Goal: Check status: Check status

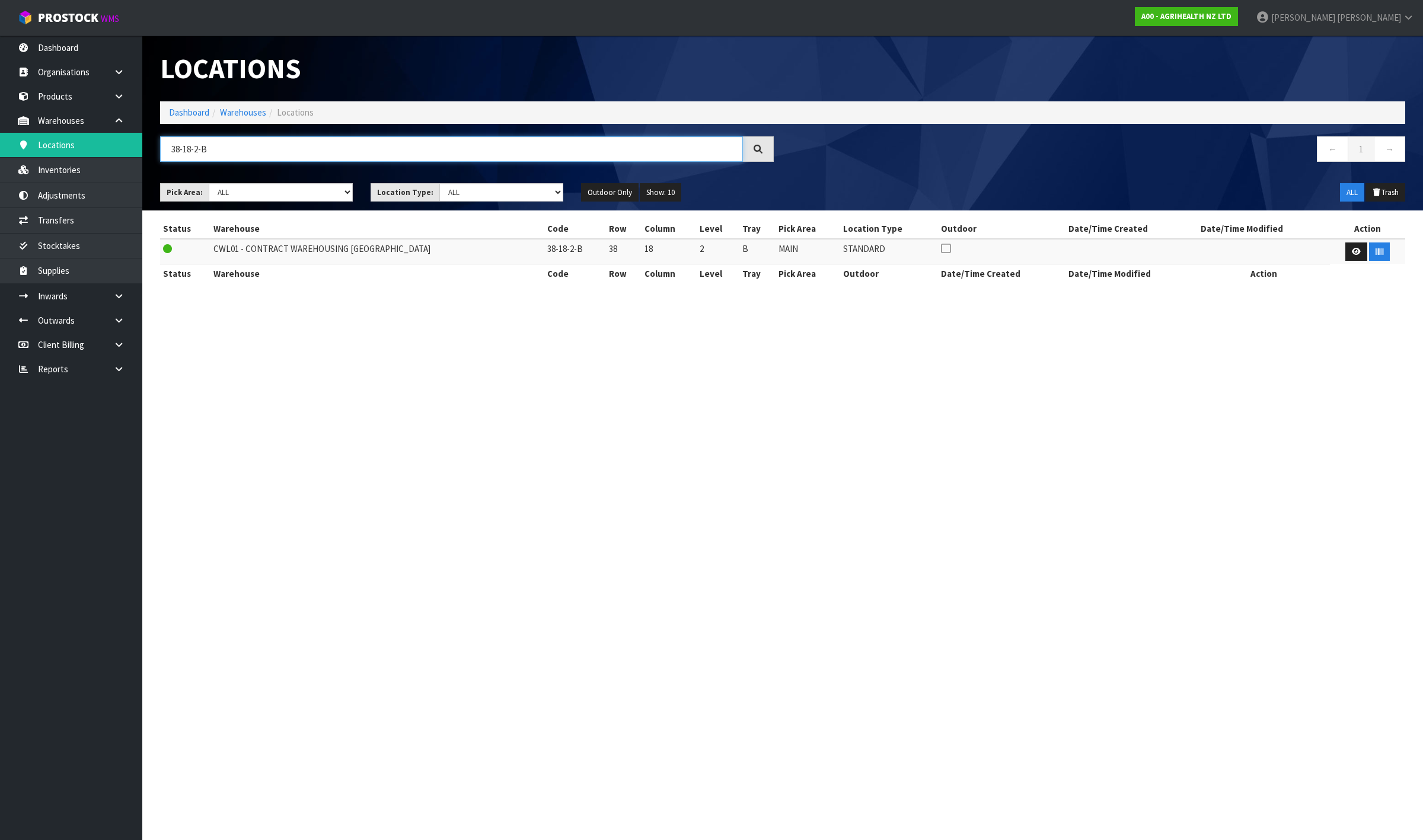
click at [322, 152] on input "38-18-2-B" at bounding box center [451, 149] width 583 height 25
type input "38-18-2-A"
click at [1383, 248] on button "button" at bounding box center [1380, 252] width 21 height 19
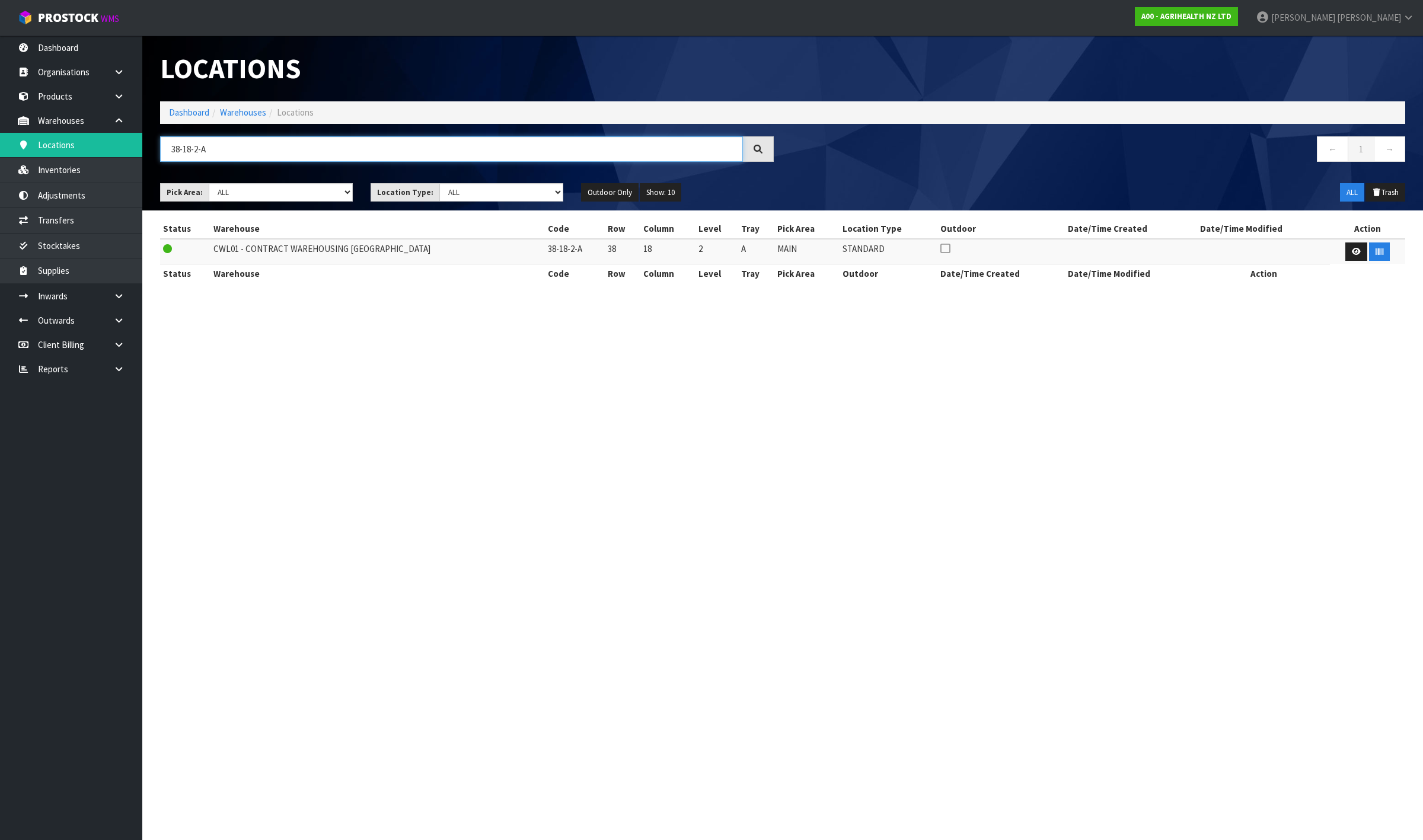
click at [325, 144] on input "38-18-2-A" at bounding box center [451, 149] width 583 height 25
type input "40-03-3-B"
click at [1373, 256] on button "button" at bounding box center [1380, 252] width 21 height 19
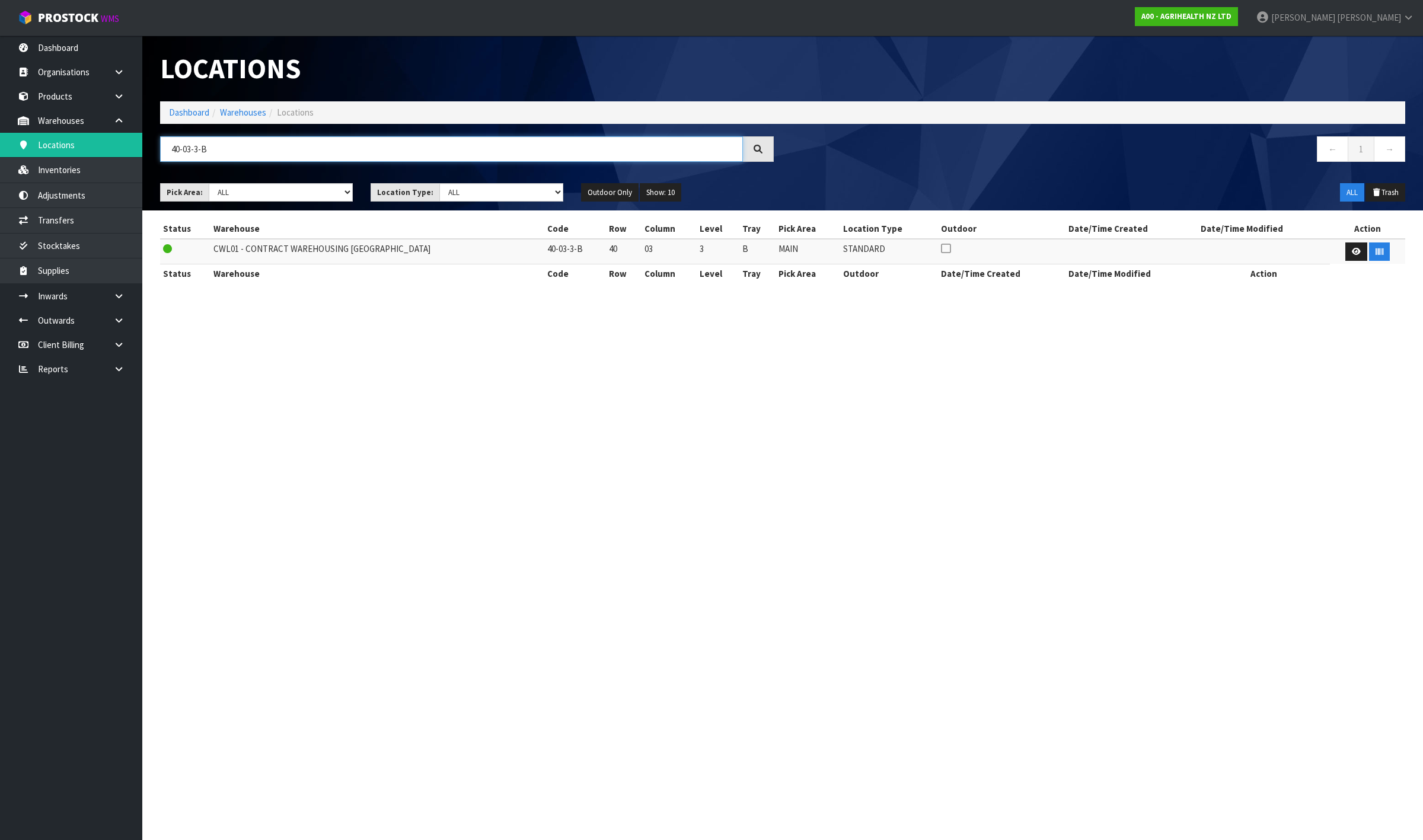
click at [421, 149] on input "40-03-3-B" at bounding box center [451, 149] width 583 height 25
type input "40-03-3-A"
click at [1376, 253] on icon "button" at bounding box center [1380, 252] width 7 height 7
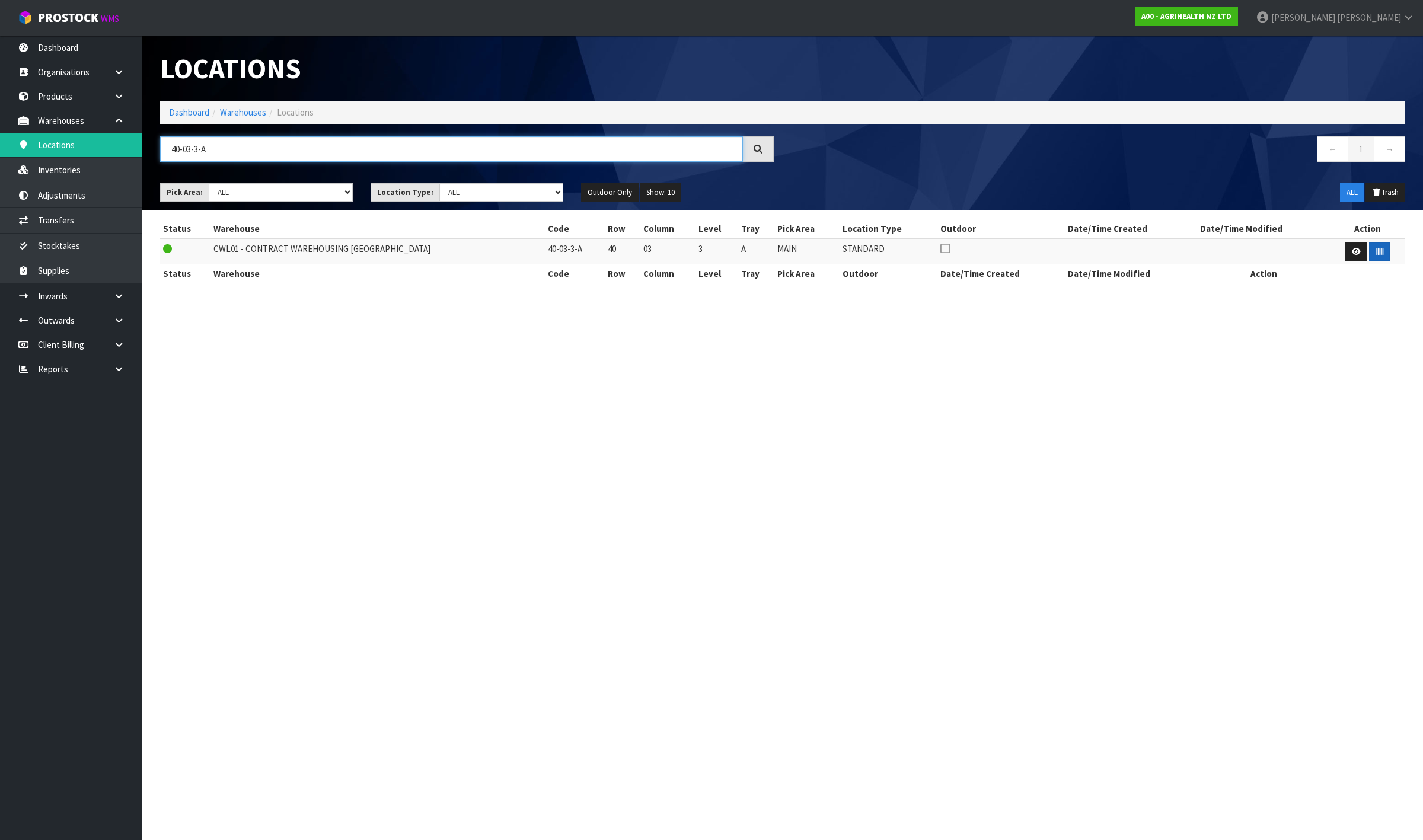
click at [476, 146] on input "40-03-3-A" at bounding box center [451, 149] width 583 height 25
click at [477, 146] on input "40-03-3-A" at bounding box center [451, 149] width 583 height 25
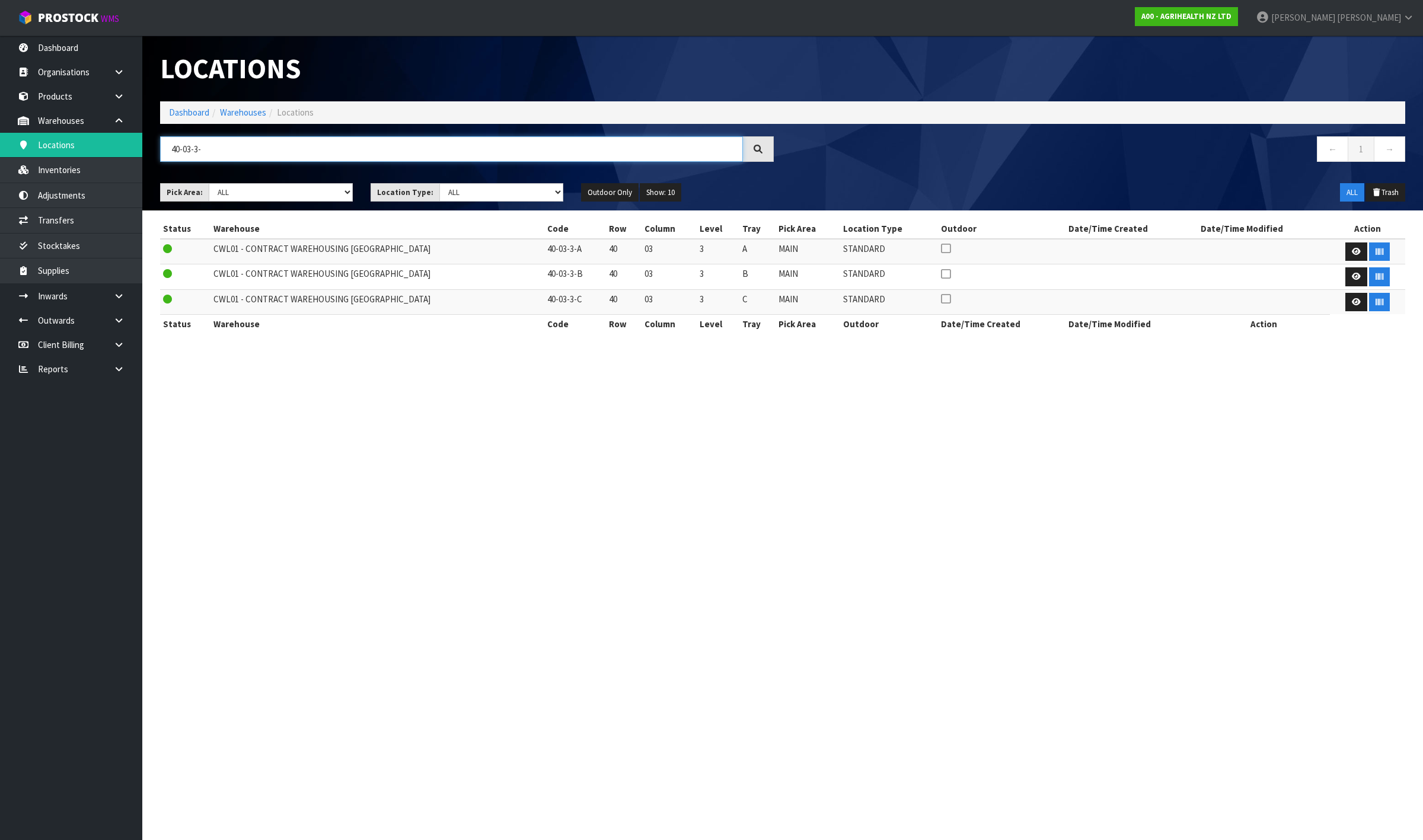
type input "40-03-3-A"
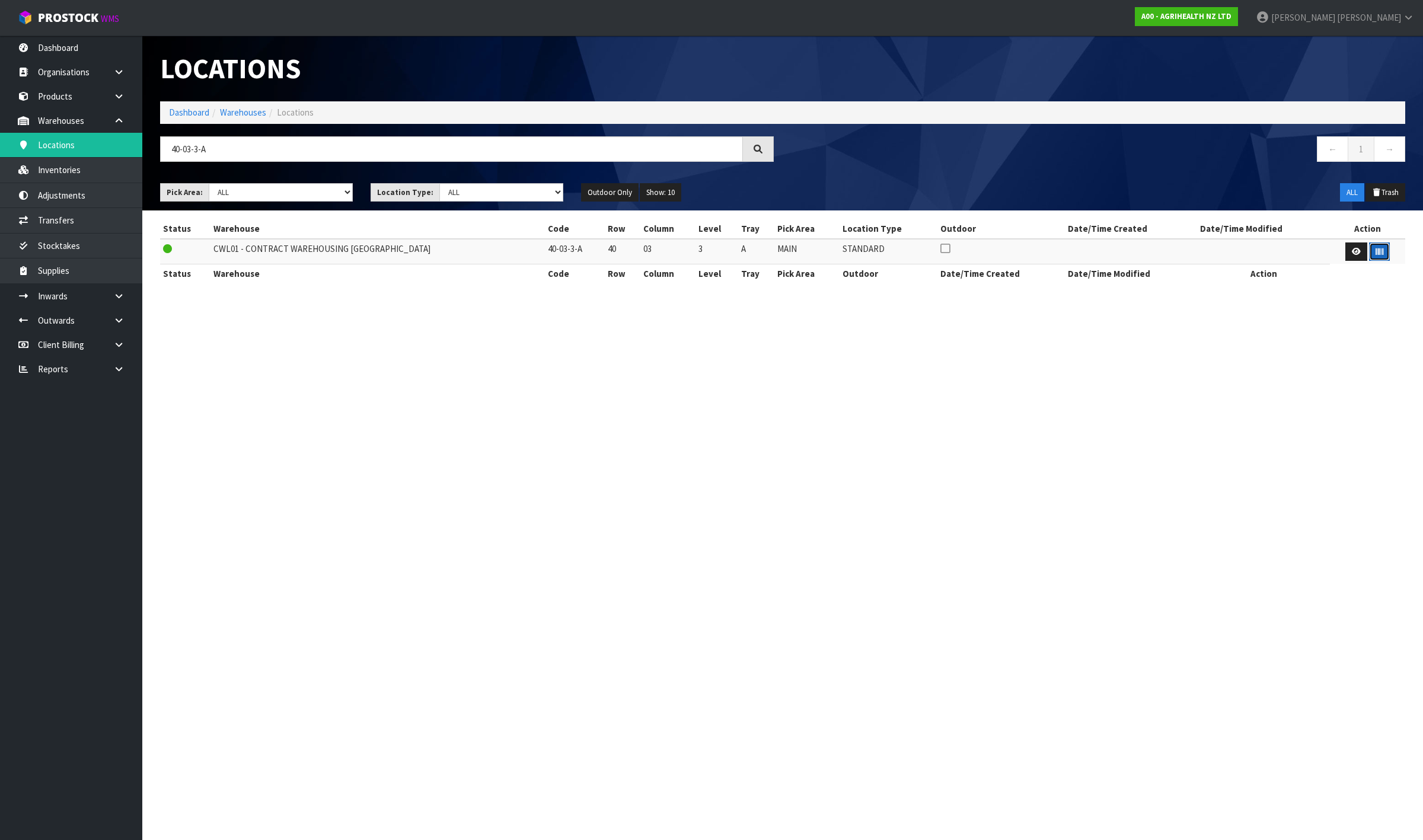
click at [1376, 250] on icon "button" at bounding box center [1380, 252] width 7 height 7
click at [327, 149] on input "40-03-3-A" at bounding box center [451, 149] width 583 height 25
type input "40-13-1-C"
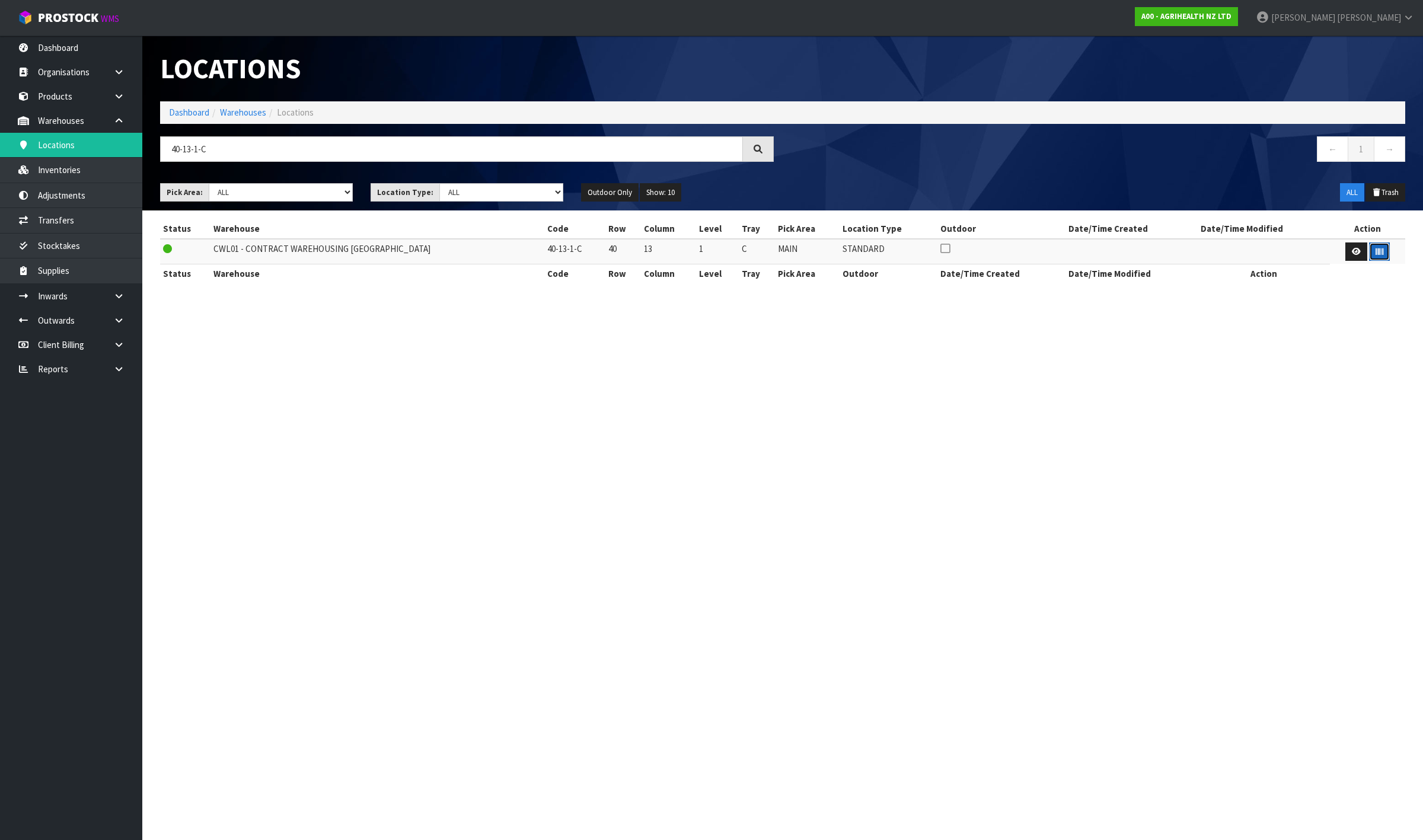
click at [1369, 248] on button "button" at bounding box center [1380, 252] width 21 height 19
click at [353, 149] on input "40-13-1-C" at bounding box center [451, 149] width 583 height 25
type input "40-13-1-A"
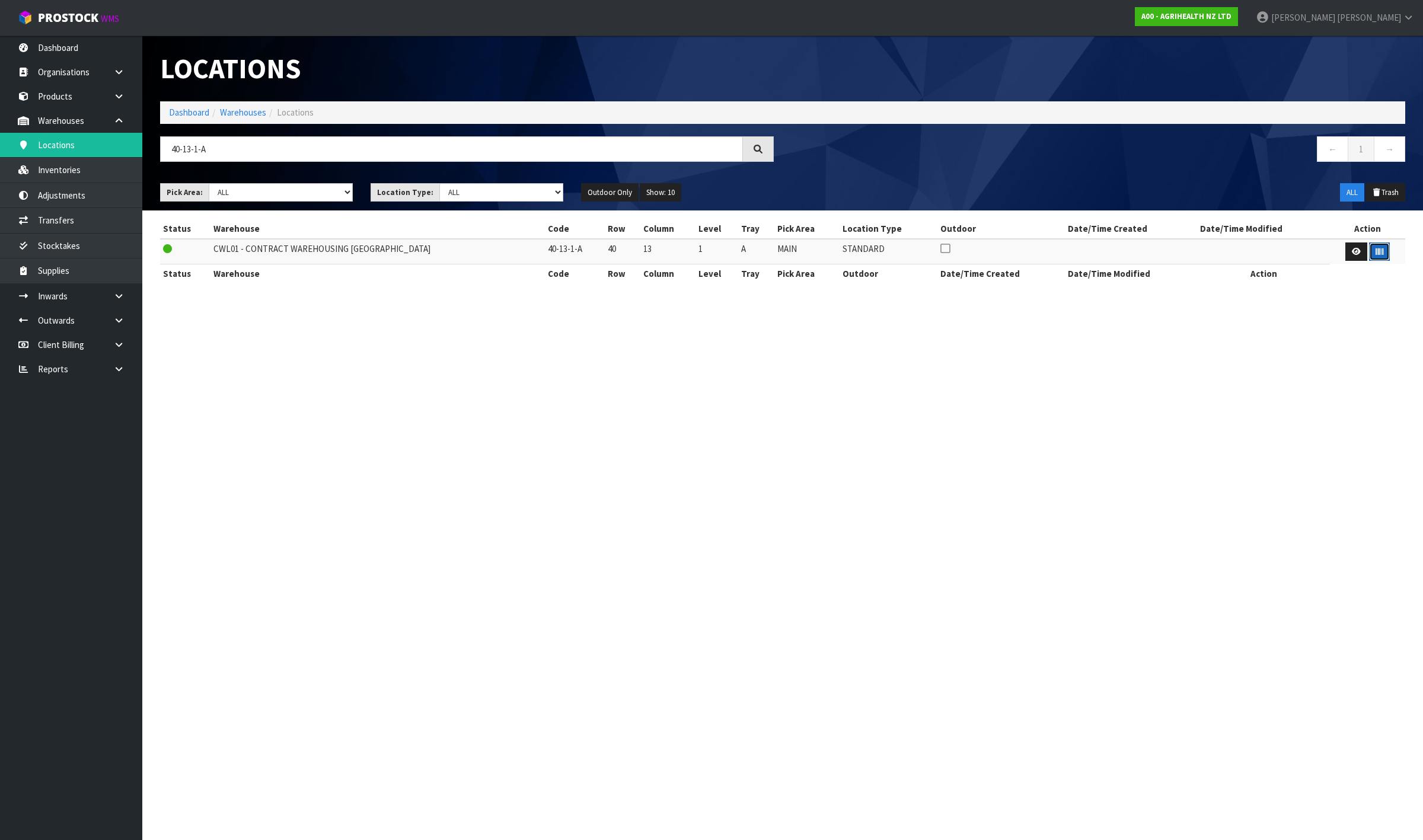
click at [1381, 253] on button "button" at bounding box center [1380, 252] width 21 height 19
click at [408, 143] on input "40-13-1-A" at bounding box center [451, 149] width 583 height 25
type input "40-36-2-C"
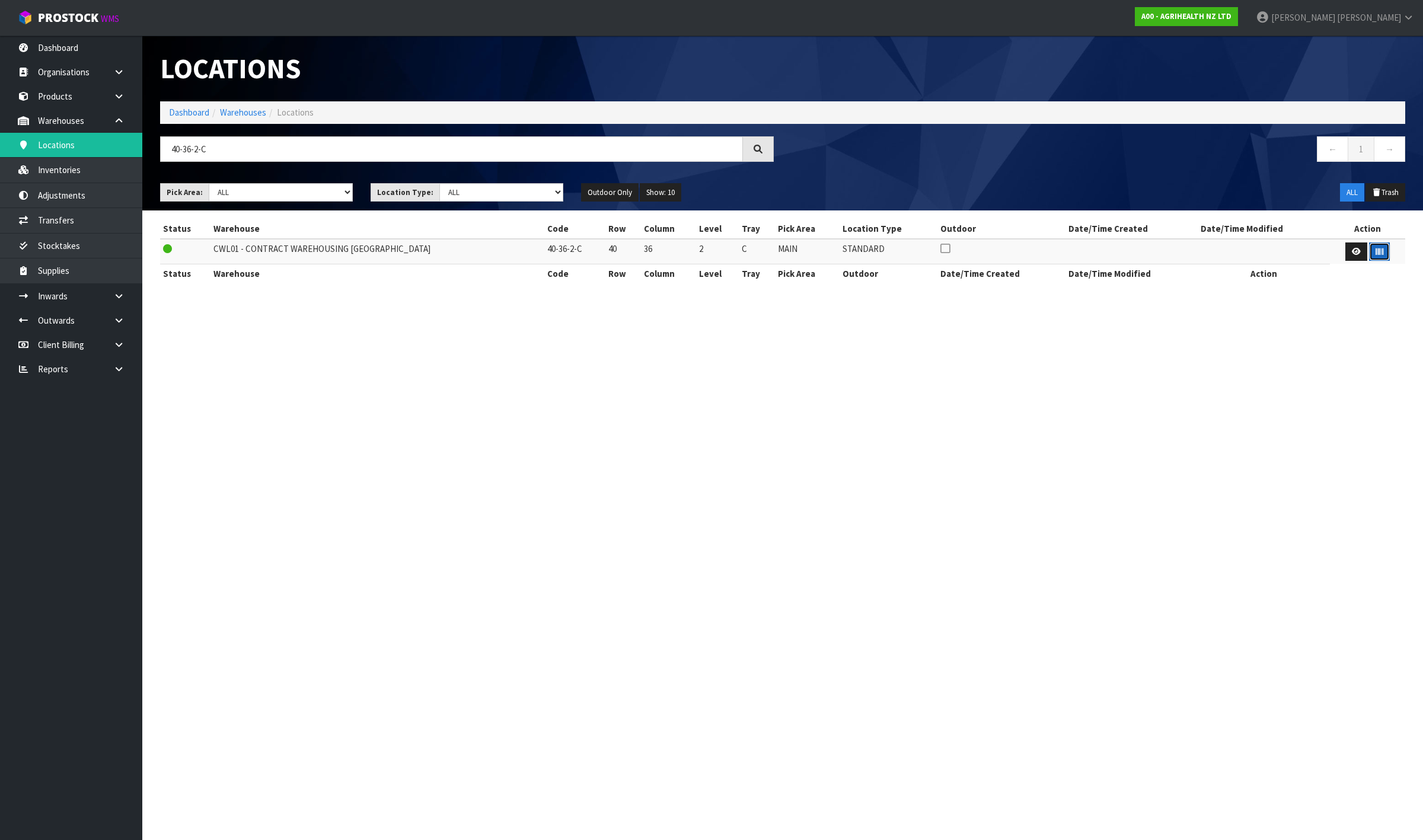
click at [1376, 251] on icon "button" at bounding box center [1380, 252] width 7 height 7
click at [621, 154] on input "40-36-2-C" at bounding box center [451, 149] width 583 height 25
type input "40-16-2-B"
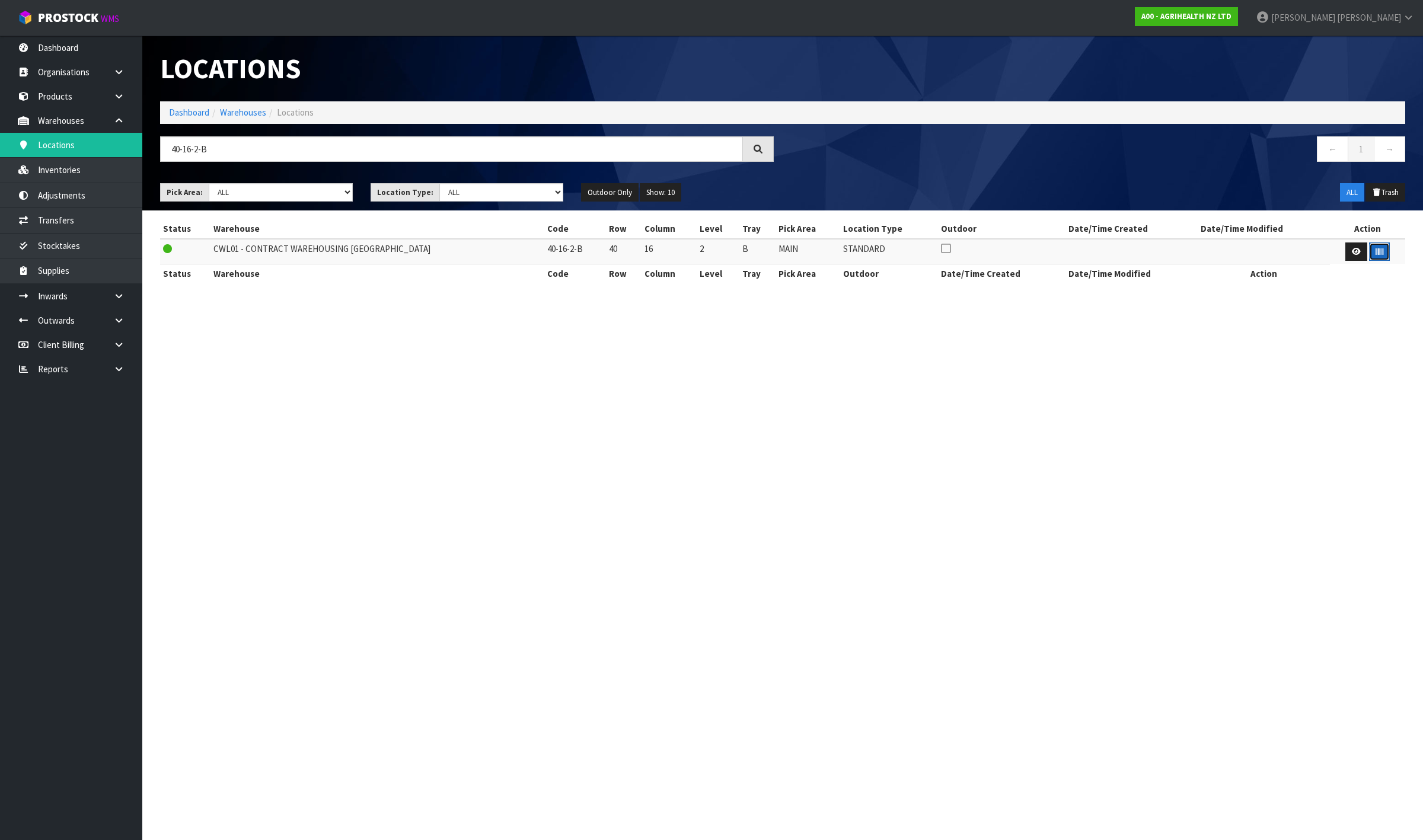
click at [1376, 254] on icon "button" at bounding box center [1380, 252] width 7 height 7
drag, startPoint x: 325, startPoint y: 158, endPoint x: 19, endPoint y: 137, distance: 306.7
click at [19, 137] on body "Toggle navigation ProStock WMS A00 - AGRIHEALTH NZ LTD [PERSON_NAME] Logout Das…" at bounding box center [711, 420] width 1423 height 840
type input "40-13-1-A"
click at [1383, 253] on button "button" at bounding box center [1380, 252] width 21 height 19
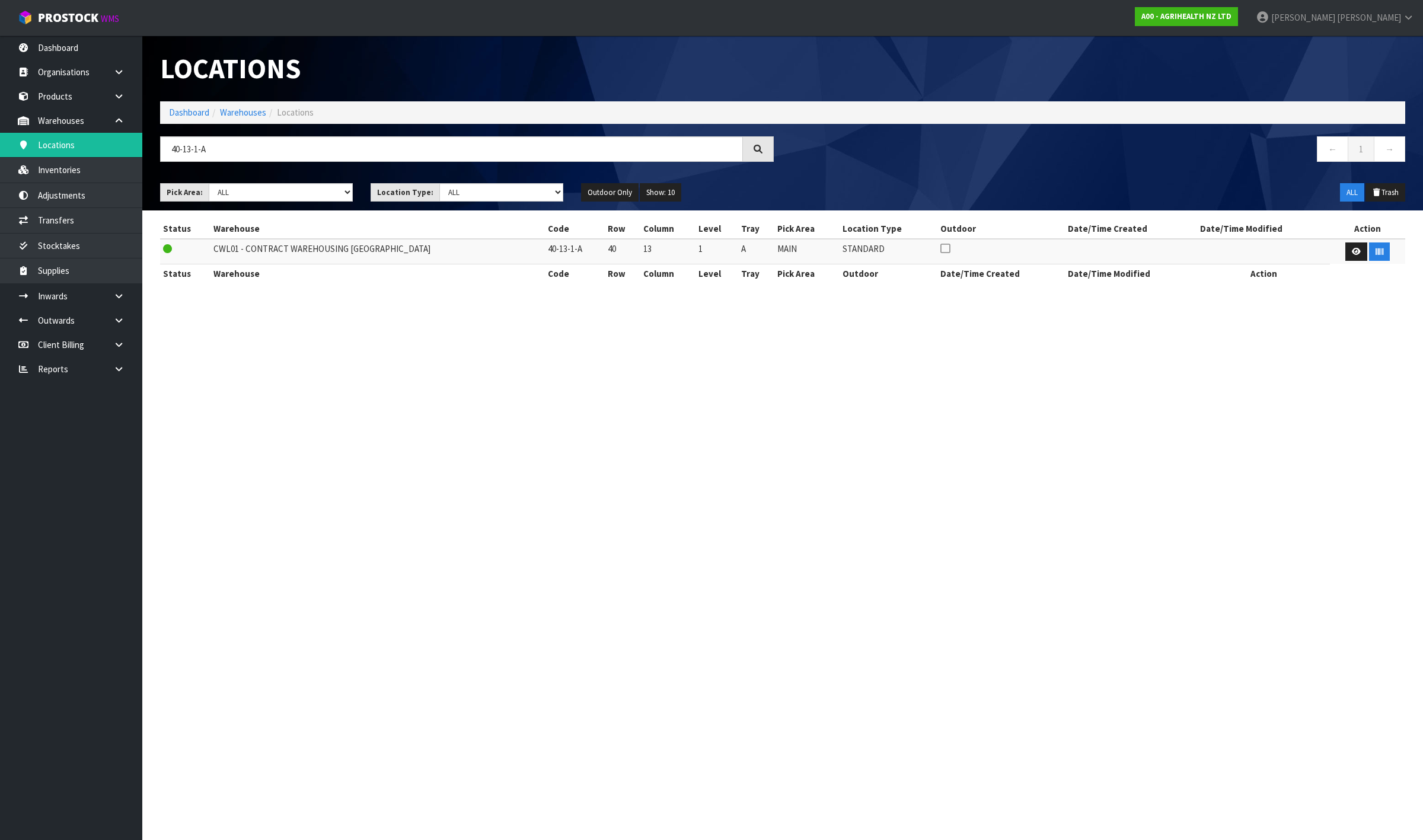
click at [1422, 277] on section "Status Warehouse Code Row Column Level Tray Pick Area Location Type Outdoor Dat…" at bounding box center [783, 257] width 1281 height 94
drag, startPoint x: 262, startPoint y: 152, endPoint x: -233, endPoint y: 100, distance: 497.7
click at [0, 100] on html "Toggle navigation ProStock WMS A00 - AGRIHEALTH NZ LTD [PERSON_NAME] Logout Das…" at bounding box center [711, 420] width 1423 height 840
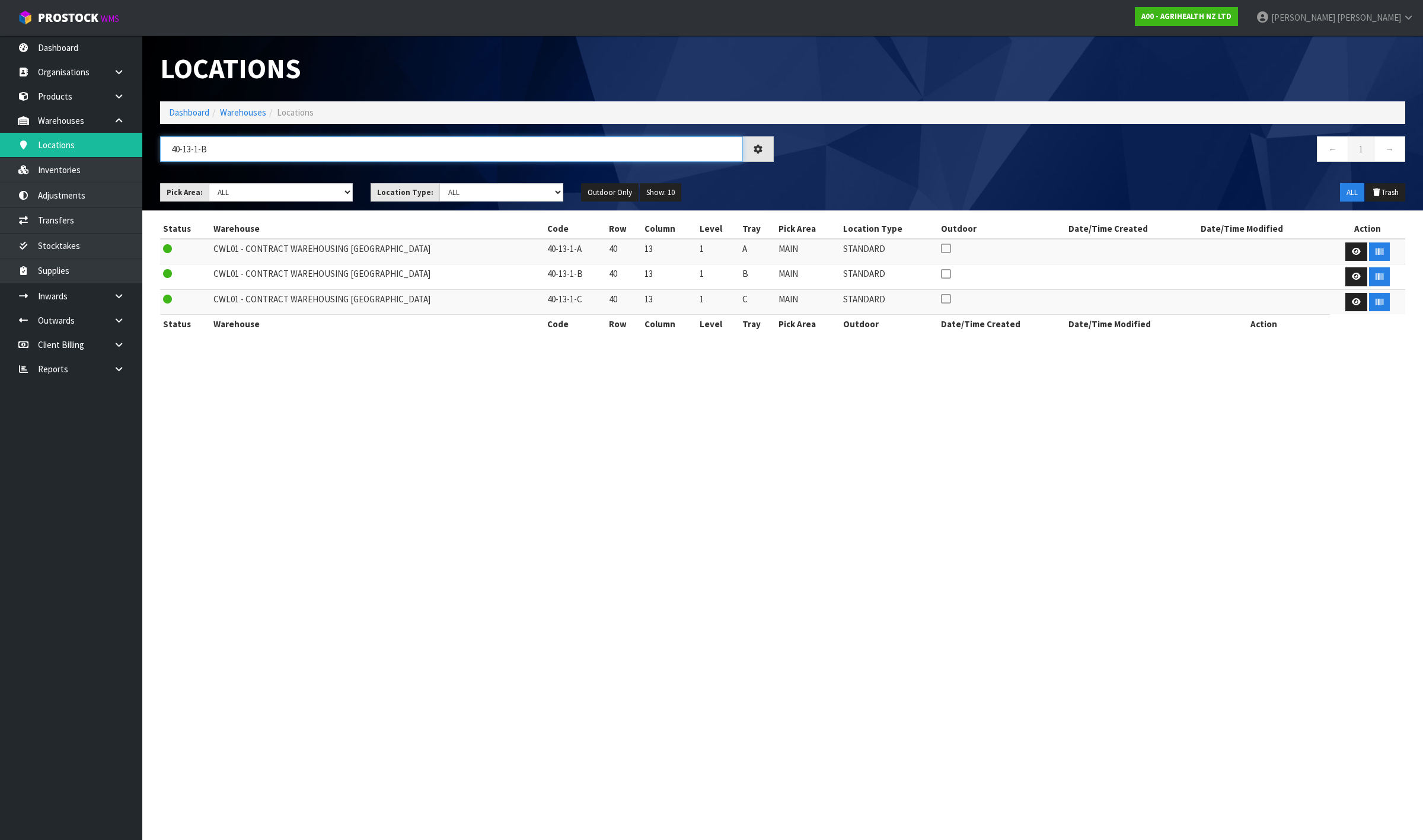
type input "40-13-1-B"
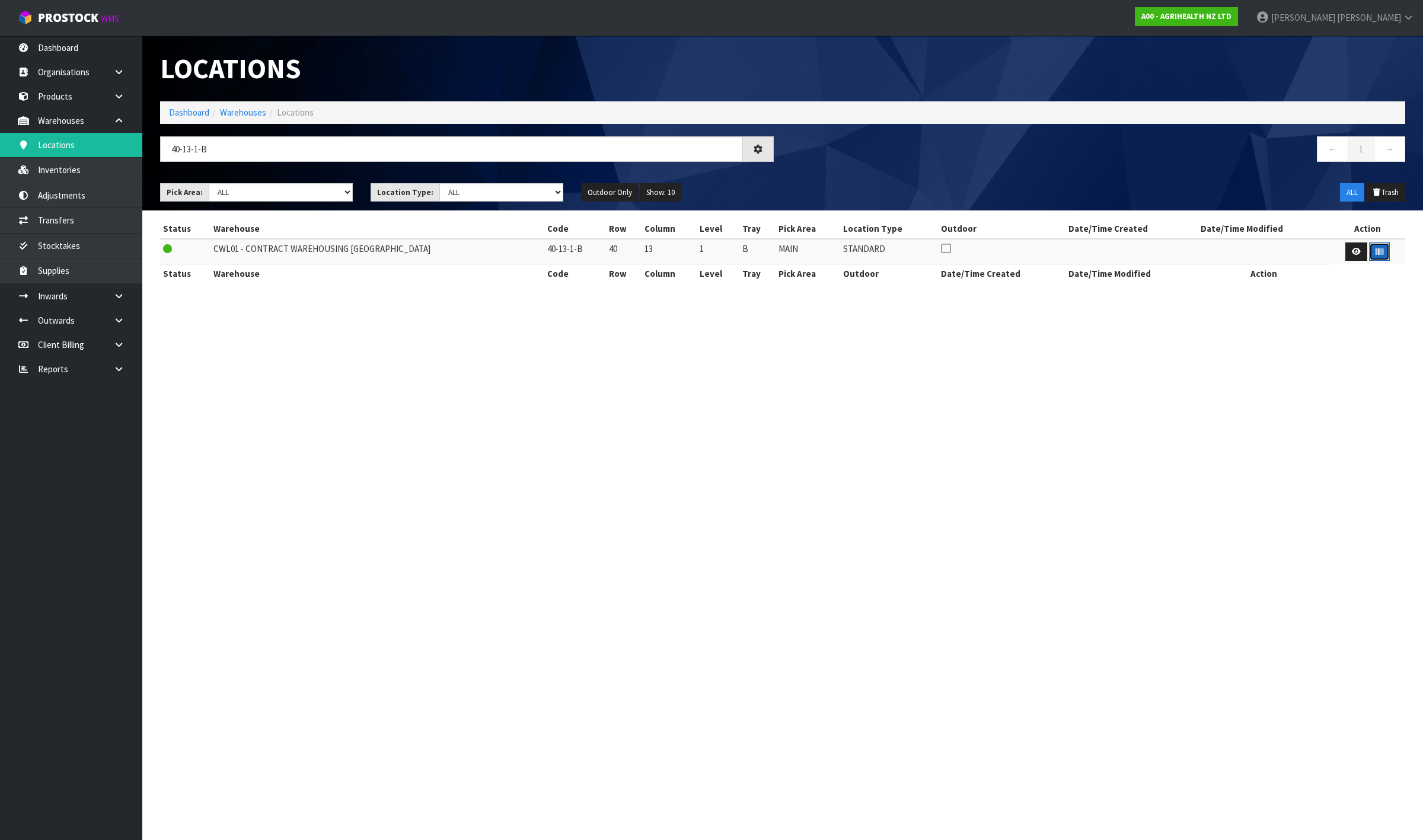
click at [1384, 256] on button "button" at bounding box center [1380, 252] width 21 height 19
click at [1422, 350] on section "Locations Dashboard Warehouses Locations 40-13-1-B ← 1 → Pick Area: Main Refurb…" at bounding box center [711, 420] width 1423 height 840
drag, startPoint x: 268, startPoint y: 155, endPoint x: -462, endPoint y: 110, distance: 731.4
click at [0, 110] on html "Toggle navigation ProStock WMS A00 - AGRIHEALTH NZ LTD [PERSON_NAME] Logout Das…" at bounding box center [711, 420] width 1423 height 840
click at [1376, 256] on button "button" at bounding box center [1380, 252] width 21 height 19
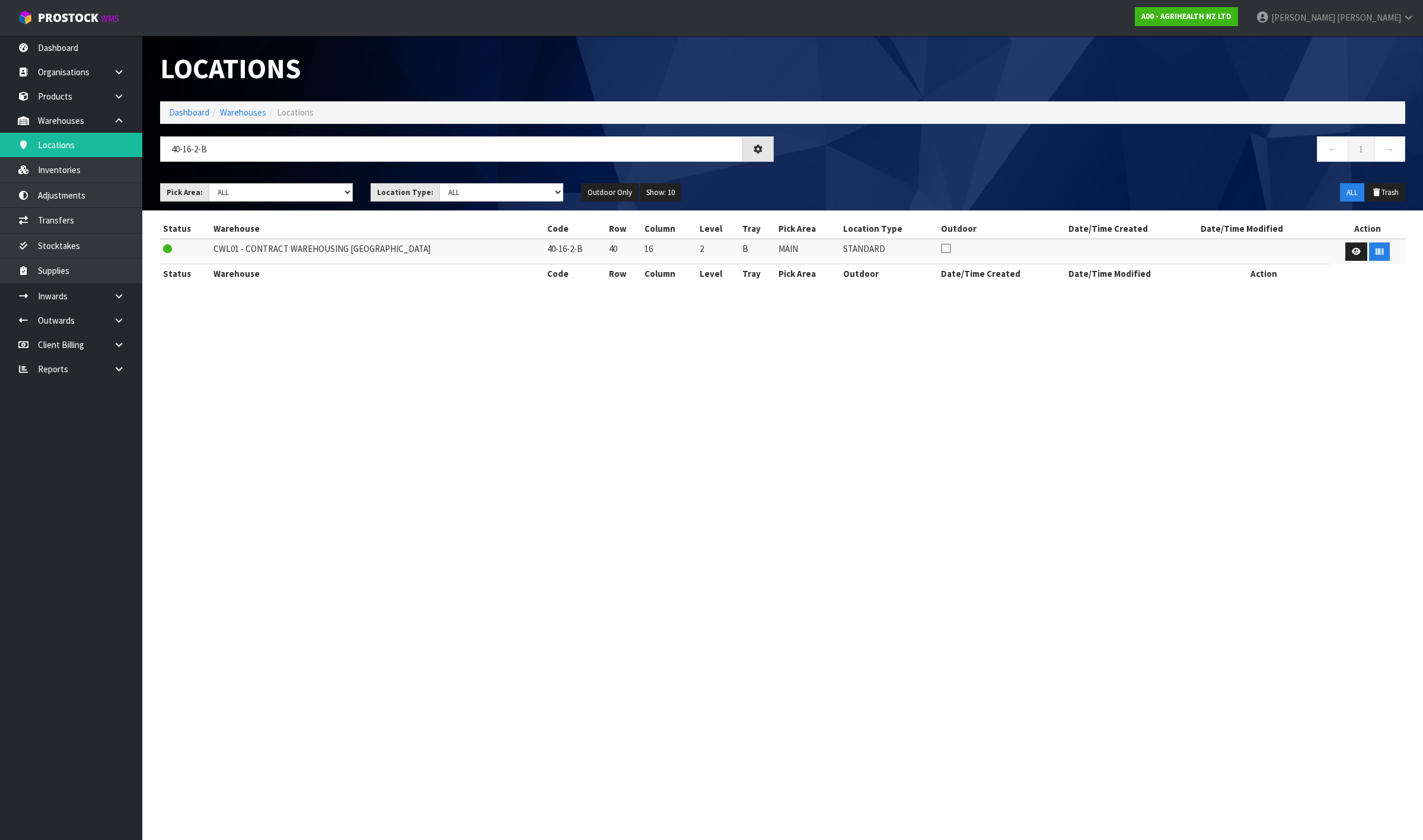
drag, startPoint x: 1422, startPoint y: 331, endPoint x: 1320, endPoint y: 281, distance: 113.6
click at [1422, 331] on section "Locations Dashboard Warehouses Locations 40-16-2-B ← 1 → Pick Area: Main Refurb…" at bounding box center [711, 420] width 1423 height 840
drag, startPoint x: 215, startPoint y: 158, endPoint x: 198, endPoint y: 150, distance: 18.8
click at [198, 150] on div "40-16-2-B" at bounding box center [467, 154] width 632 height 34
drag, startPoint x: 184, startPoint y: 149, endPoint x: 360, endPoint y: 129, distance: 177.1
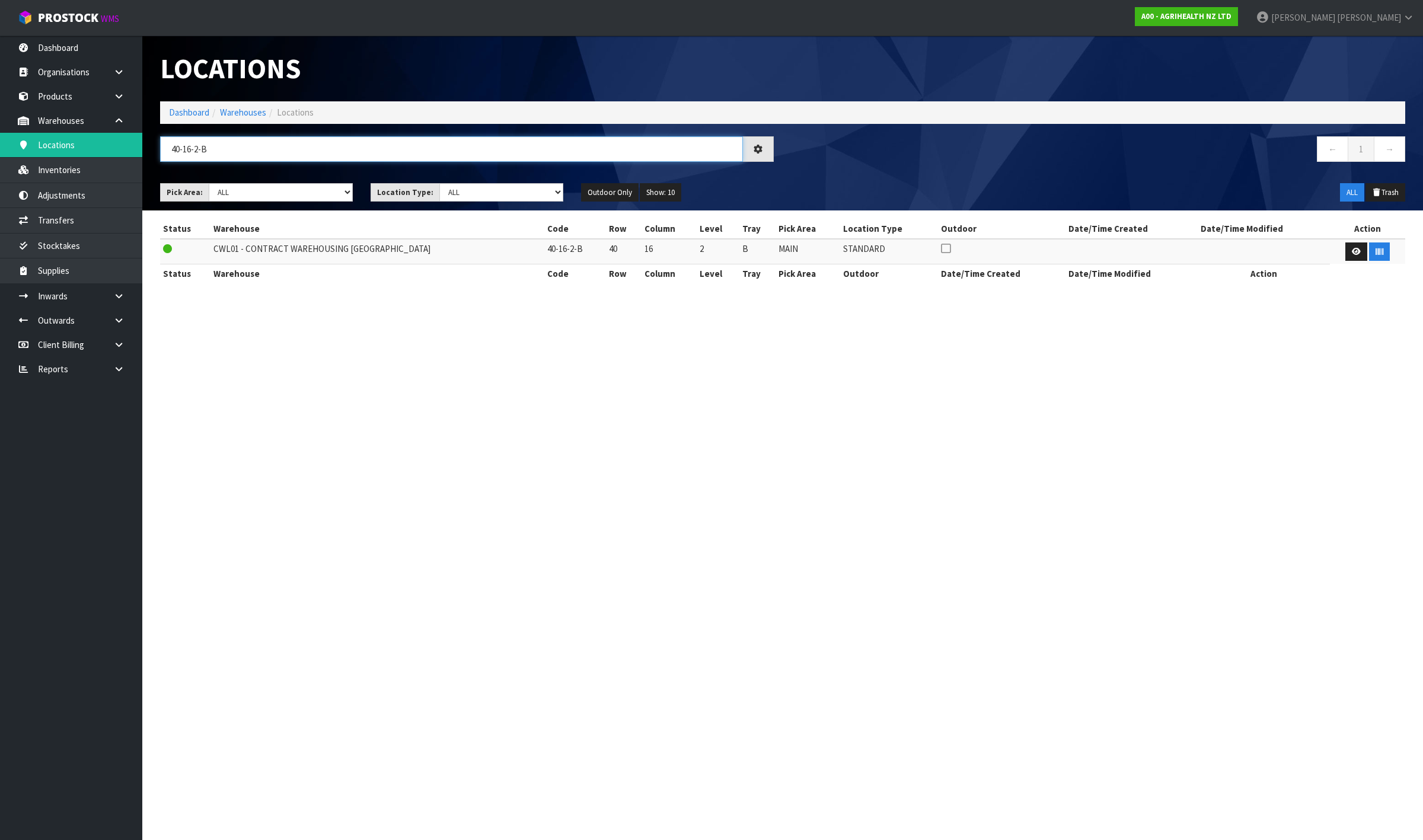
click at [360, 129] on div "Locations Dashboard Warehouses Locations 40-16-2-B ← 1 → Pick Area: Main Refurb…" at bounding box center [783, 123] width 1263 height 175
type input "40-28-1-A"
click at [1378, 253] on icon "button" at bounding box center [1380, 252] width 7 height 7
click at [1422, 600] on section "Locations Dashboard Warehouses Locations 40-28-1-A ← 1 → Pick Area: Main Refurb…" at bounding box center [711, 420] width 1423 height 840
drag, startPoint x: 210, startPoint y: 149, endPoint x: -408, endPoint y: 114, distance: 619.0
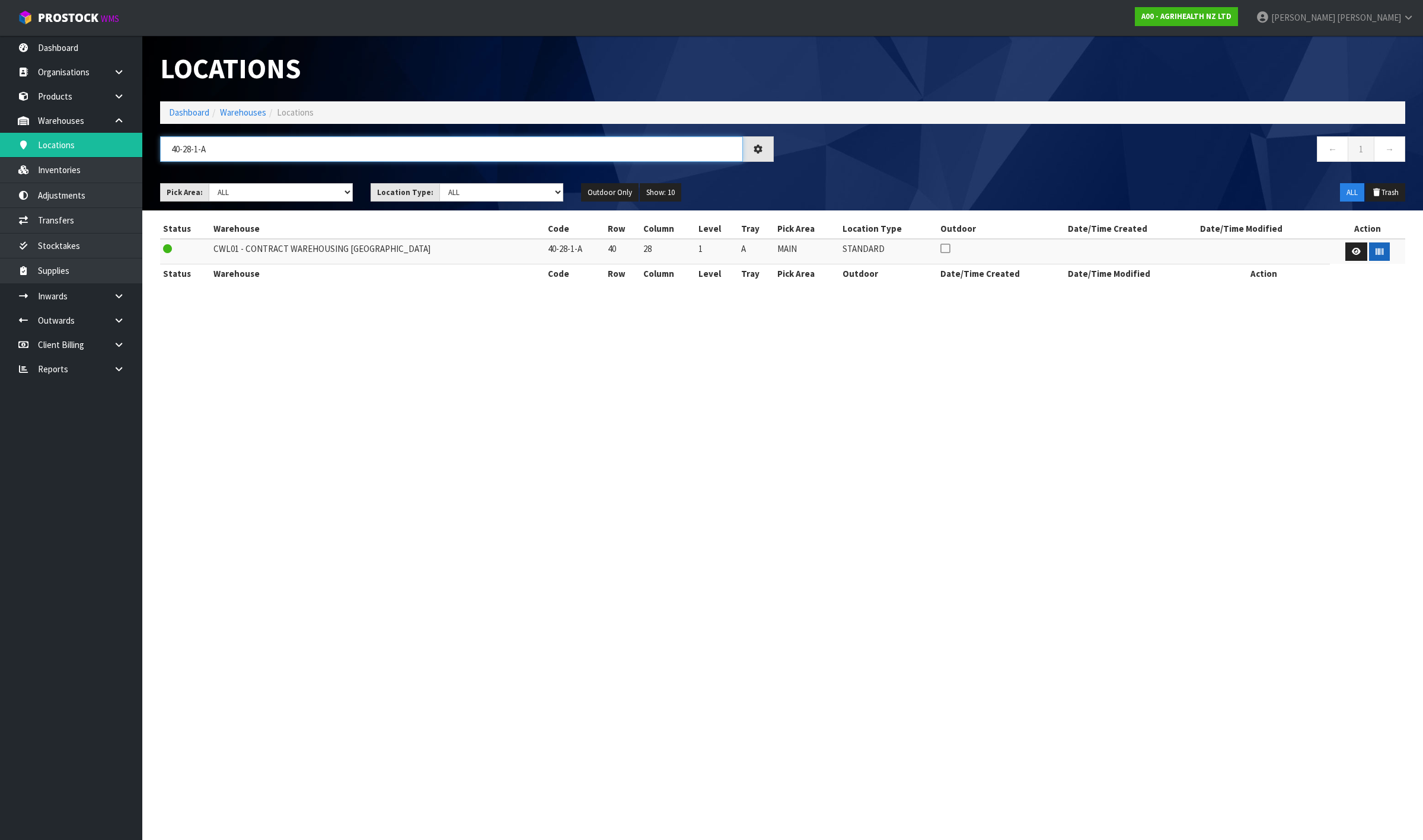
click at [0, 114] on html "Toggle navigation ProStock WMS A00 - AGRIHEALTH NZ LTD [PERSON_NAME] Logout Das…" at bounding box center [711, 420] width 1423 height 840
click at [1380, 252] on button "button" at bounding box center [1380, 252] width 21 height 19
click at [1422, 533] on section "Locations Dashboard Warehouses Locations 40-26-1-B ← 1 → Pick Area: Main Refurb…" at bounding box center [711, 420] width 1423 height 840
drag, startPoint x: 185, startPoint y: 149, endPoint x: 283, endPoint y: 146, distance: 98.0
click at [283, 146] on input "40-26-1-B" at bounding box center [451, 149] width 583 height 25
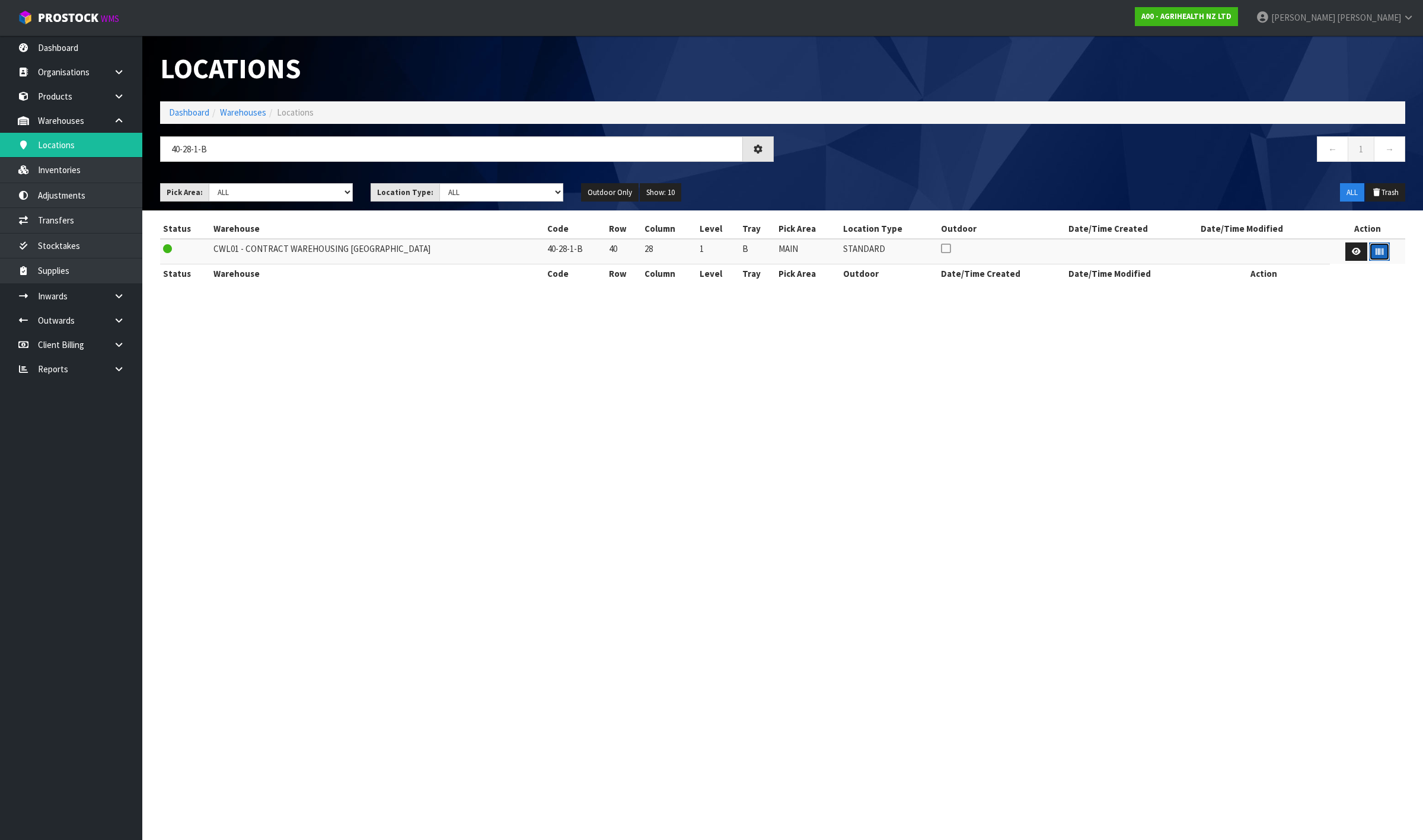
click at [1373, 246] on button "button" at bounding box center [1380, 252] width 21 height 19
click at [1422, 392] on section "Locations Dashboard Warehouses Locations 40-28-1-B ← 1 → Pick Area: Main Refurb…" at bounding box center [711, 420] width 1423 height 840
drag, startPoint x: 184, startPoint y: 146, endPoint x: 452, endPoint y: 163, distance: 268.5
click at [452, 163] on div "40-28-1-B" at bounding box center [467, 154] width 632 height 34
click at [1370, 251] on button "button" at bounding box center [1380, 252] width 21 height 19
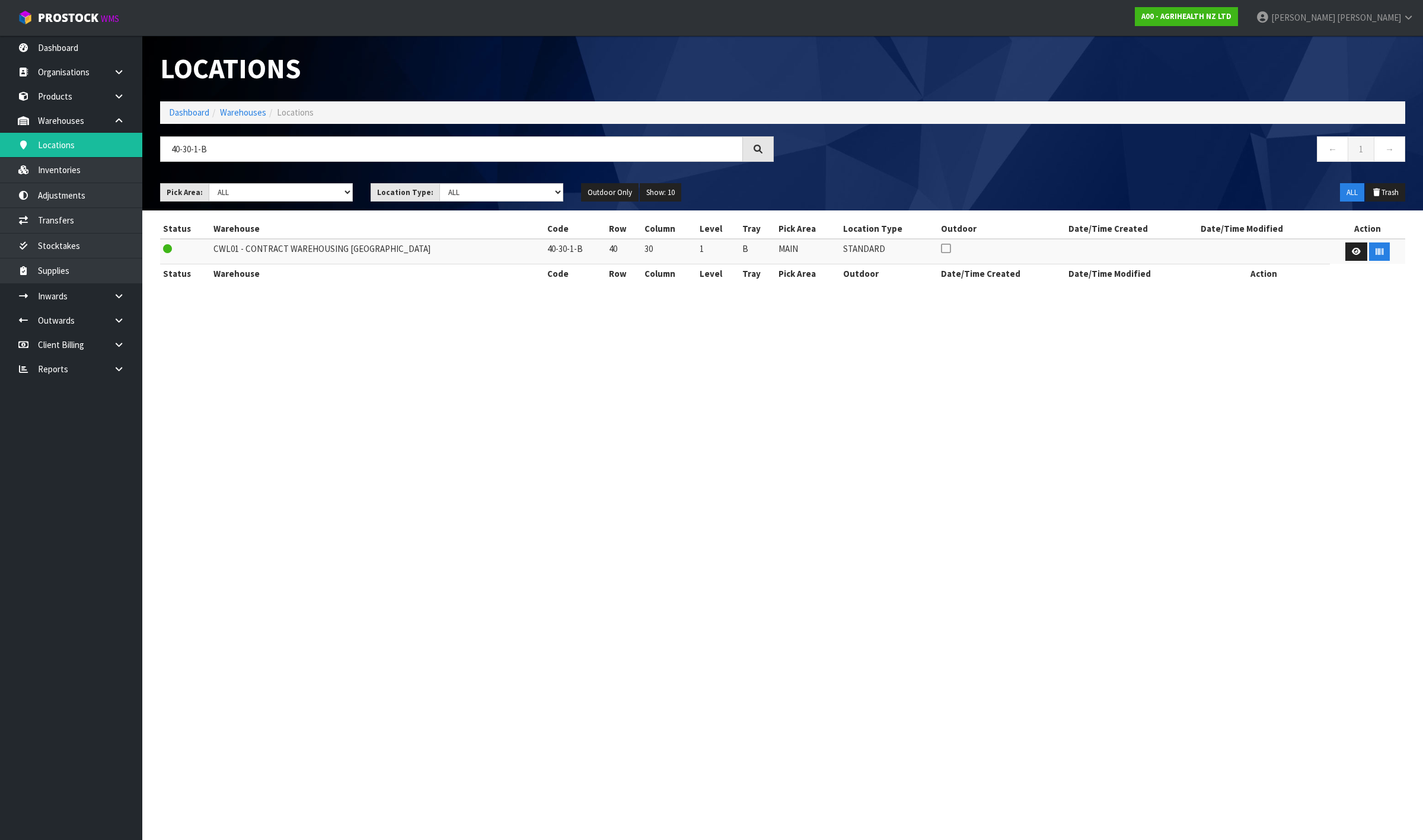
drag, startPoint x: 1421, startPoint y: 380, endPoint x: 1260, endPoint y: 293, distance: 183.0
click at [1421, 380] on section "Locations Dashboard Warehouses Locations 40-30-1-B ← 1 → Pick Area: Main Refurb…" at bounding box center [711, 420] width 1423 height 840
drag, startPoint x: 268, startPoint y: 152, endPoint x: 188, endPoint y: 140, distance: 80.9
click at [188, 140] on input "40-30-1-B" at bounding box center [451, 149] width 583 height 25
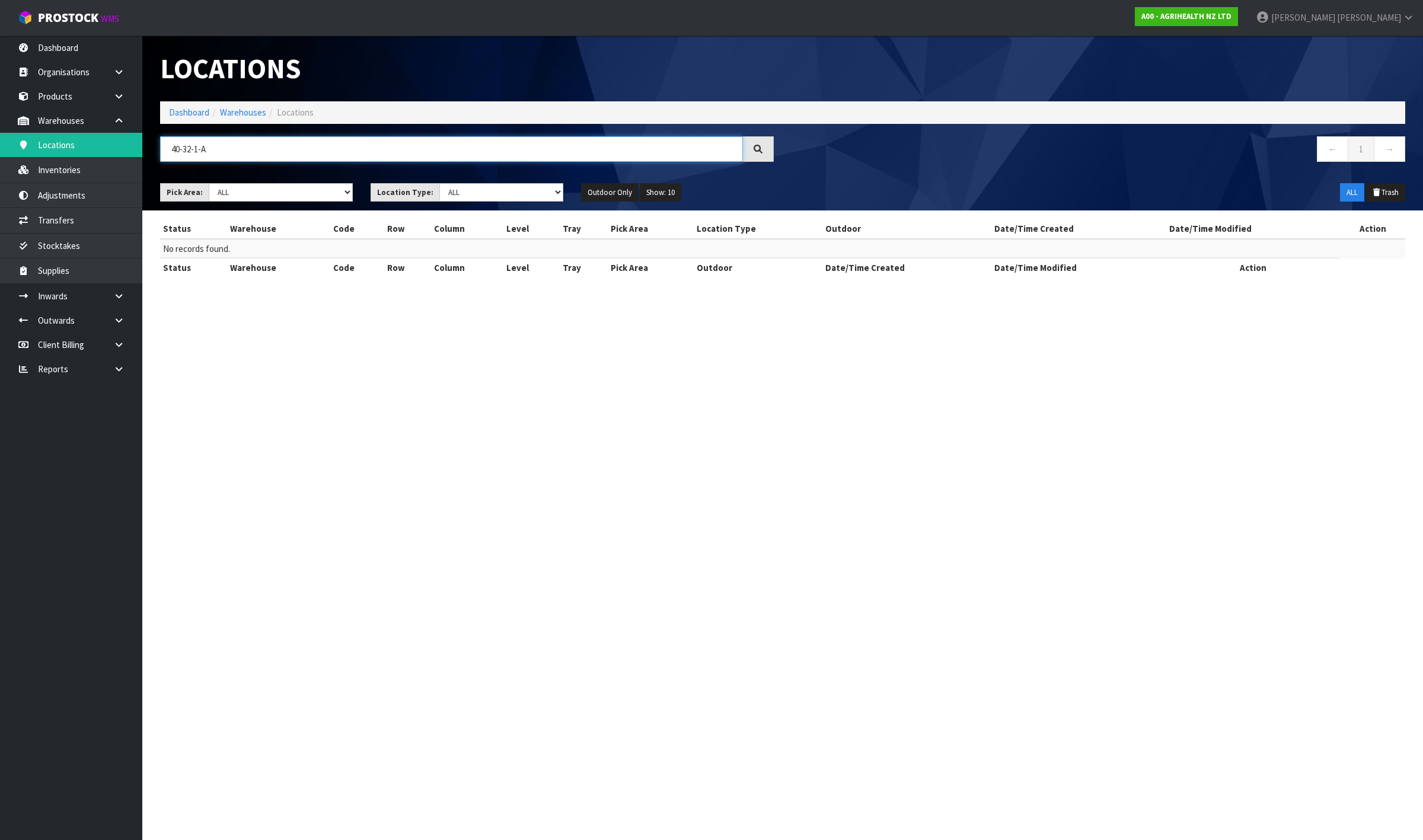
type input "40-32-1-A"
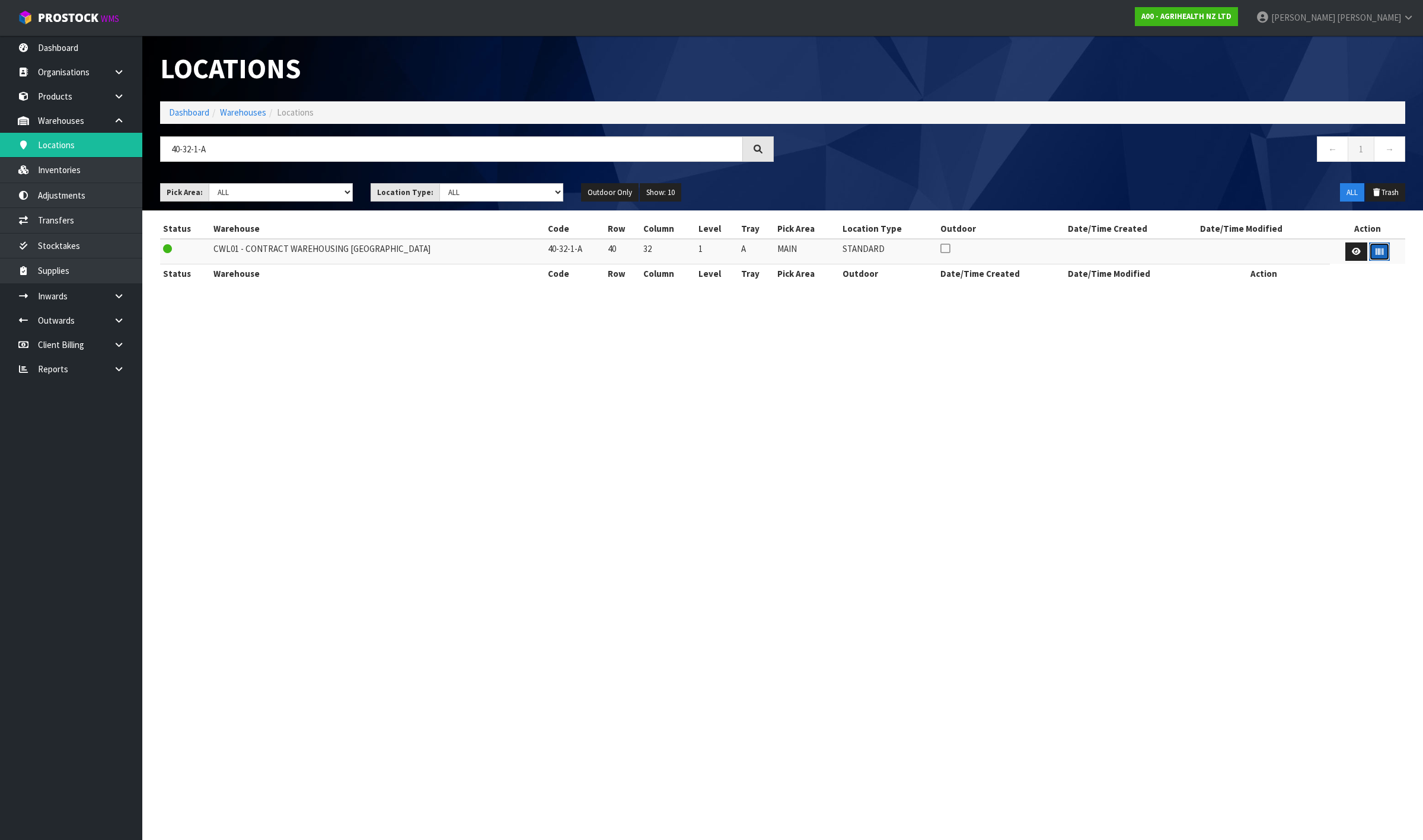
click at [1376, 255] on button "button" at bounding box center [1380, 252] width 21 height 19
click at [1422, 449] on section "Locations Dashboard Warehouses Locations 40-32-1-A ← 1 → Pick Area: Main Refurb…" at bounding box center [711, 420] width 1423 height 840
drag, startPoint x: 225, startPoint y: 138, endPoint x: -310, endPoint y: 111, distance: 535.7
click at [0, 111] on html "Toggle navigation ProStock WMS A00 - AGRIHEALTH NZ LTD [PERSON_NAME] Logout Das…" at bounding box center [711, 420] width 1423 height 840
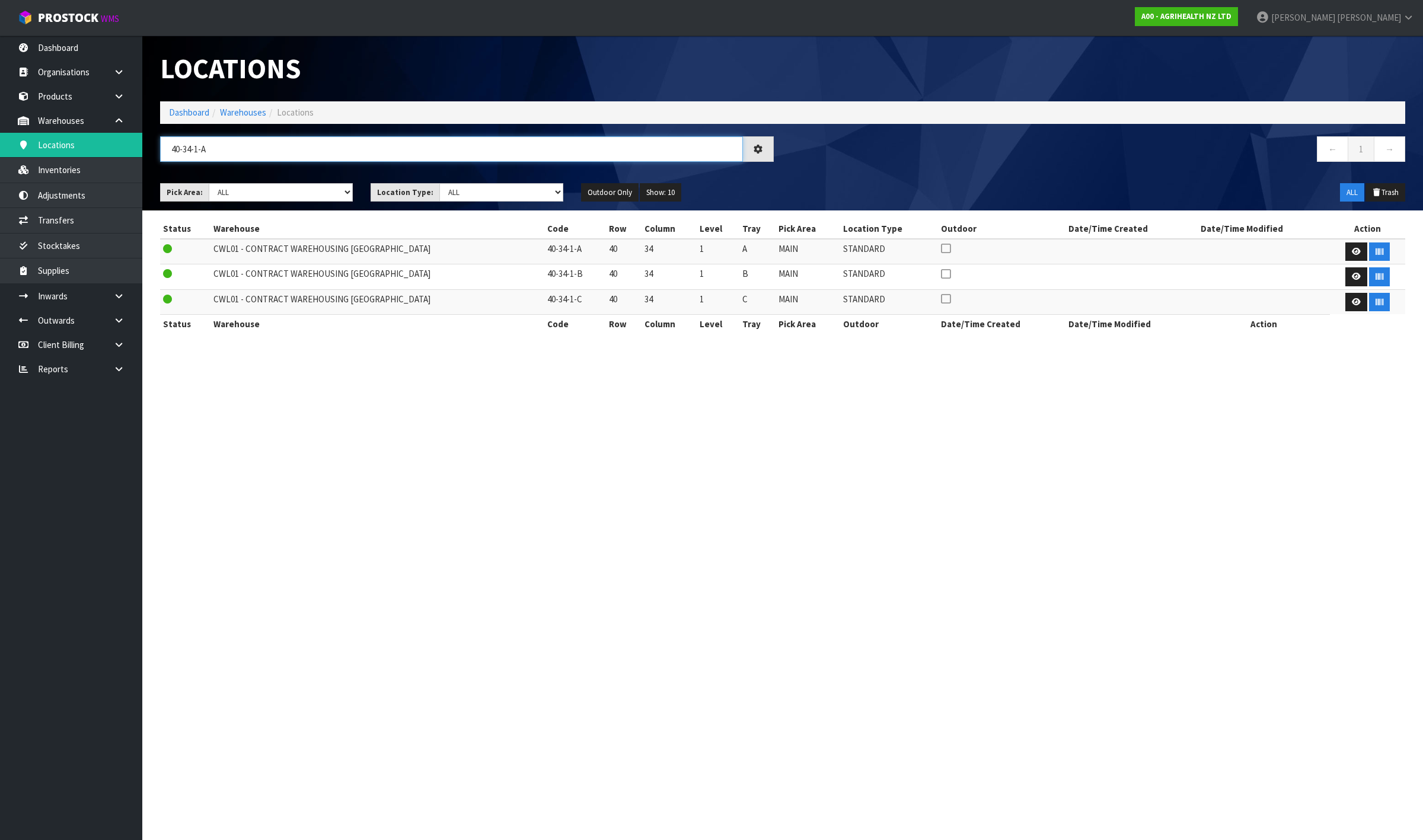
type input "40-34-1-A"
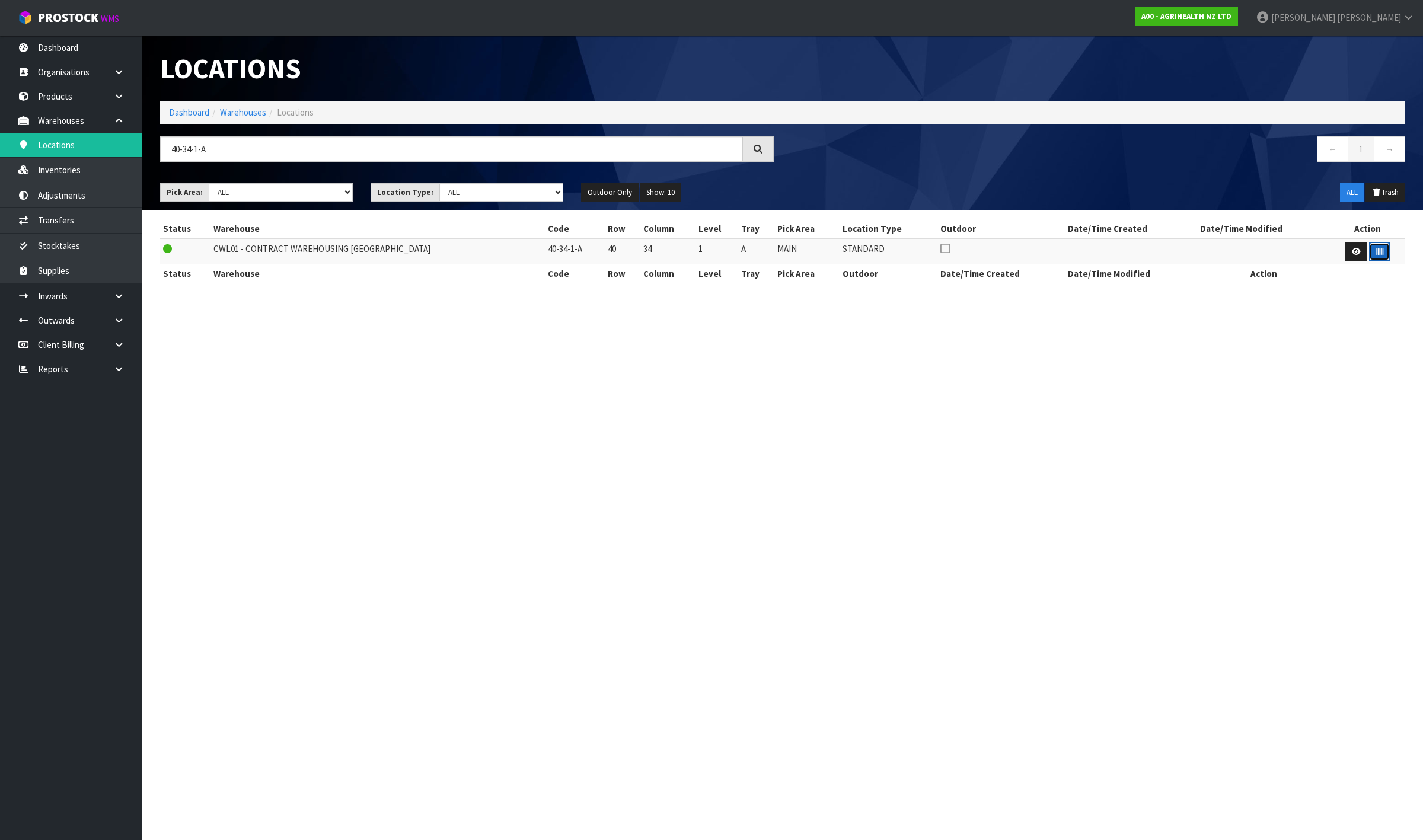
click at [1369, 256] on button "button" at bounding box center [1380, 252] width 21 height 19
click at [1422, 356] on section "Locations Dashboard Warehouses Locations 40-34-1-A ← 1 → Pick Area: Main Refurb…" at bounding box center [711, 420] width 1423 height 840
click at [427, 152] on input "40-34-1-A" at bounding box center [451, 149] width 583 height 25
click at [427, 152] on input "40-34-1-A" at bounding box center [451, 149] width 583 height 25
click at [427, 150] on input "40-34-1-A" at bounding box center [451, 149] width 583 height 25
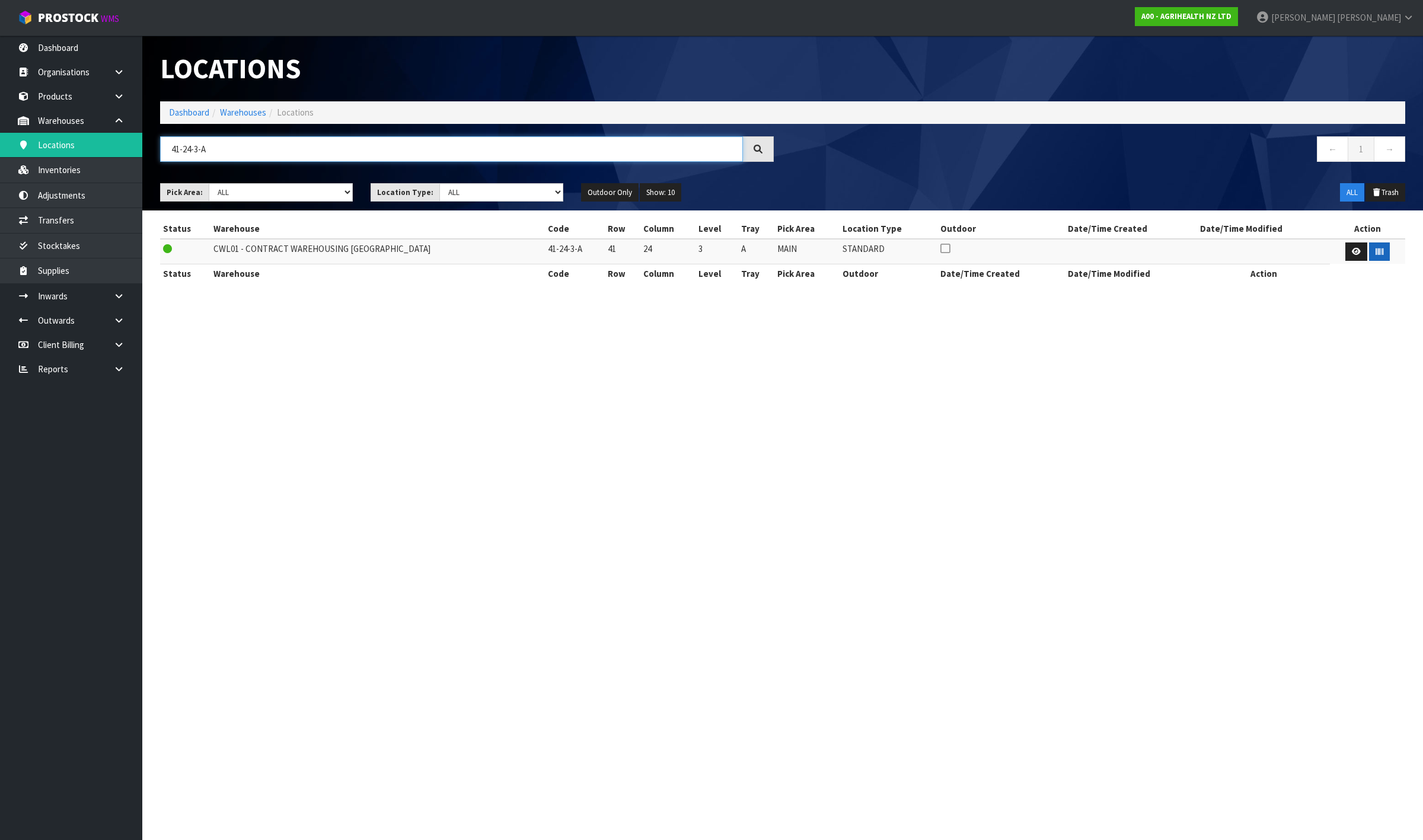
type input "41-24-3-A"
click at [1379, 252] on icon "button" at bounding box center [1380, 252] width 7 height 7
click at [301, 143] on input "41-24-3-A" at bounding box center [451, 149] width 583 height 25
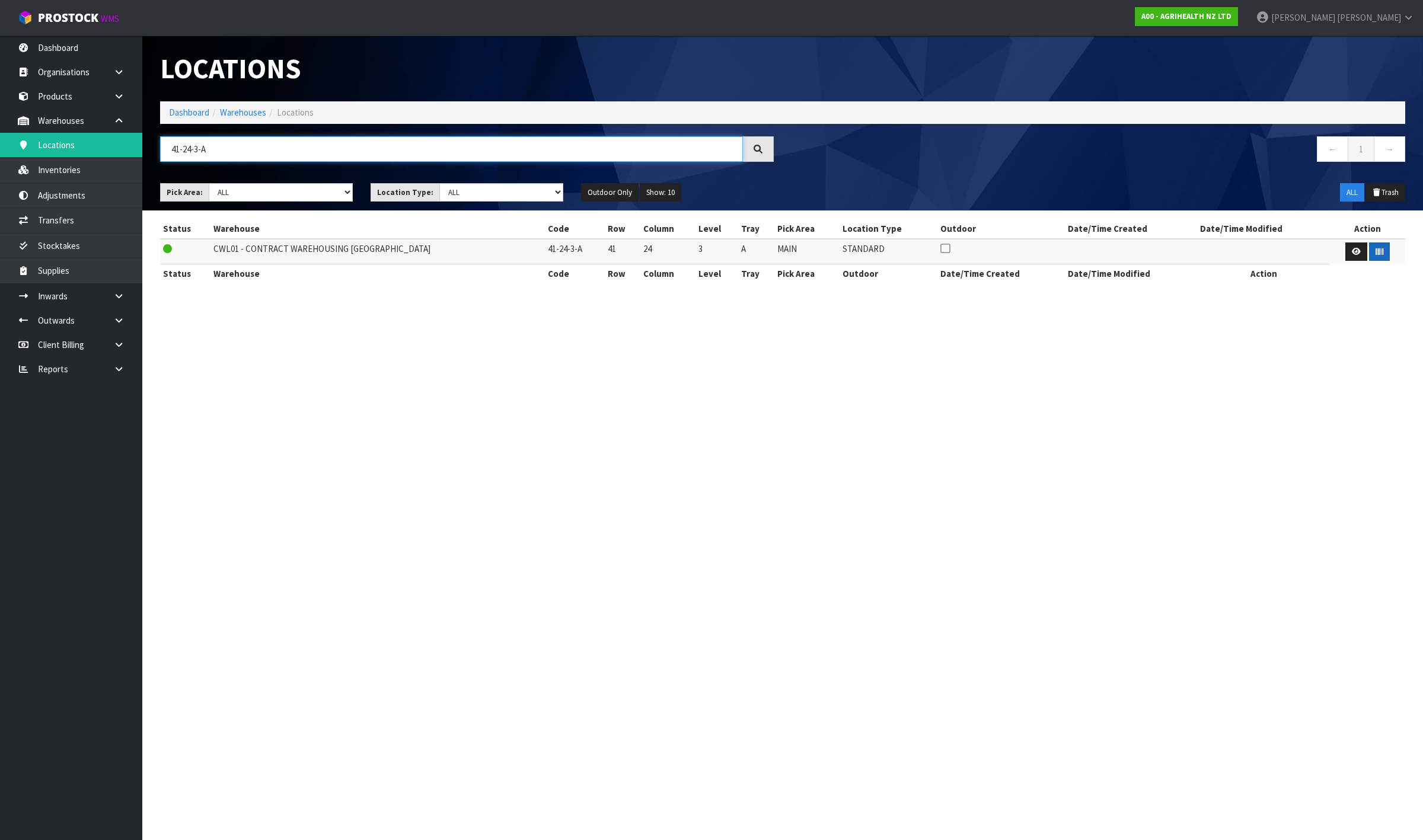
click at [301, 143] on input "41-24-3-A" at bounding box center [451, 149] width 583 height 25
click at [1381, 257] on button "button" at bounding box center [1380, 252] width 21 height 19
click at [473, 146] on input "41-18-2-B" at bounding box center [451, 149] width 583 height 25
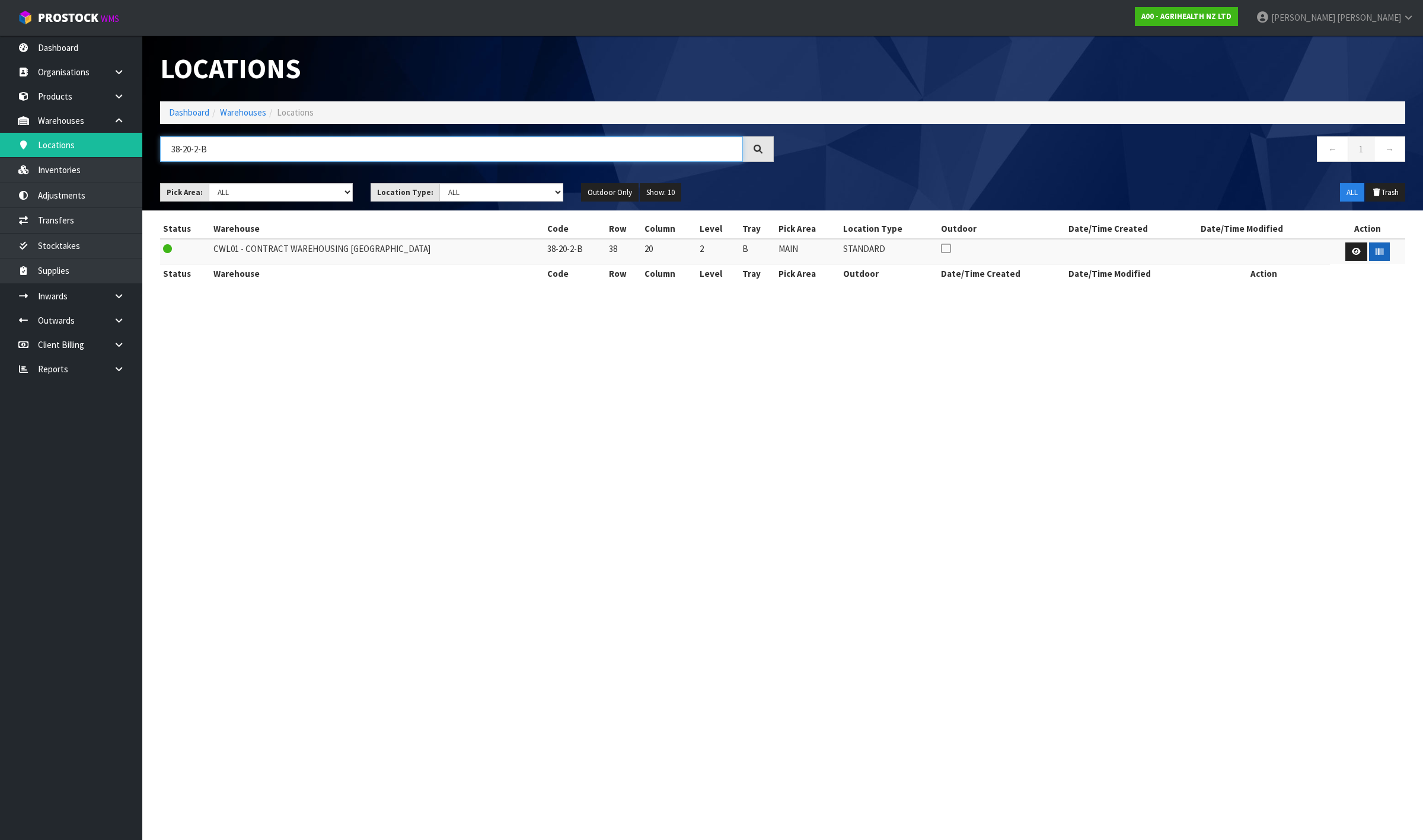
type input "38-20-2-B"
click at [1376, 248] on icon "button" at bounding box center [1380, 252] width 7 height 7
click at [392, 143] on input "38-20-2-B" at bounding box center [451, 149] width 583 height 25
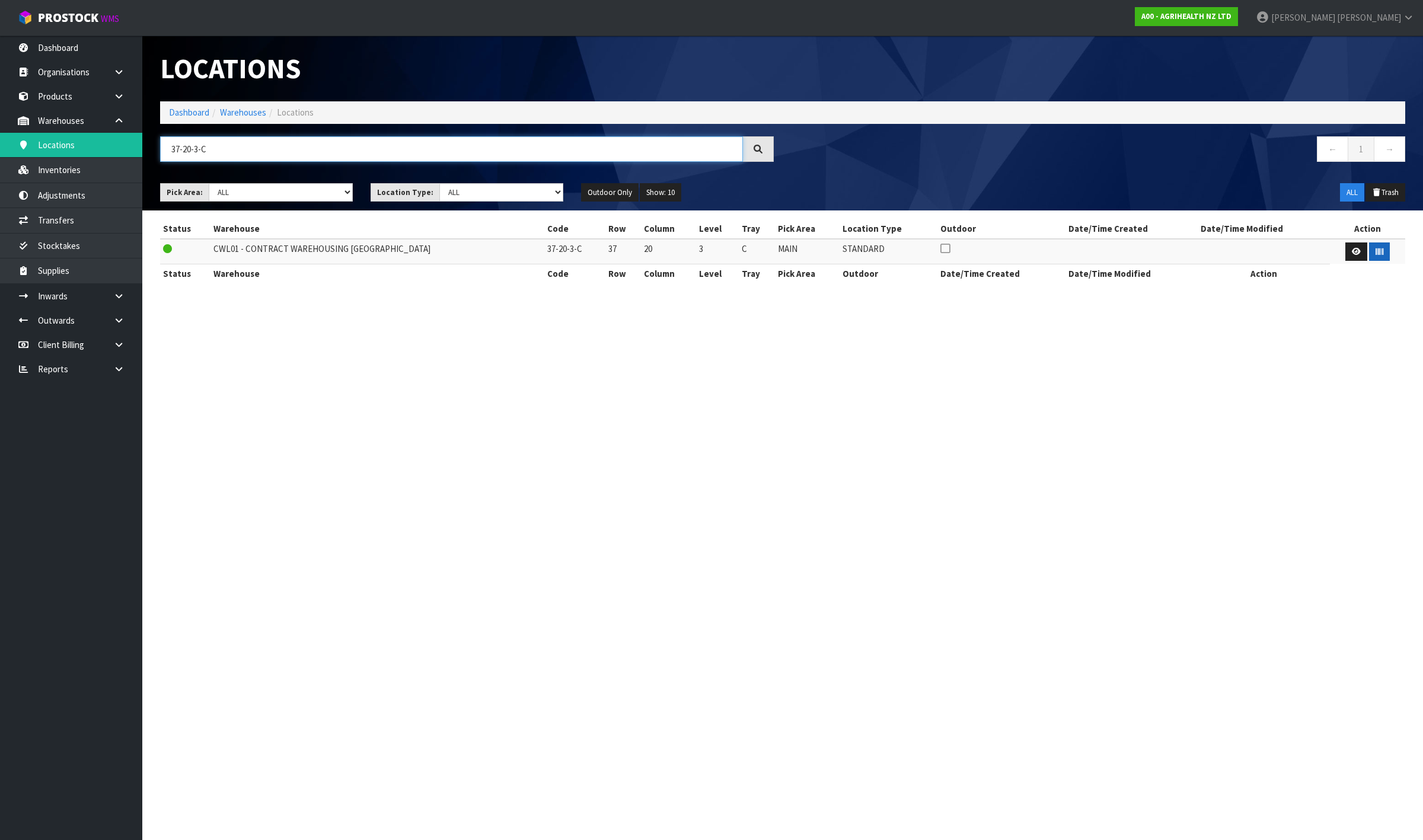
type input "37-20-3-C"
click at [1370, 248] on button "button" at bounding box center [1380, 252] width 21 height 19
click at [409, 147] on input "37-20-3-C" at bounding box center [451, 149] width 583 height 25
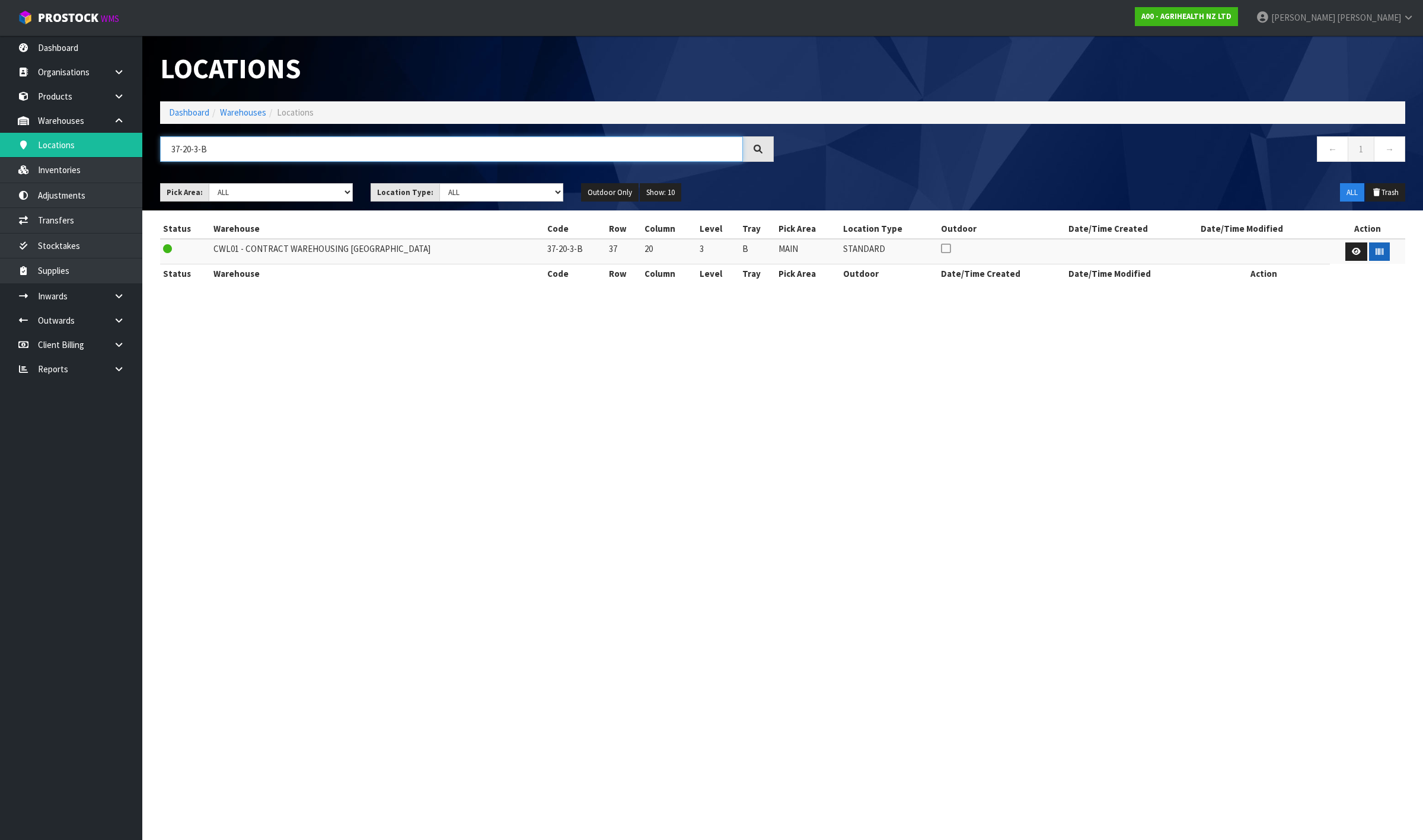
type input "37-20-3-B"
click at [1381, 253] on button "button" at bounding box center [1380, 252] width 21 height 19
click at [401, 154] on input "37-20-3-B" at bounding box center [451, 149] width 583 height 25
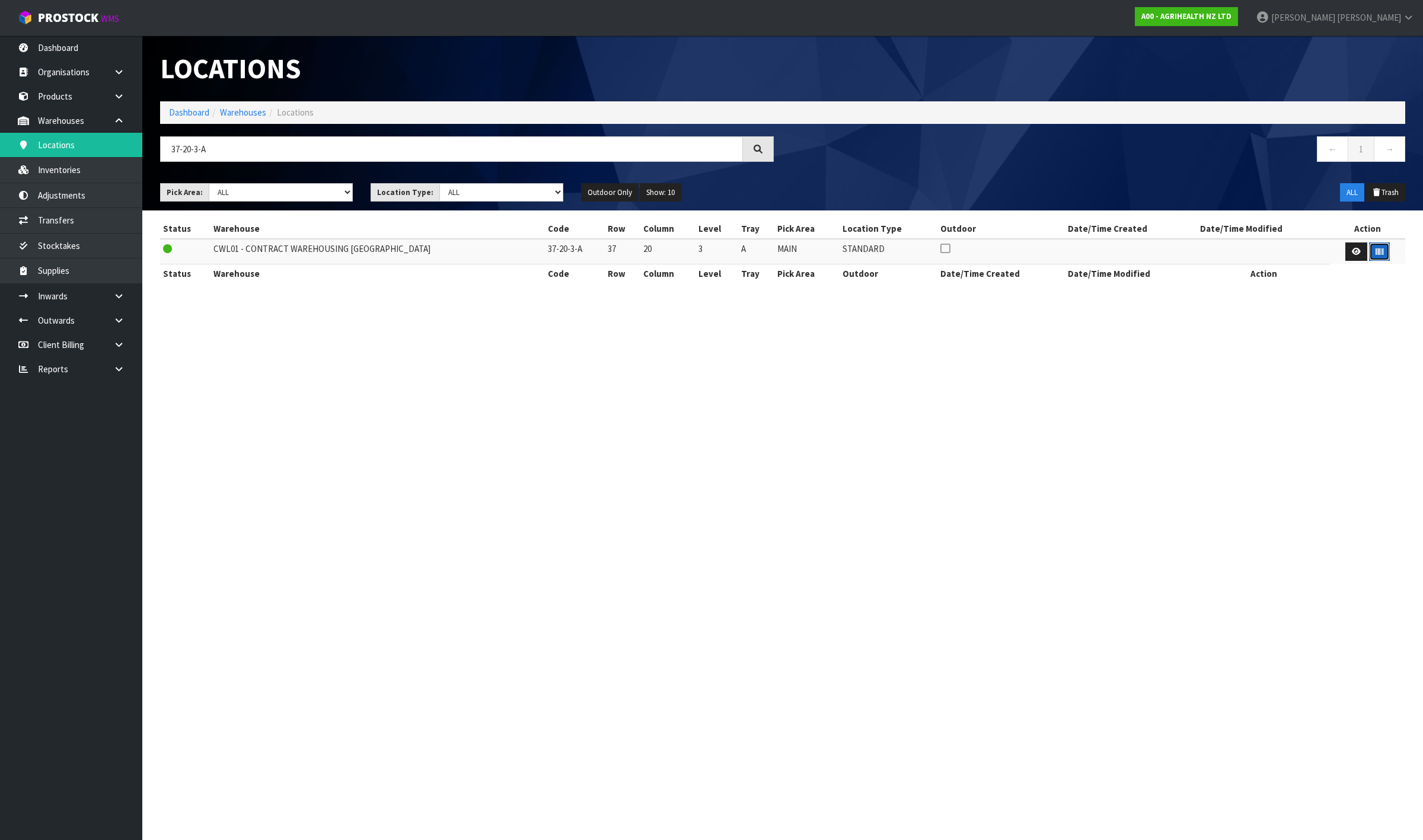
click at [1370, 252] on button "button" at bounding box center [1380, 252] width 21 height 19
drag, startPoint x: 298, startPoint y: 162, endPoint x: 299, endPoint y: 149, distance: 13.0
click at [299, 162] on div "37-20-3-A" at bounding box center [467, 154] width 632 height 34
click at [299, 147] on input "37-20-3-A" at bounding box center [451, 149] width 583 height 25
click at [1376, 252] on icon "button" at bounding box center [1380, 252] width 7 height 7
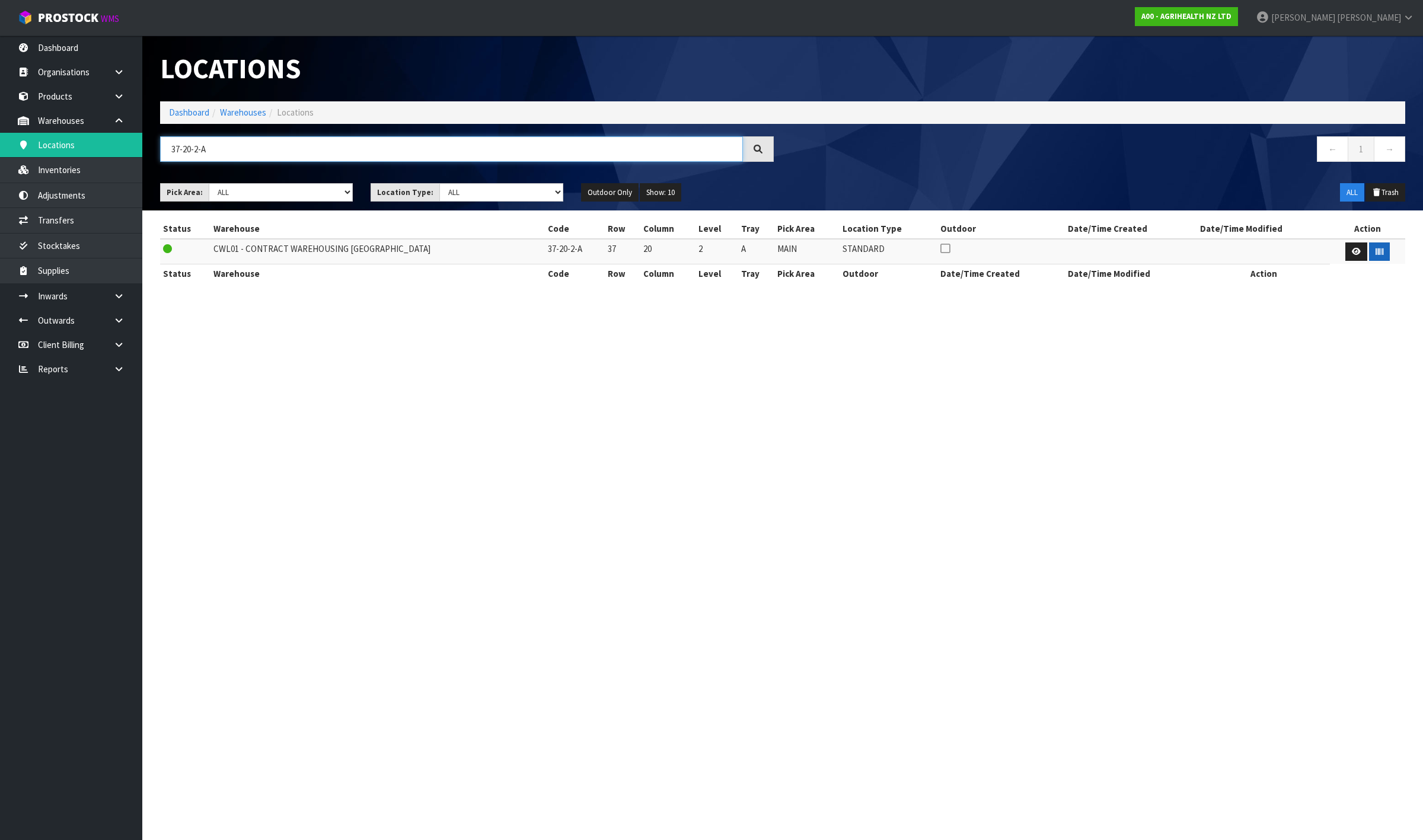
click at [198, 147] on input "37-20-2-A" at bounding box center [451, 149] width 583 height 25
click at [244, 153] on input "37-20-1-A" at bounding box center [451, 149] width 583 height 25
click at [467, 412] on section "Locations Dashboard Warehouses Locations 37-20-1-A ← 1 → Pick Area: Main Refurb…" at bounding box center [711, 420] width 1423 height 840
click at [252, 146] on input "37-20-1-A" at bounding box center [451, 149] width 583 height 25
type input "37-20-1-C"
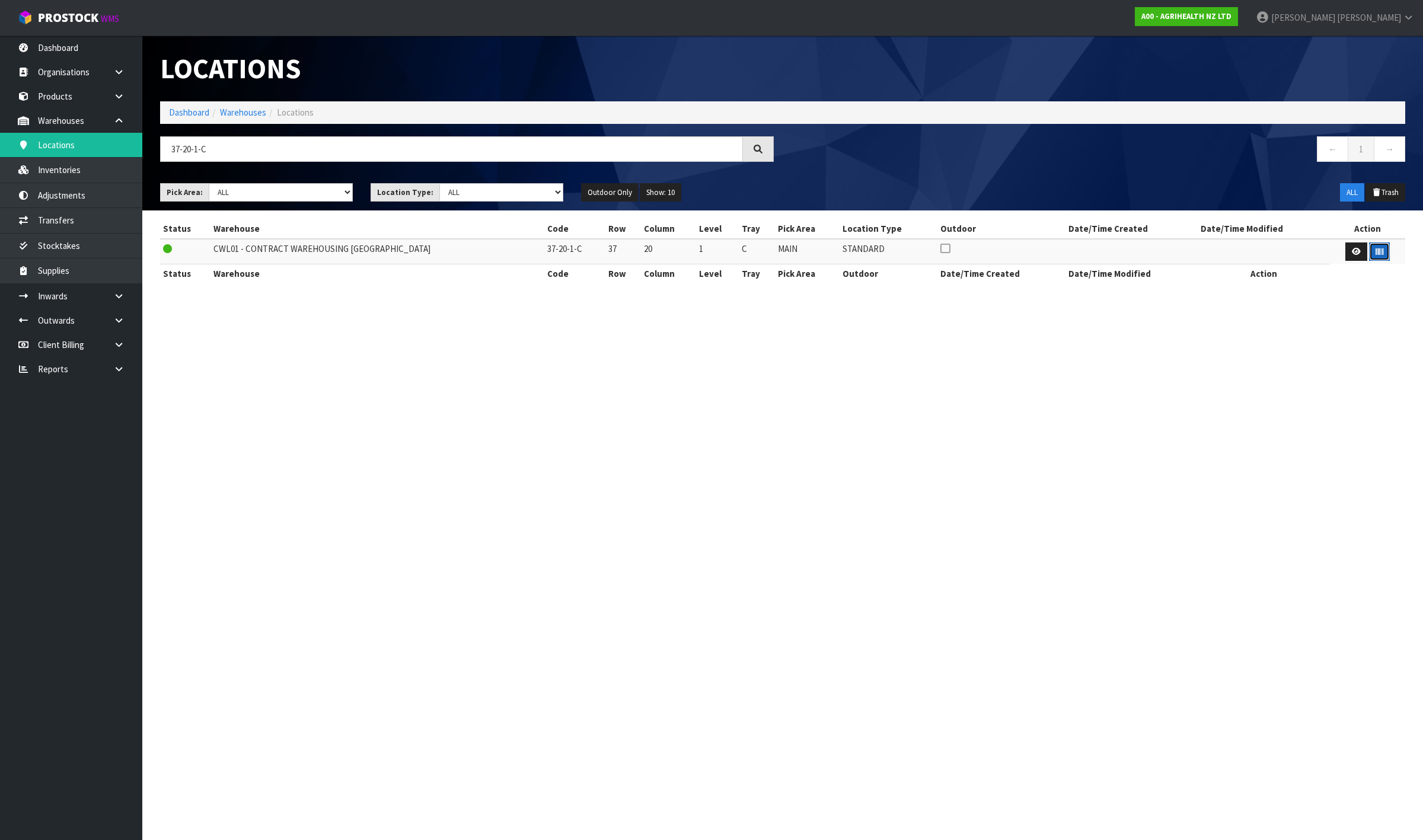
click at [1376, 253] on icon "button" at bounding box center [1380, 252] width 7 height 7
click at [403, 150] on input "37-20-1-C" at bounding box center [451, 149] width 583 height 25
click at [655, 712] on section "Locations Dashboard Warehouses Locations ← 1 → Pick Area: Main Refurb Damaged P…" at bounding box center [711, 420] width 1423 height 840
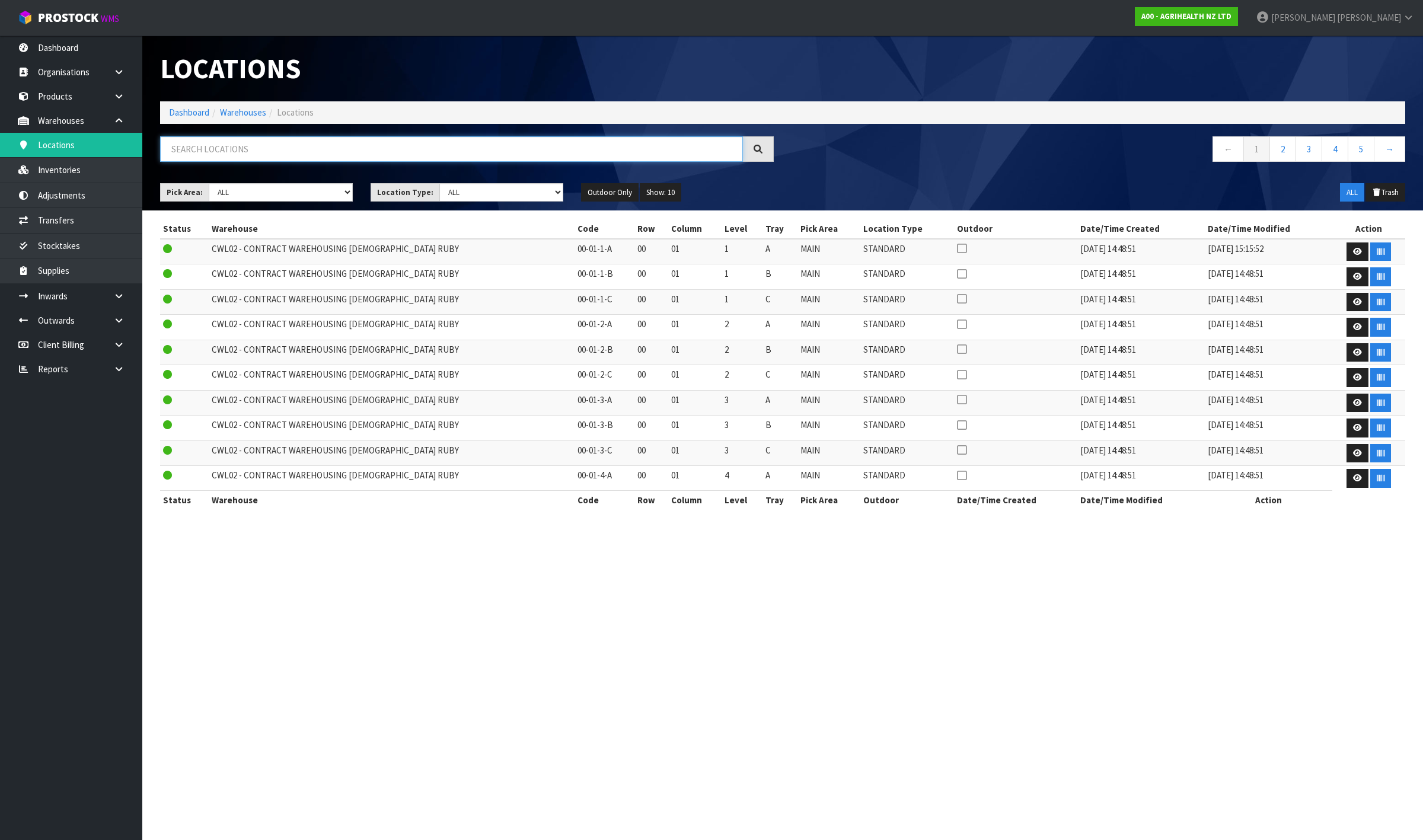
click at [556, 141] on input "text" at bounding box center [451, 149] width 583 height 25
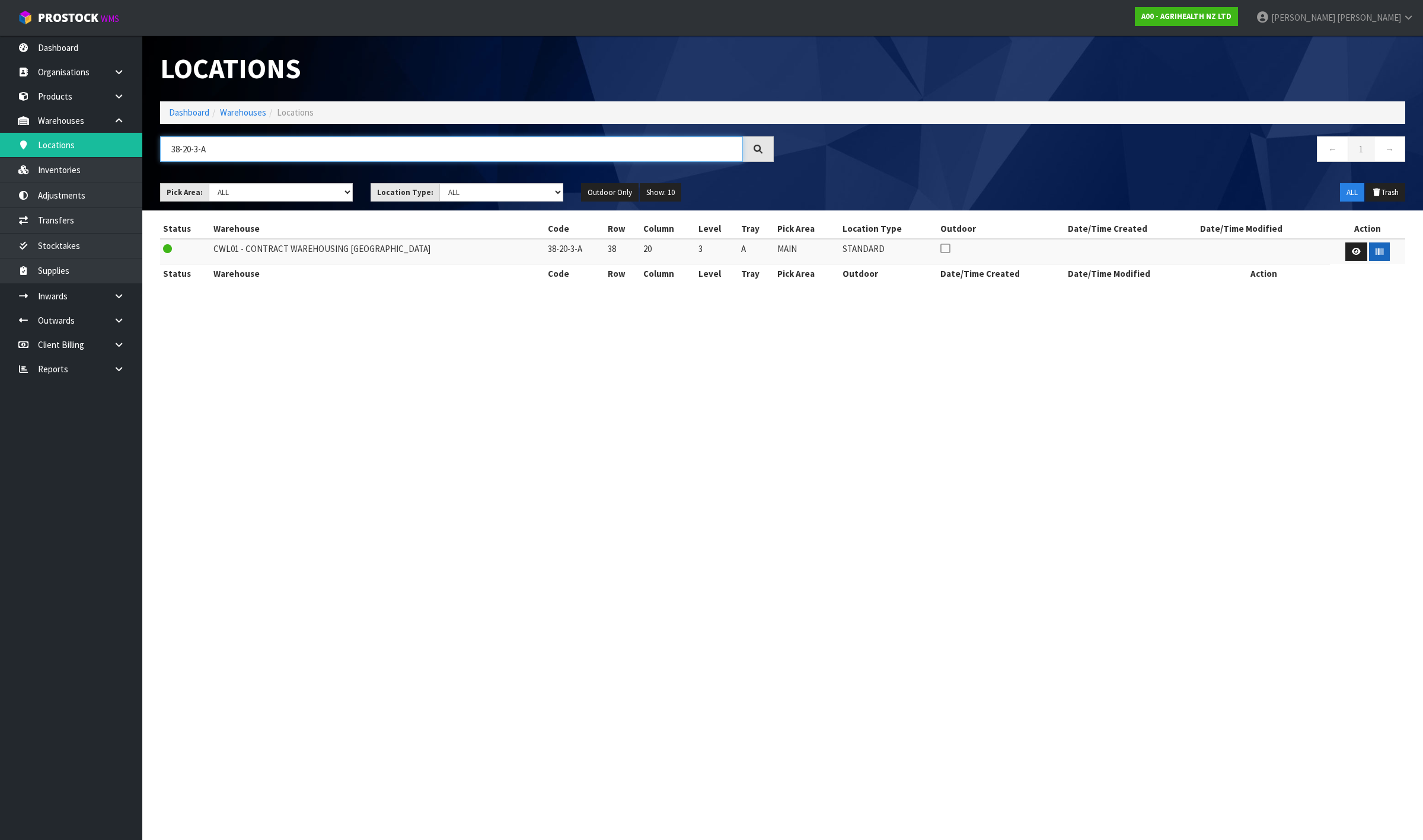
type input "38-20-3-A"
click at [1379, 254] on icon "button" at bounding box center [1380, 252] width 7 height 7
click at [374, 144] on input "38-20-3-A" at bounding box center [451, 149] width 583 height 25
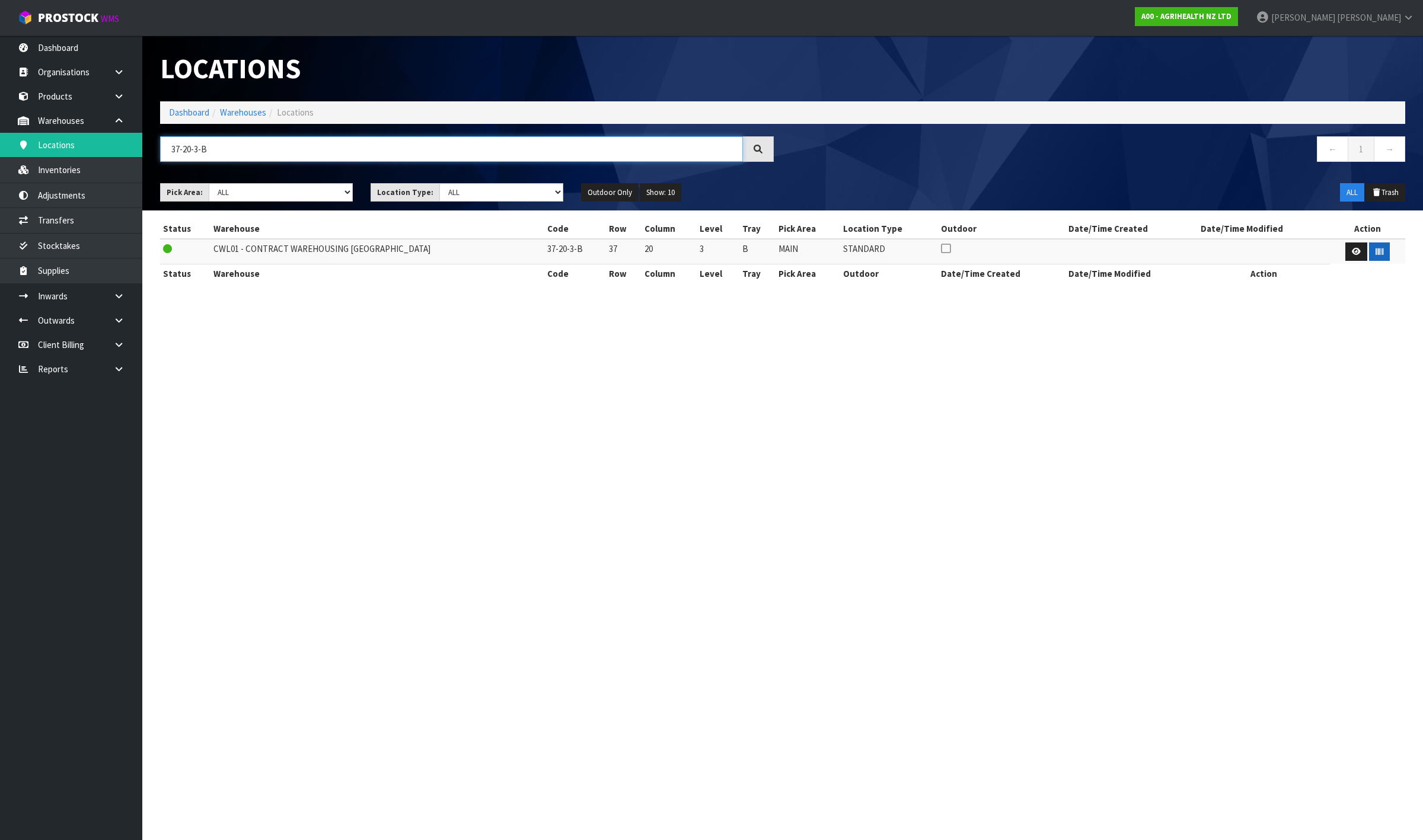
type input "37-20-3-B"
click at [1376, 253] on icon "button" at bounding box center [1380, 252] width 7 height 7
click at [1121, 576] on section "Locations Dashboard Warehouses Locations 37-20-3-B ← 1 → Pick Area: Main Refurb…" at bounding box center [711, 420] width 1423 height 840
drag, startPoint x: 215, startPoint y: 152, endPoint x: 13, endPoint y: 146, distance: 202.1
click at [13, 146] on body "Toggle navigation ProStock WMS A00 - AGRIHEALTH NZ LTD [PERSON_NAME] Logout Das…" at bounding box center [711, 420] width 1423 height 840
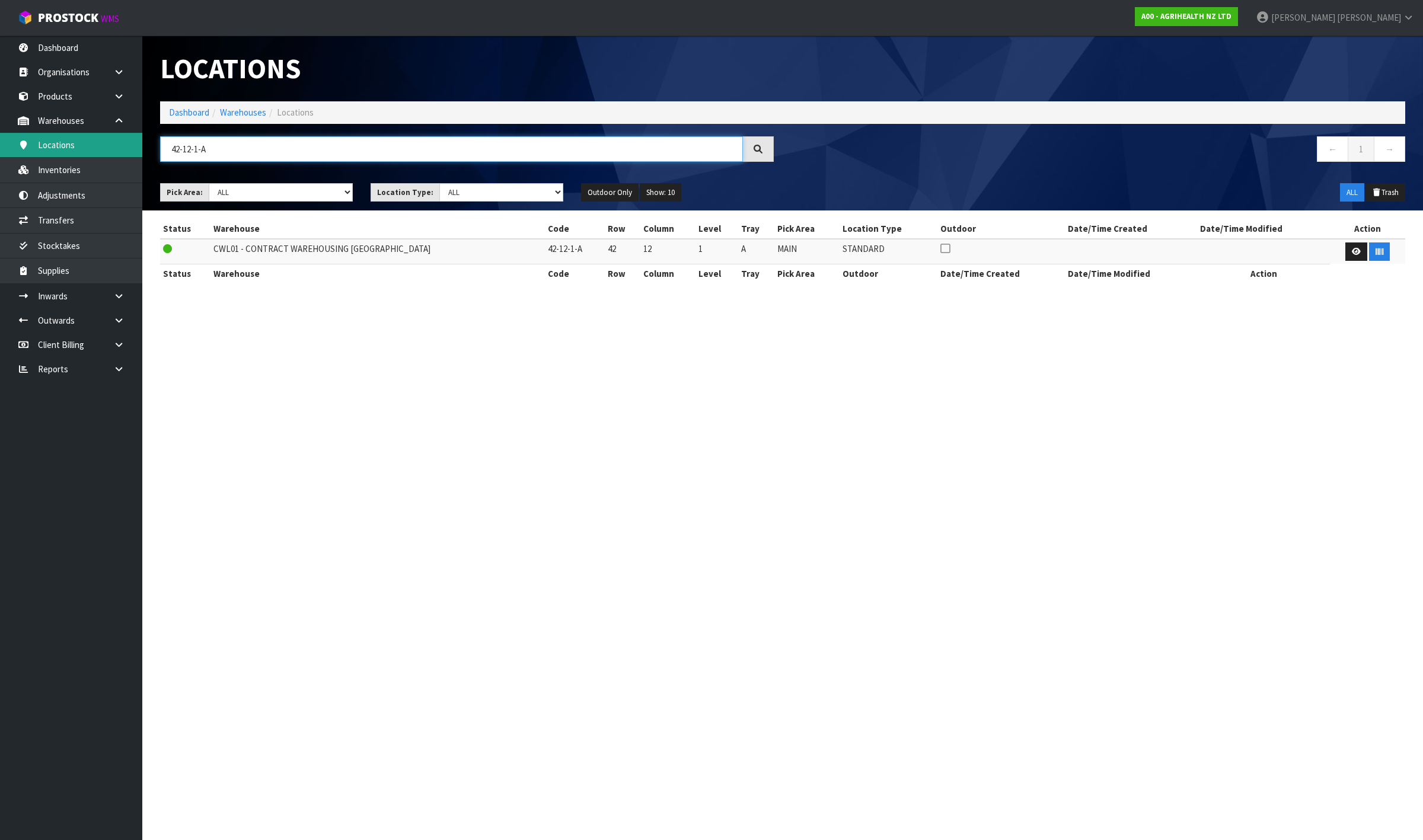
type input "42-12-1-A"
click at [1380, 253] on button "button" at bounding box center [1380, 252] width 21 height 19
click at [1422, 673] on section "Locations Dashboard Warehouses Locations 42-12-1-A ← 1 → Pick Area: Main Refurb…" at bounding box center [711, 420] width 1423 height 840
drag, startPoint x: 227, startPoint y: 146, endPoint x: -340, endPoint y: 72, distance: 571.8
click at [0, 72] on html "Toggle navigation ProStock WMS A00 - AGRIHEALTH NZ LTD [PERSON_NAME] Logout Das…" at bounding box center [711, 420] width 1423 height 840
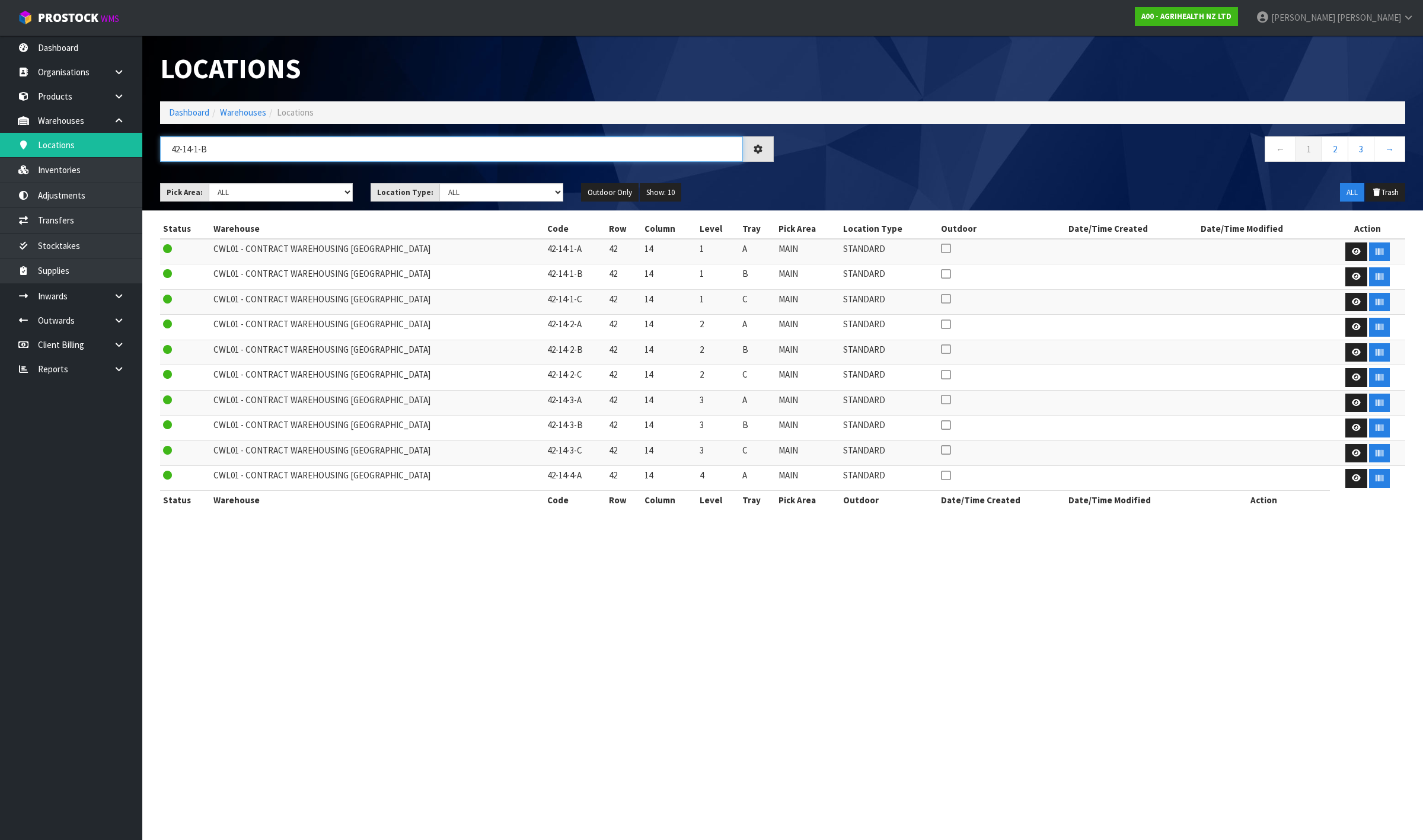
type input "42-14-1-B"
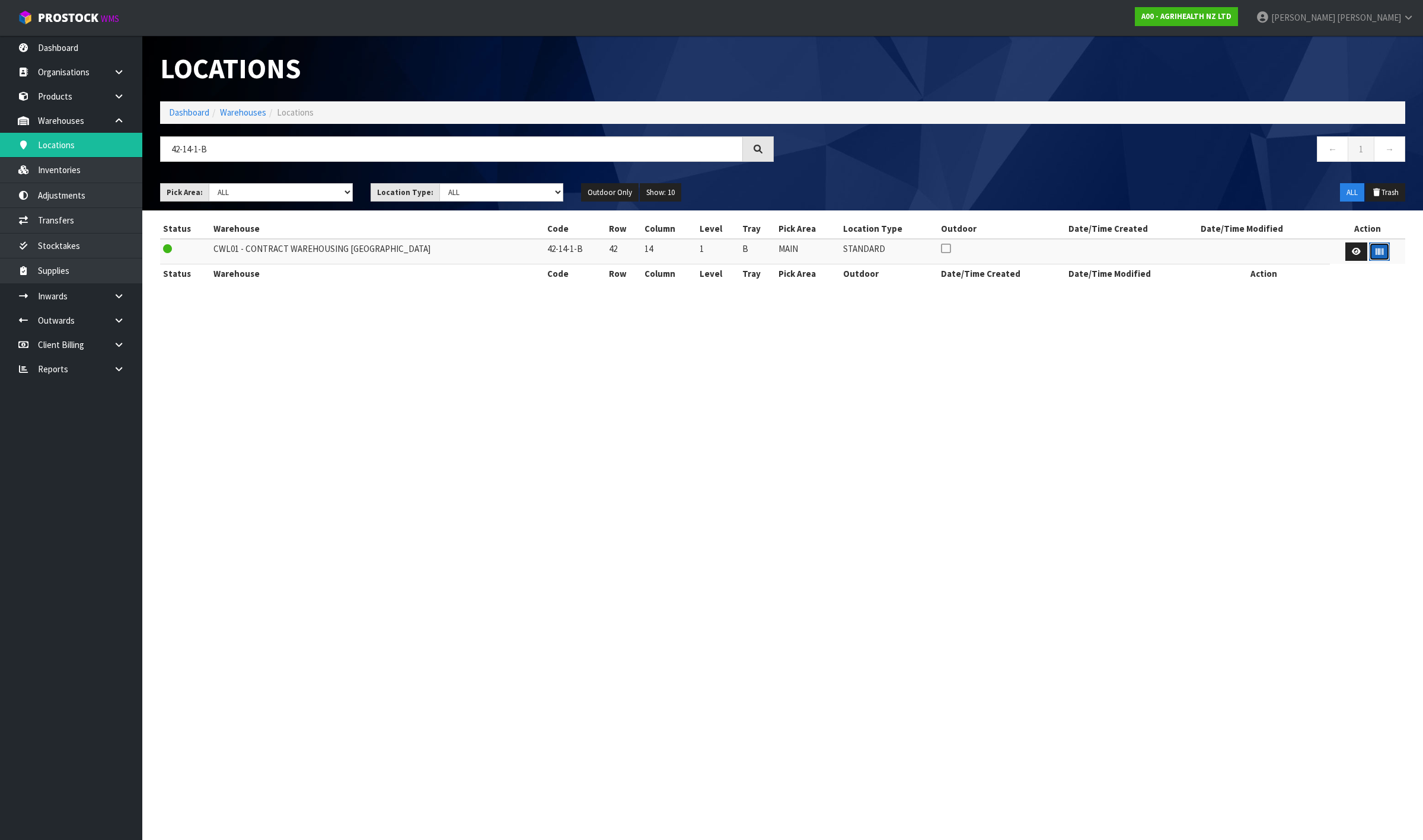
click at [1376, 250] on icon "button" at bounding box center [1380, 252] width 7 height 7
click at [1422, 483] on section "Locations Dashboard Warehouses Locations 42-14-1-B ← 1 → Pick Area: Main Refurb…" at bounding box center [711, 420] width 1423 height 840
drag, startPoint x: 344, startPoint y: 149, endPoint x: -449, endPoint y: 104, distance: 794.3
click at [0, 104] on html "Toggle navigation ProStock WMS A00 - AGRIHEALTH NZ LTD [PERSON_NAME] Logout Das…" at bounding box center [711, 420] width 1423 height 840
type input "42-18-2-B"
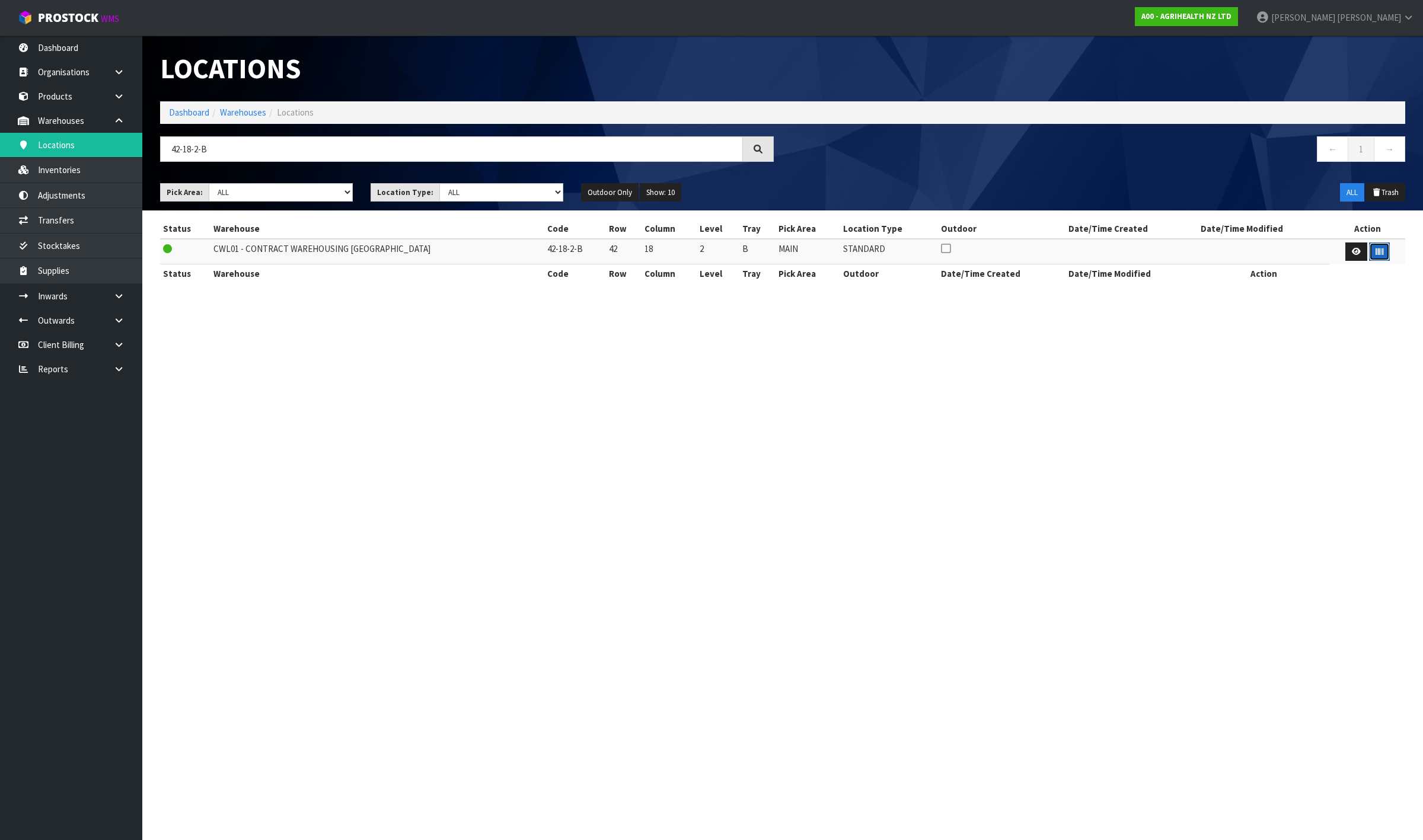
click at [1377, 259] on button "button" at bounding box center [1380, 252] width 21 height 19
click at [1422, 500] on section "Locations Dashboard Warehouses Locations 42-18-2-B ← 1 → Pick Area: Main Refurb…" at bounding box center [711, 420] width 1423 height 840
drag, startPoint x: 244, startPoint y: 140, endPoint x: -95, endPoint y: 157, distance: 339.4
click at [0, 157] on html "Toggle navigation ProStock WMS A00 - AGRIHEALTH NZ LTD [PERSON_NAME] Logout Das…" at bounding box center [711, 420] width 1423 height 840
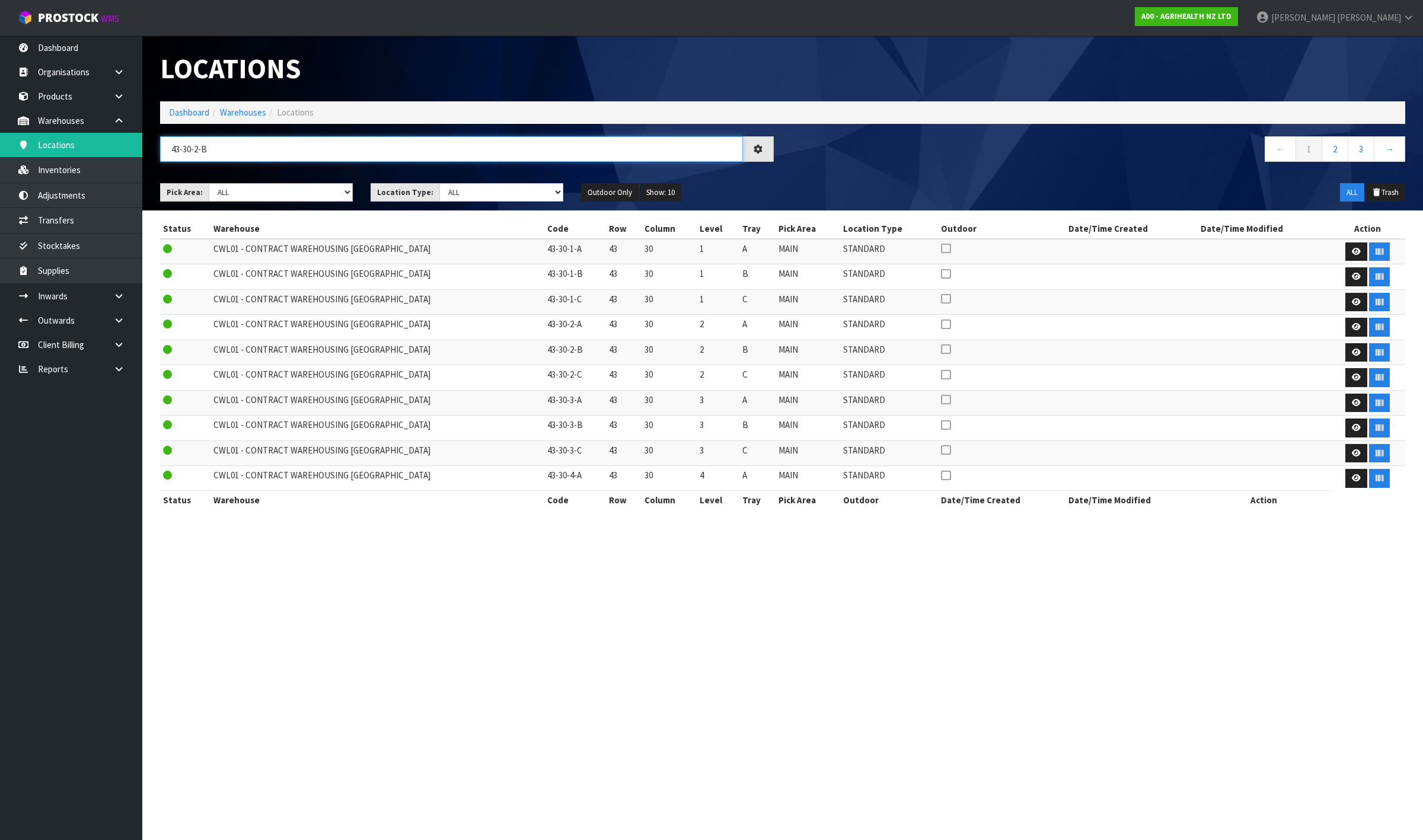
type input "43-30-2-B"
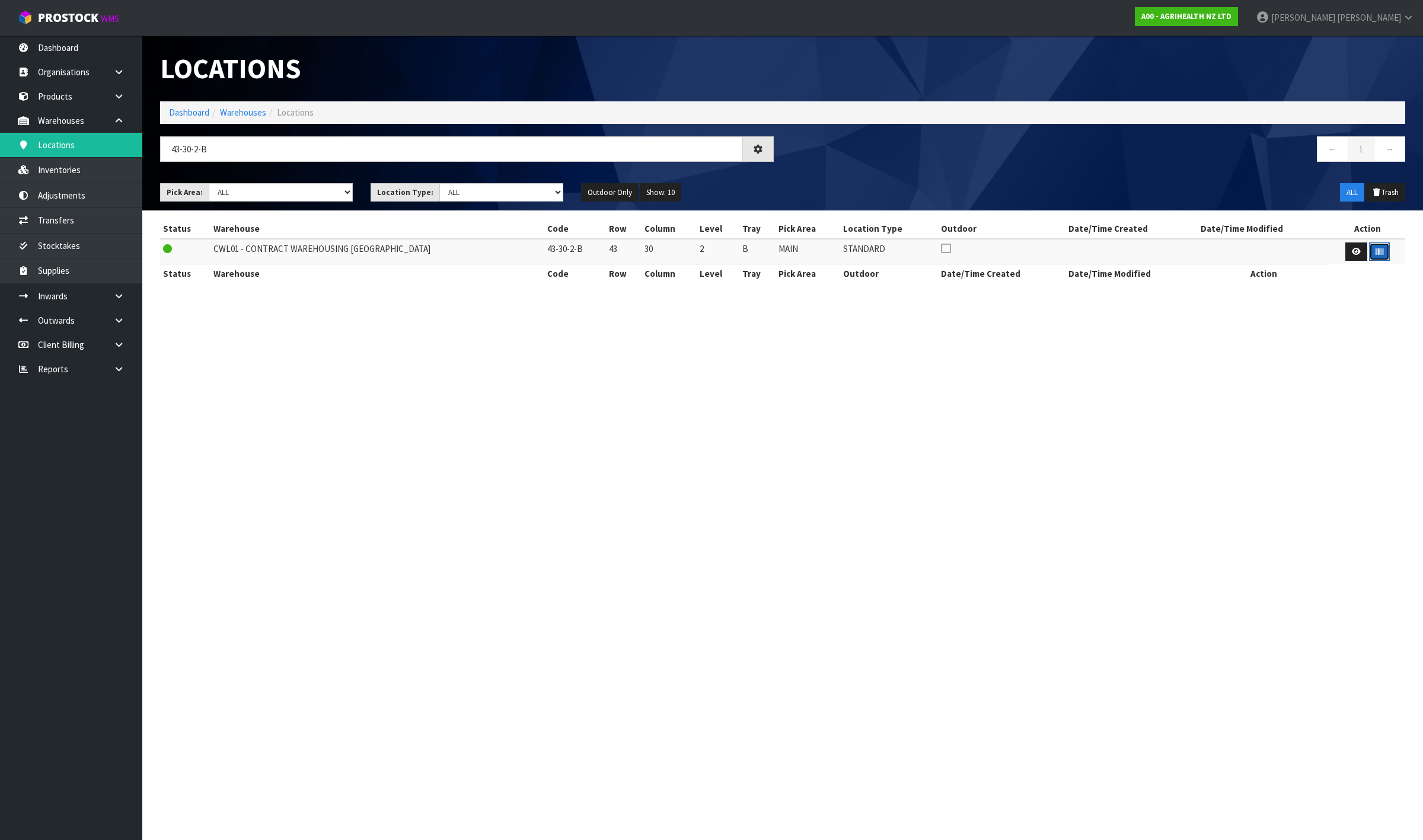
click at [1382, 252] on button "button" at bounding box center [1380, 252] width 21 height 19
click at [1411, 591] on section "Locations Dashboard Warehouses Locations 43-30-2-B ← 1 → Pick Area: Main Refurb…" at bounding box center [711, 420] width 1423 height 840
drag, startPoint x: 227, startPoint y: 146, endPoint x: -222, endPoint y: 179, distance: 450.2
click at [0, 179] on html "Toggle navigation ProStock WMS A00 - AGRIHEALTH NZ LTD [PERSON_NAME] Logout Das…" at bounding box center [711, 420] width 1423 height 840
click at [1379, 255] on button "button" at bounding box center [1380, 252] width 21 height 19
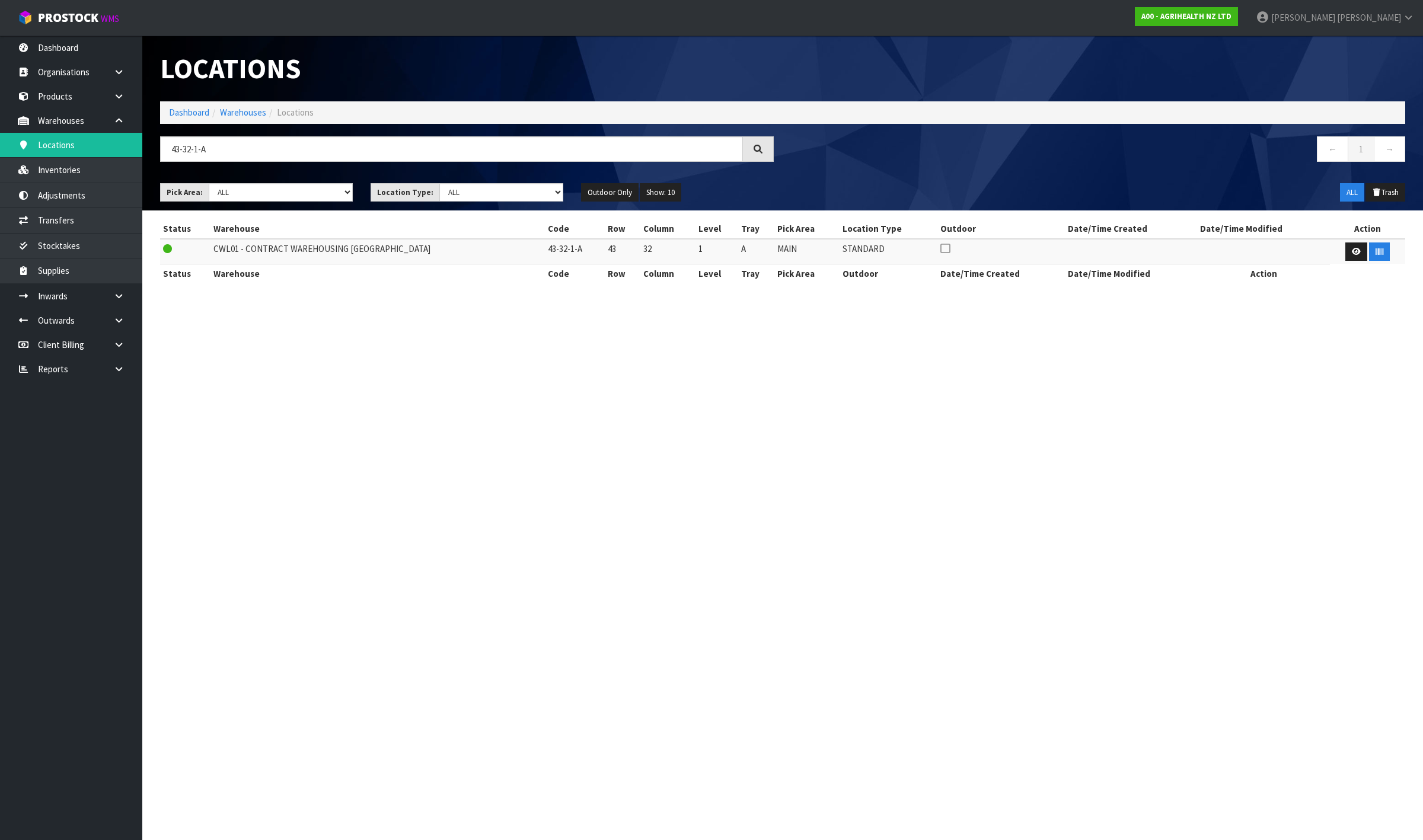
click at [1422, 368] on section "Locations Dashboard Warehouses Locations 43-32-1-A ← 1 → Pick Area: Main Refurb…" at bounding box center [711, 420] width 1423 height 840
drag, startPoint x: 187, startPoint y: 147, endPoint x: 282, endPoint y: 146, distance: 95.0
click at [282, 146] on input "43-32-1-A" at bounding box center [451, 149] width 583 height 25
type input "43-33-1-A"
click at [1381, 255] on button "button" at bounding box center [1380, 252] width 21 height 19
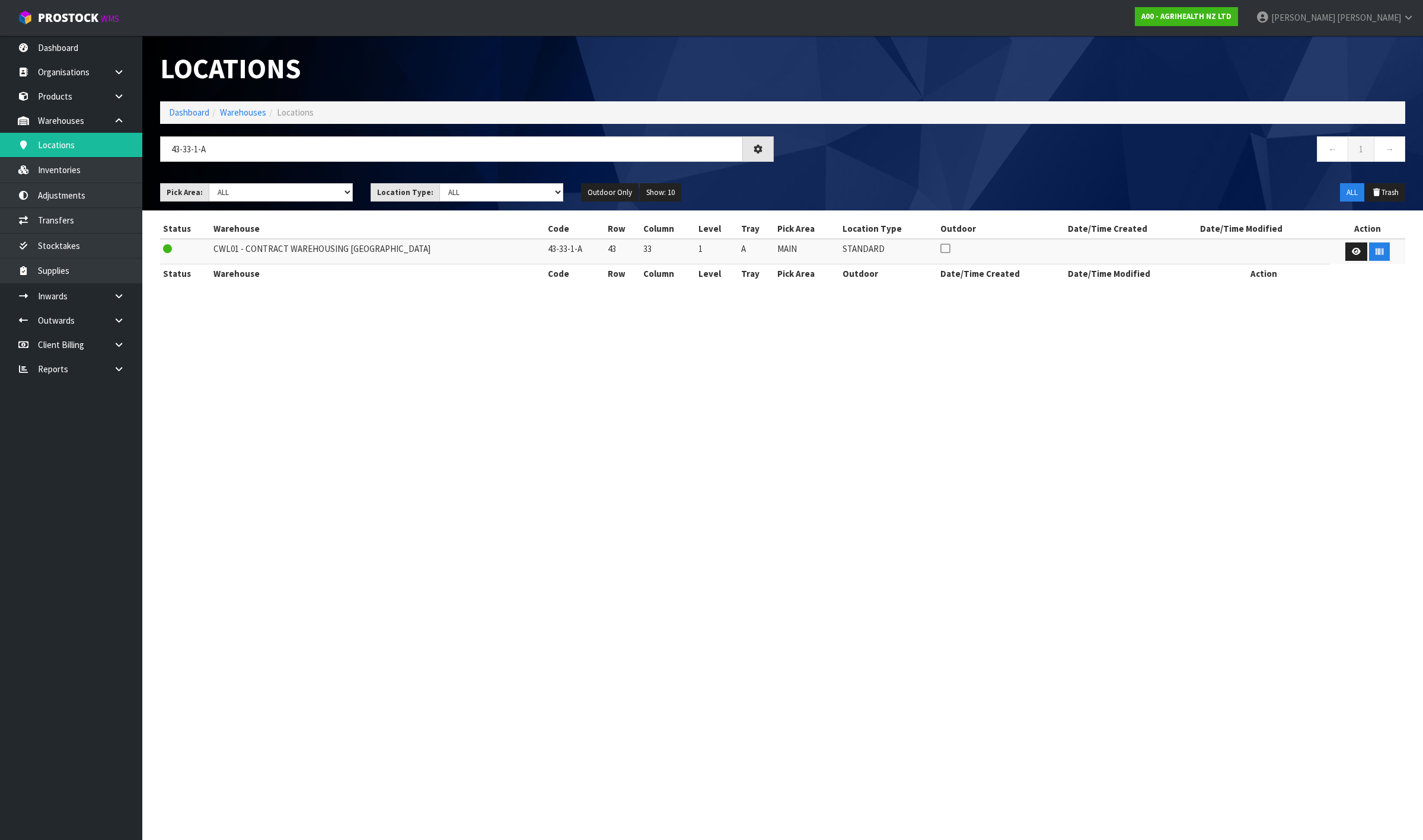
click at [1413, 483] on section "Locations Dashboard Warehouses Locations 43-33-1-A ← 1 → Pick Area: Main Refurb…" at bounding box center [711, 420] width 1423 height 840
drag, startPoint x: 289, startPoint y: 149, endPoint x: -438, endPoint y: 63, distance: 732.1
click at [0, 63] on html "Toggle navigation ProStock WMS A00 - AGRIHEALTH NZ LTD [PERSON_NAME] Logout Das…" at bounding box center [711, 420] width 1423 height 840
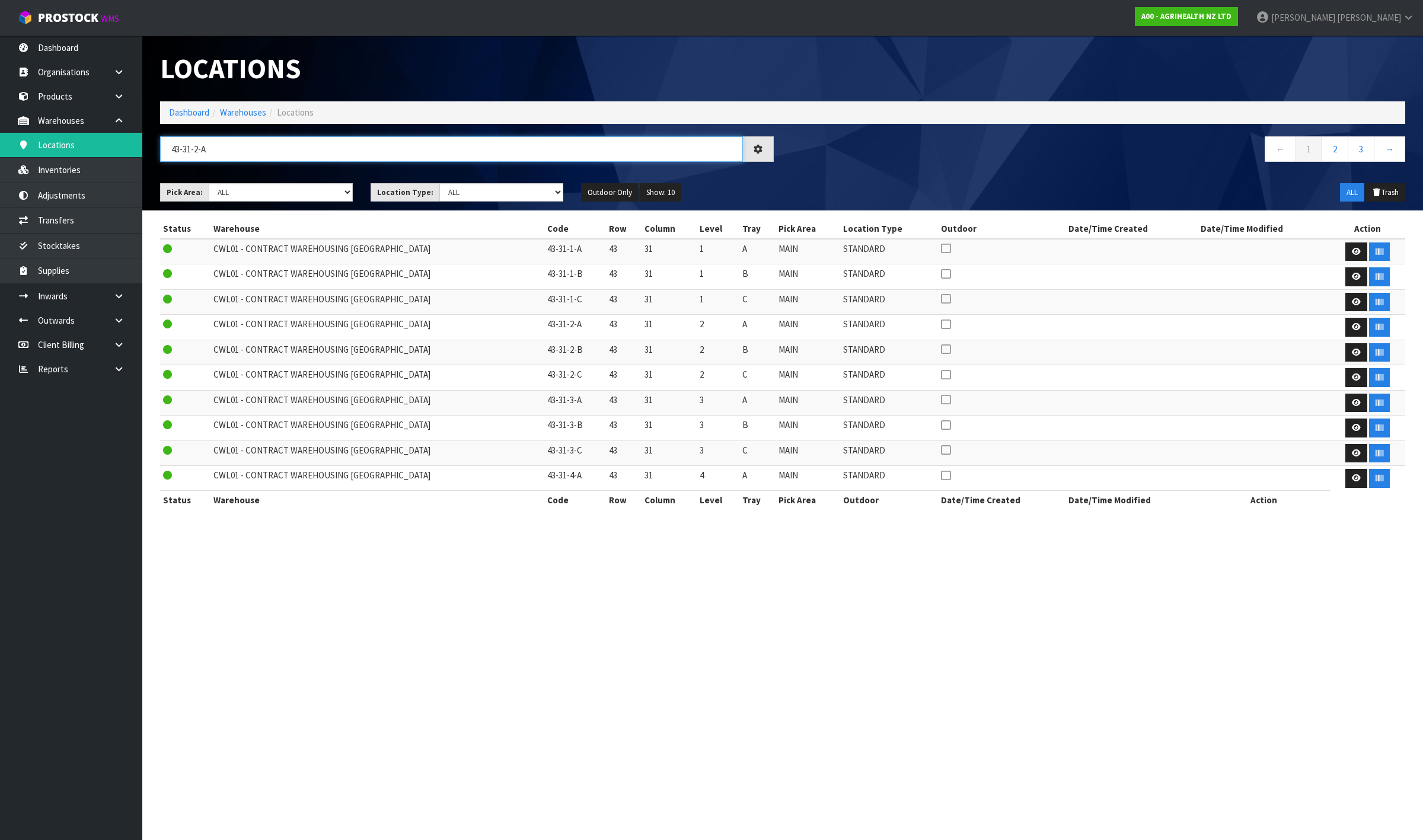
type input "43-31-2-A"
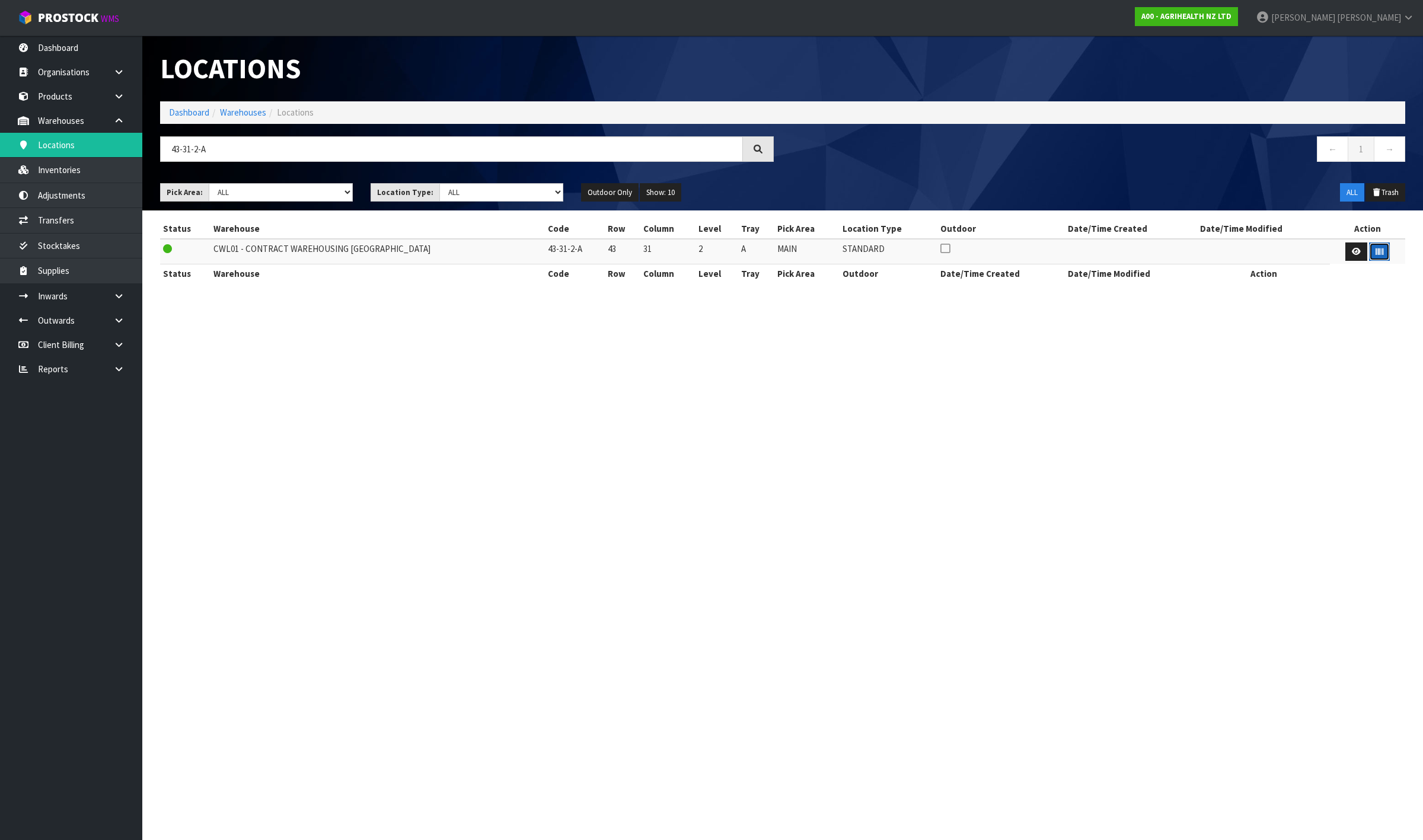
click at [1382, 253] on button "button" at bounding box center [1380, 252] width 21 height 19
click at [1422, 429] on section "Locations Dashboard Warehouses Locations 43-31-2-A ← 1 → Pick Area: Main Refurb…" at bounding box center [711, 420] width 1423 height 840
drag, startPoint x: 231, startPoint y: 143, endPoint x: -269, endPoint y: 101, distance: 501.8
click at [0, 101] on html "Toggle navigation ProStock WMS A00 - AGRIHEALTH NZ LTD [PERSON_NAME] Logout Das…" at bounding box center [711, 420] width 1423 height 840
type input "43-29-2-A"
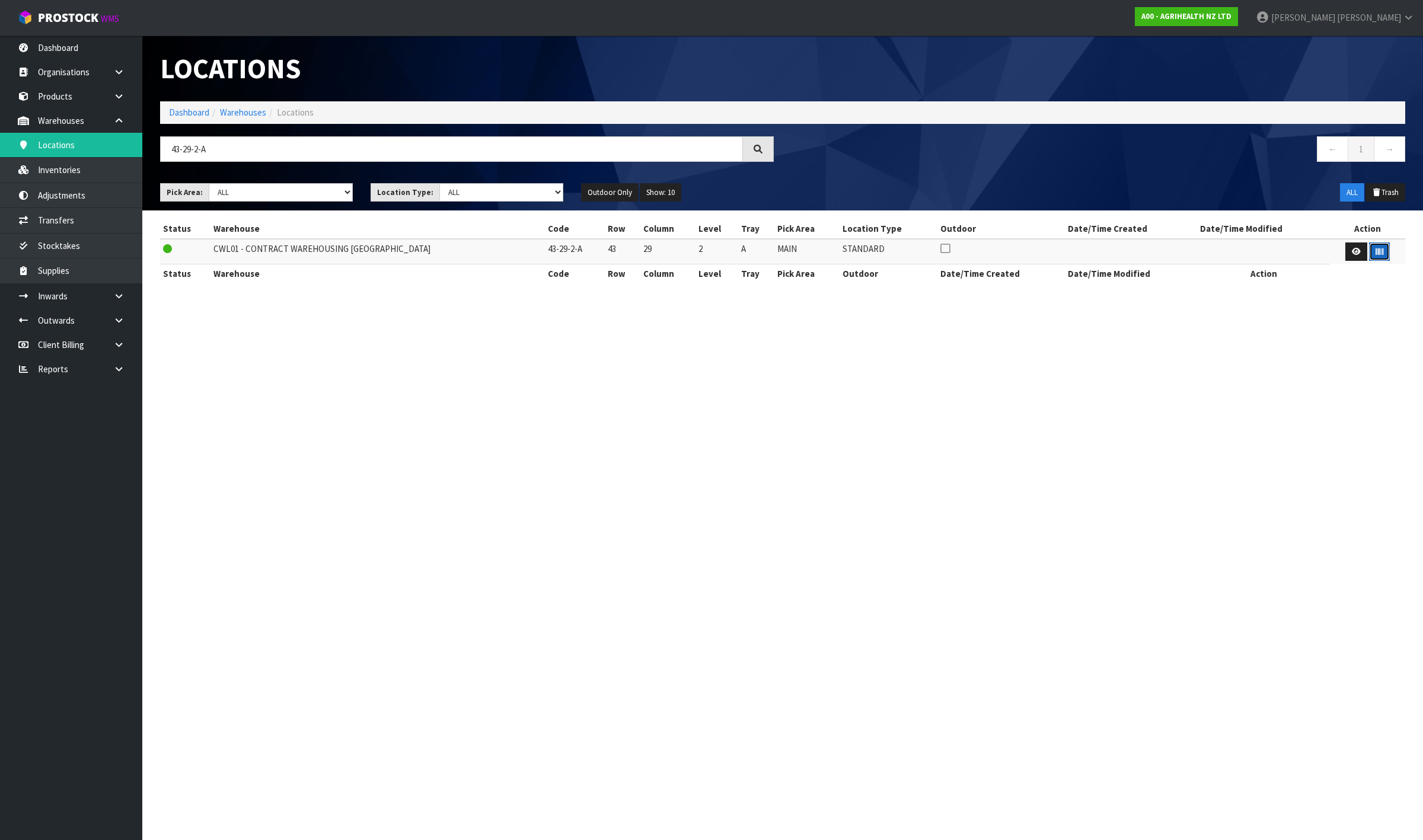
click at [1384, 251] on button "button" at bounding box center [1380, 252] width 21 height 19
drag, startPoint x: 1422, startPoint y: 309, endPoint x: 1350, endPoint y: 302, distance: 72.3
click at [1422, 309] on section "Locations Dashboard Warehouses Locations 43-29-2-A ← 1 → Pick Area: Main Refurb…" at bounding box center [711, 420] width 1423 height 840
drag, startPoint x: 224, startPoint y: 159, endPoint x: -259, endPoint y: 132, distance: 483.8
click at [0, 132] on html "Toggle navigation ProStock WMS A00 - AGRIHEALTH NZ LTD [PERSON_NAME] Logout Das…" at bounding box center [711, 420] width 1423 height 840
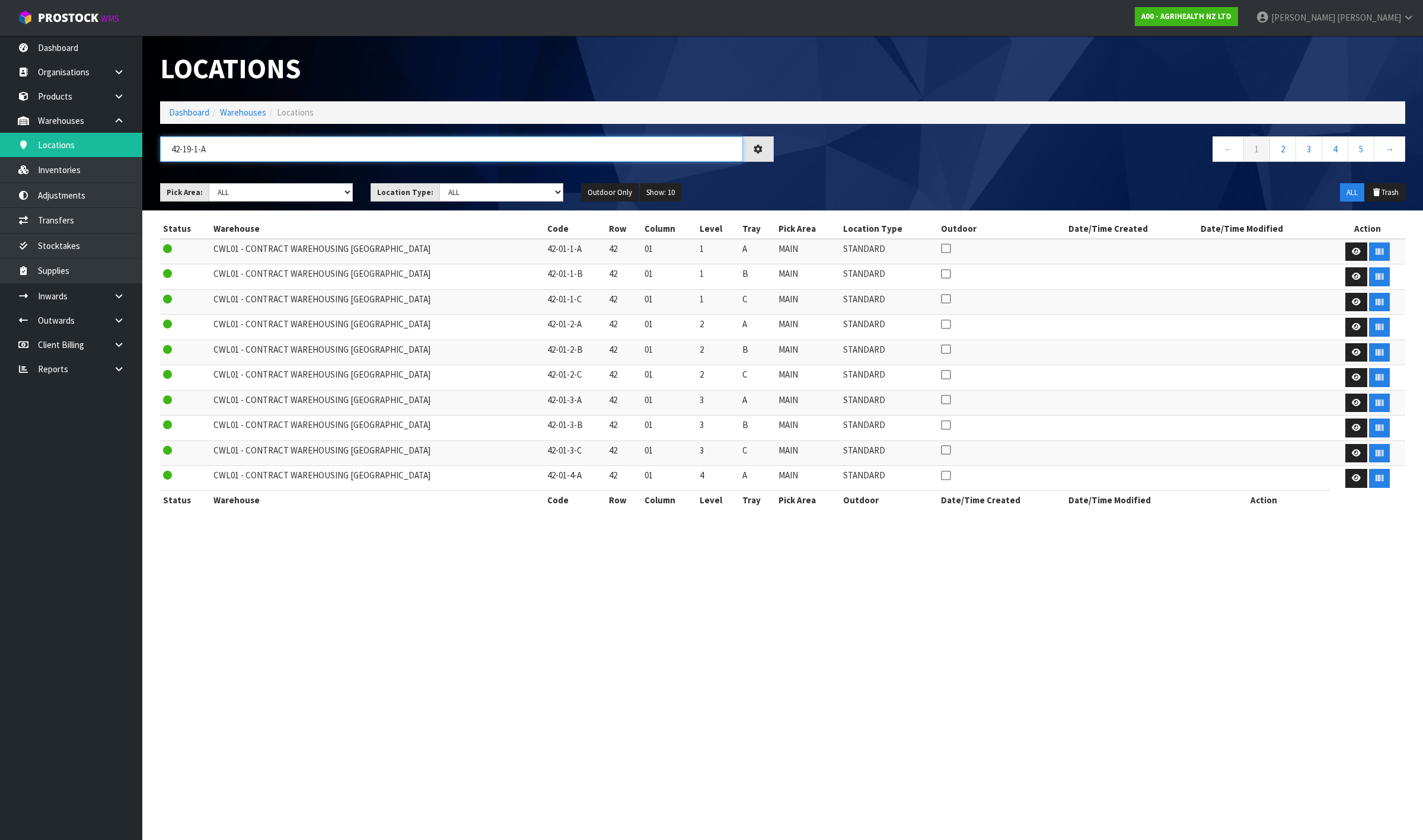
type input "42-19-1-A"
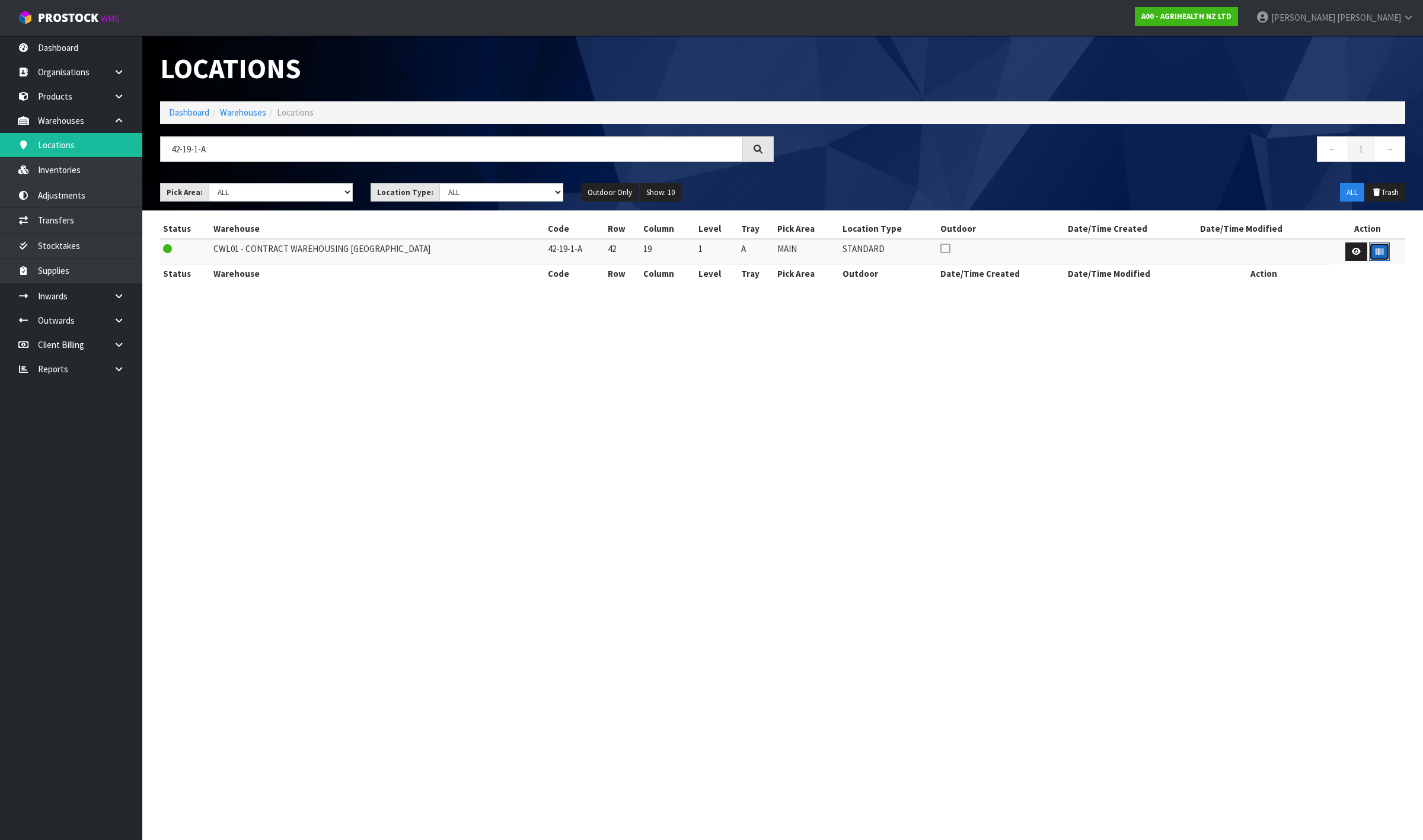
click at [1381, 255] on button "button" at bounding box center [1380, 252] width 21 height 19
click at [1393, 554] on section "Locations Dashboard Warehouses Locations 42-19-1-A ← 1 → Pick Area: Main Refurb…" at bounding box center [711, 420] width 1423 height 840
drag, startPoint x: 286, startPoint y: 154, endPoint x: -204, endPoint y: 143, distance: 490.1
click at [0, 143] on html "Toggle navigation ProStock WMS A00 - AGRIHEALTH NZ LTD [PERSON_NAME] Logout Das…" at bounding box center [711, 420] width 1423 height 840
click at [1376, 253] on icon "button" at bounding box center [1380, 252] width 7 height 7
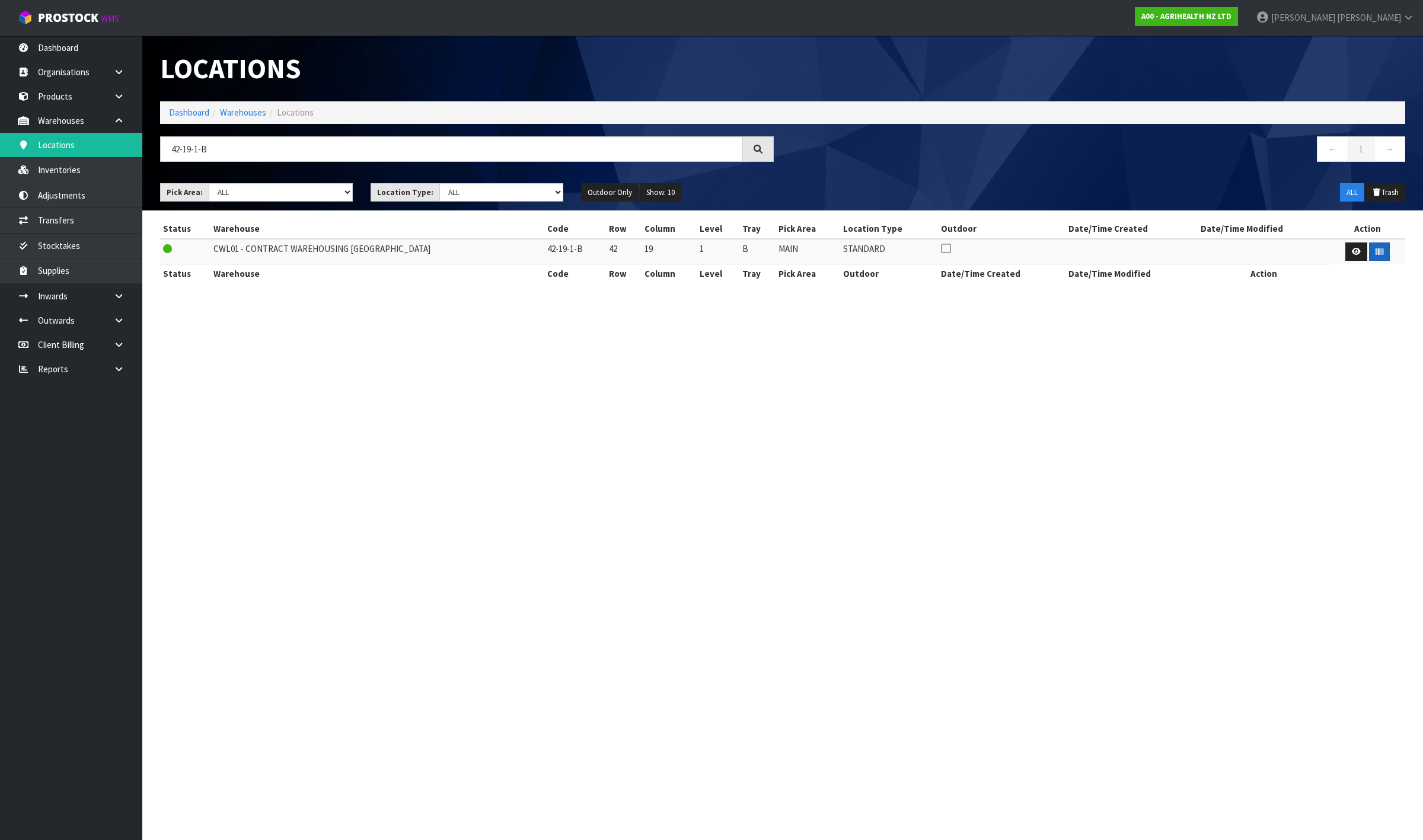
drag, startPoint x: 1422, startPoint y: 502, endPoint x: 1280, endPoint y: 469, distance: 145.8
click at [1422, 501] on section "Locations Dashboard Warehouses Locations 42-19-1-B ← 1 → Pick Area: Main Refurb…" at bounding box center [711, 420] width 1423 height 840
drag, startPoint x: 201, startPoint y: 154, endPoint x: -125, endPoint y: 154, distance: 326.0
click at [0, 154] on html "Toggle navigation ProStock WMS A00 - AGRIHEALTH NZ LTD [PERSON_NAME] Logout Das…" at bounding box center [711, 420] width 1423 height 840
type input "B"
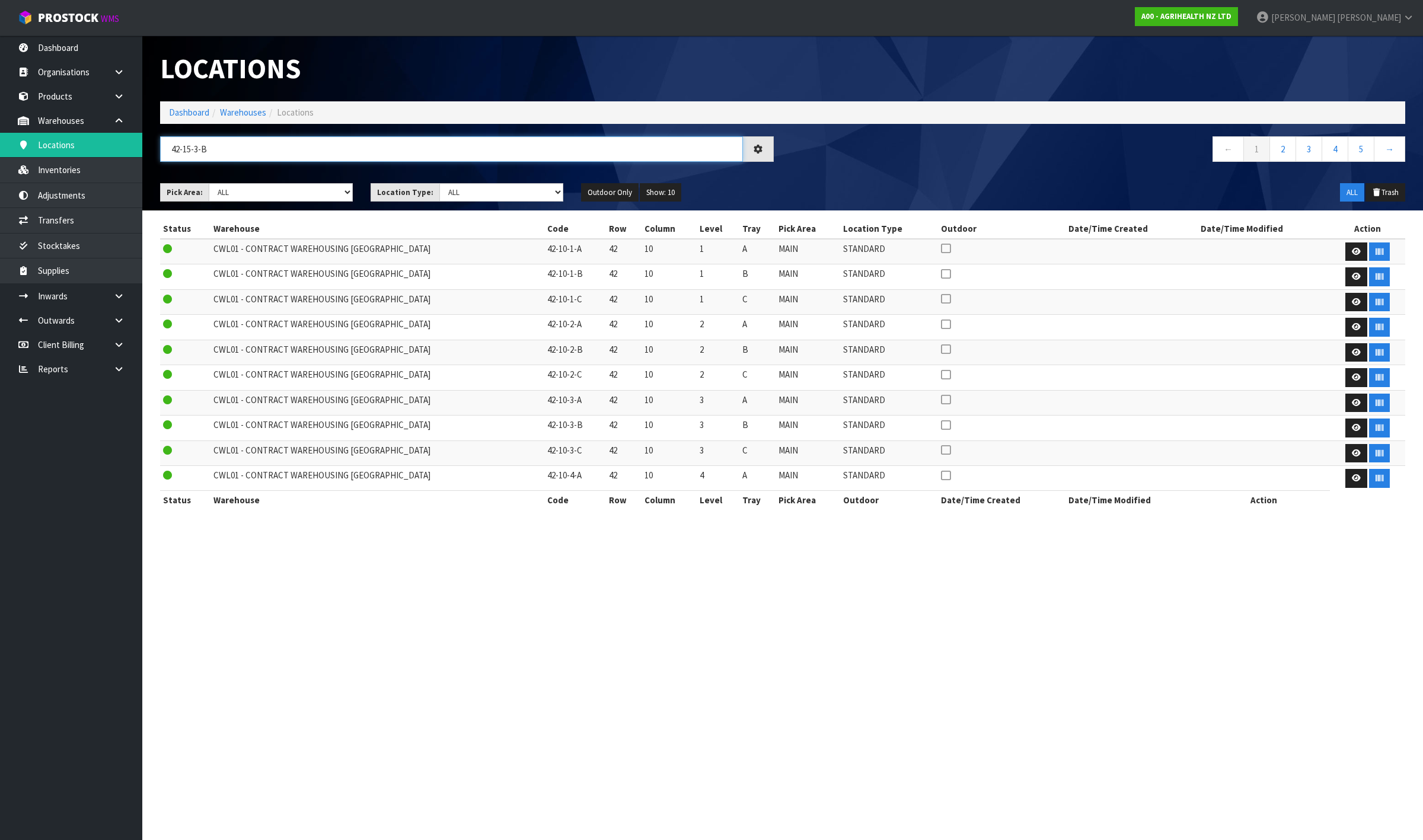
type input "42-15-3-B"
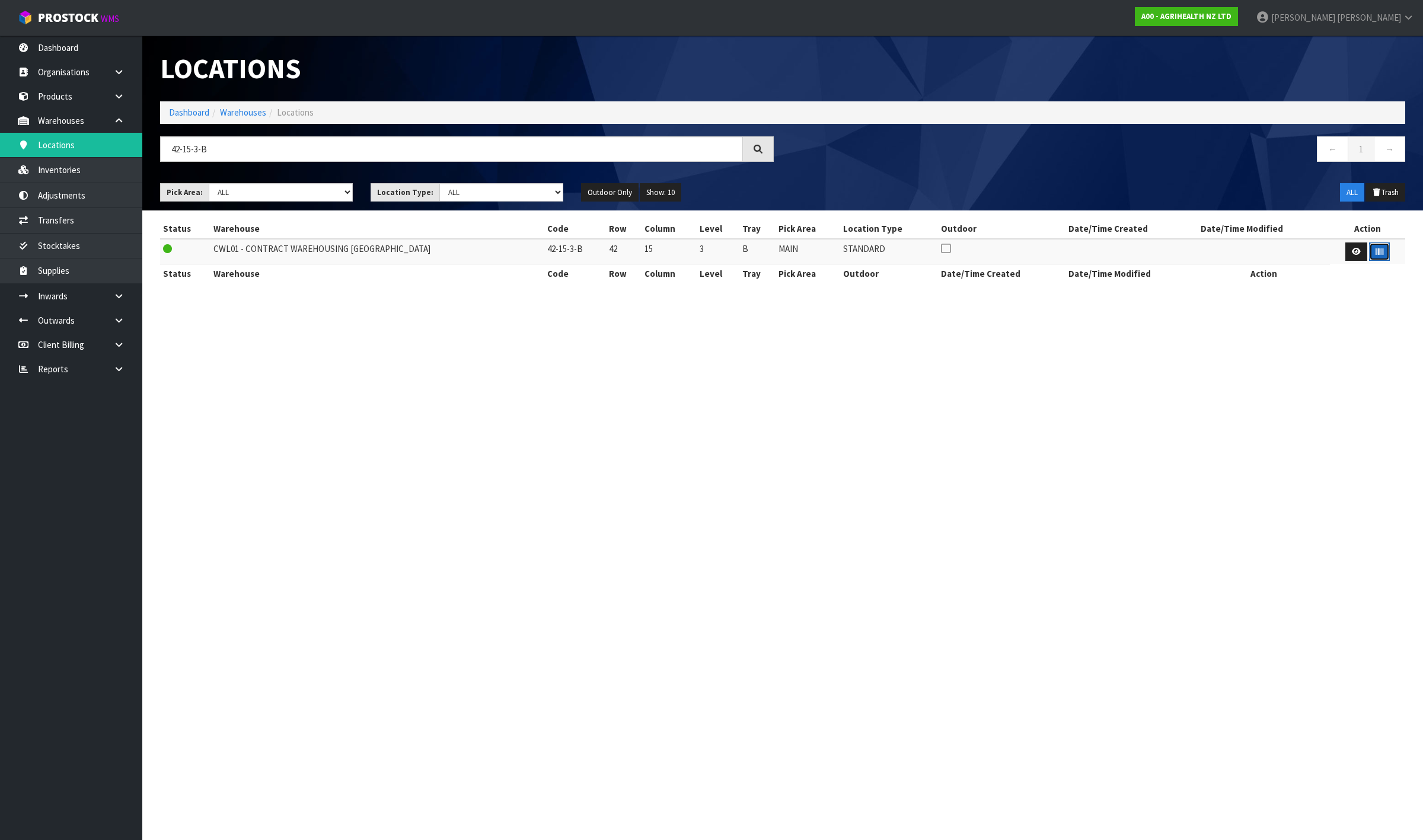
click at [1376, 256] on button "button" at bounding box center [1380, 252] width 21 height 19
click at [1422, 493] on section "Locations Dashboard Warehouses Locations 42-15-3-B ← 1 → Pick Area: Main Refurb…" at bounding box center [711, 420] width 1423 height 840
drag, startPoint x: 206, startPoint y: 150, endPoint x: -176, endPoint y: 150, distance: 382.0
click at [0, 150] on html "Toggle navigation ProStock WMS A00 - AGRIHEALTH NZ LTD [PERSON_NAME] Logout Das…" at bounding box center [711, 420] width 1423 height 840
click at [1376, 255] on button "button" at bounding box center [1380, 252] width 21 height 19
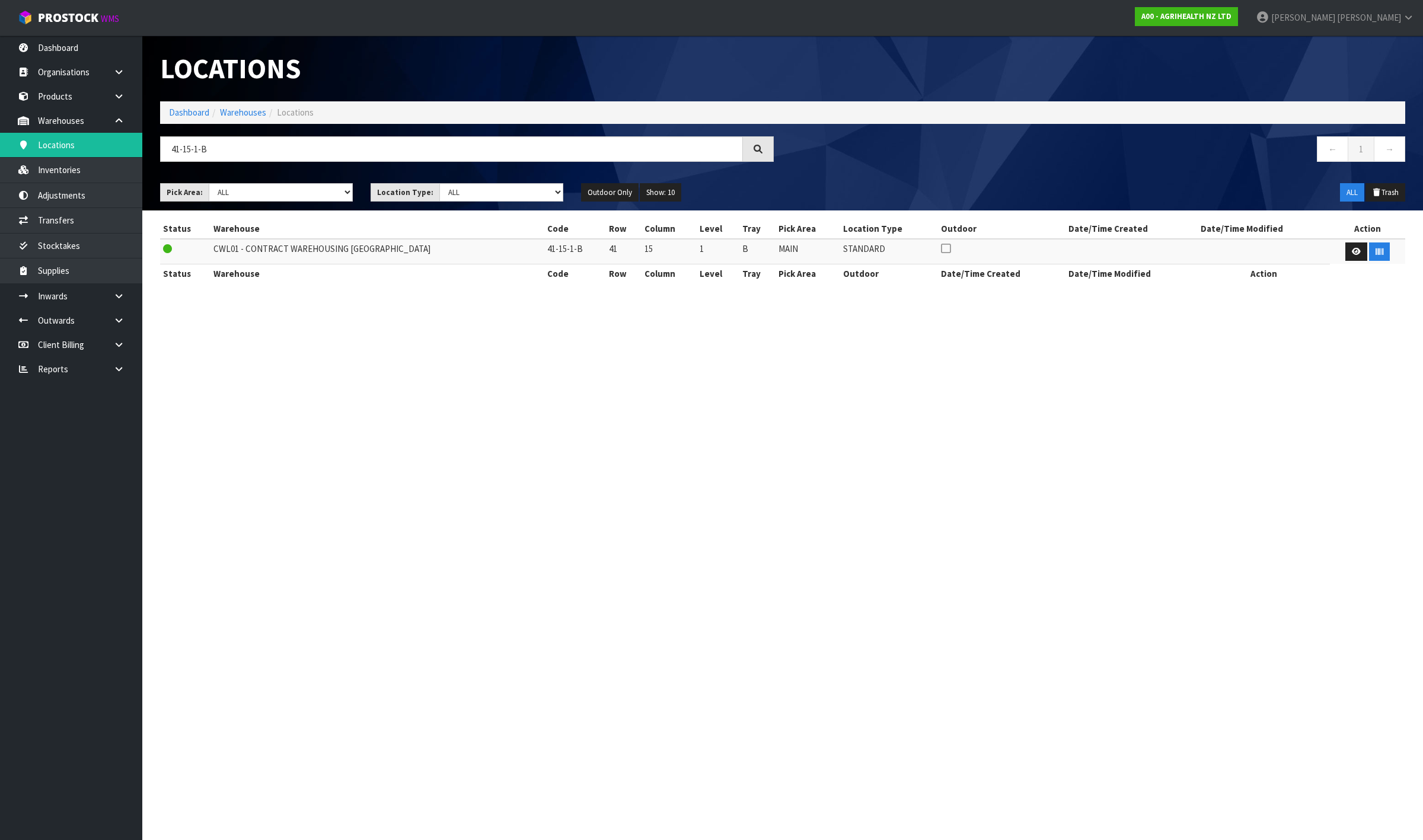
click at [1401, 651] on section "Locations Dashboard Warehouses Locations 41-15-1-B ← 1 → Pick Area: Main Refurb…" at bounding box center [711, 420] width 1423 height 840
drag, startPoint x: 221, startPoint y: 144, endPoint x: -434, endPoint y: 75, distance: 658.6
click at [0, 75] on html "Toggle navigation ProStock WMS A00 - AGRIHEALTH NZ LTD [PERSON_NAME] Logout Das…" at bounding box center [711, 420] width 1423 height 840
type input "42-15-1-B"
click at [1373, 256] on button "button" at bounding box center [1380, 252] width 21 height 19
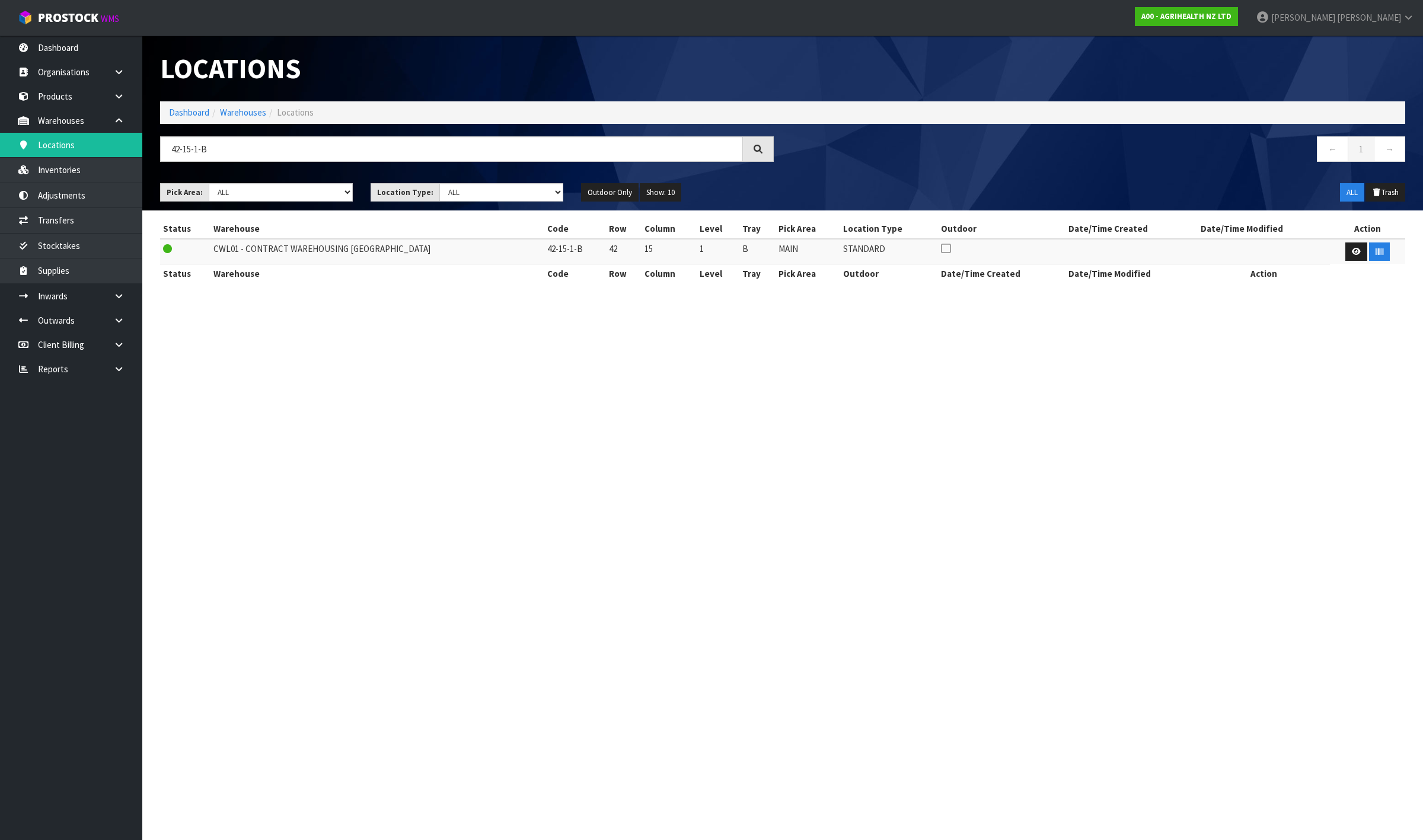
drag, startPoint x: 1422, startPoint y: 209, endPoint x: 991, endPoint y: 140, distance: 436.5
click at [1422, 209] on header "Locations Dashboard Warehouses Locations 42-15-1-B ← 1 → Pick Area: Main Refurb…" at bounding box center [783, 123] width 1281 height 175
drag, startPoint x: 280, startPoint y: 149, endPoint x: -224, endPoint y: 149, distance: 504.0
click at [0, 149] on html "Toggle navigation ProStock WMS A00 - AGRIHEALTH NZ LTD [PERSON_NAME] Logout Das…" at bounding box center [711, 420] width 1423 height 840
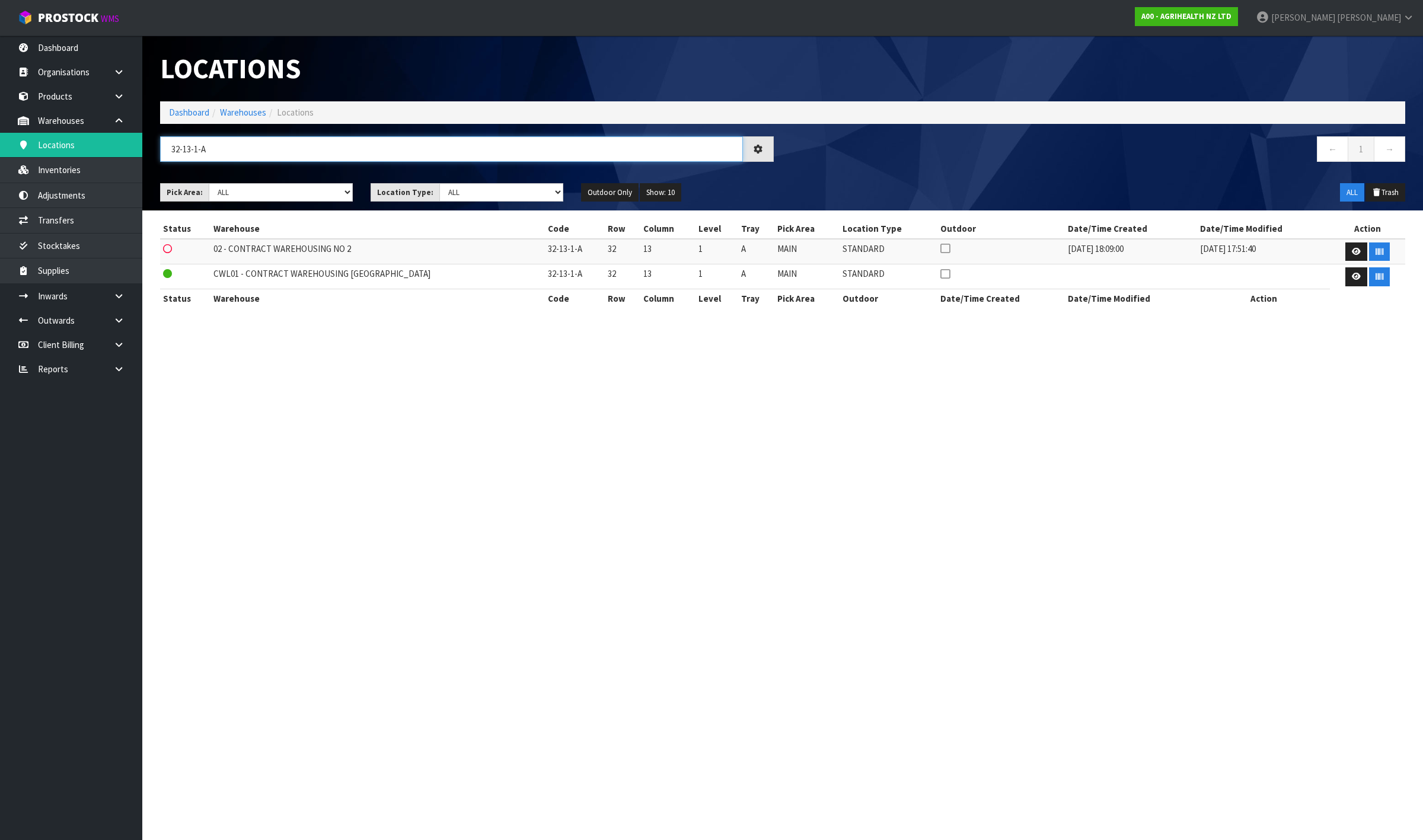
drag, startPoint x: 178, startPoint y: 149, endPoint x: -10, endPoint y: 176, distance: 189.9
click at [0, 176] on html "Toggle navigation ProStock WMS A00 - AGRIHEALTH NZ LTD [PERSON_NAME] Logout Das…" at bounding box center [711, 420] width 1423 height 840
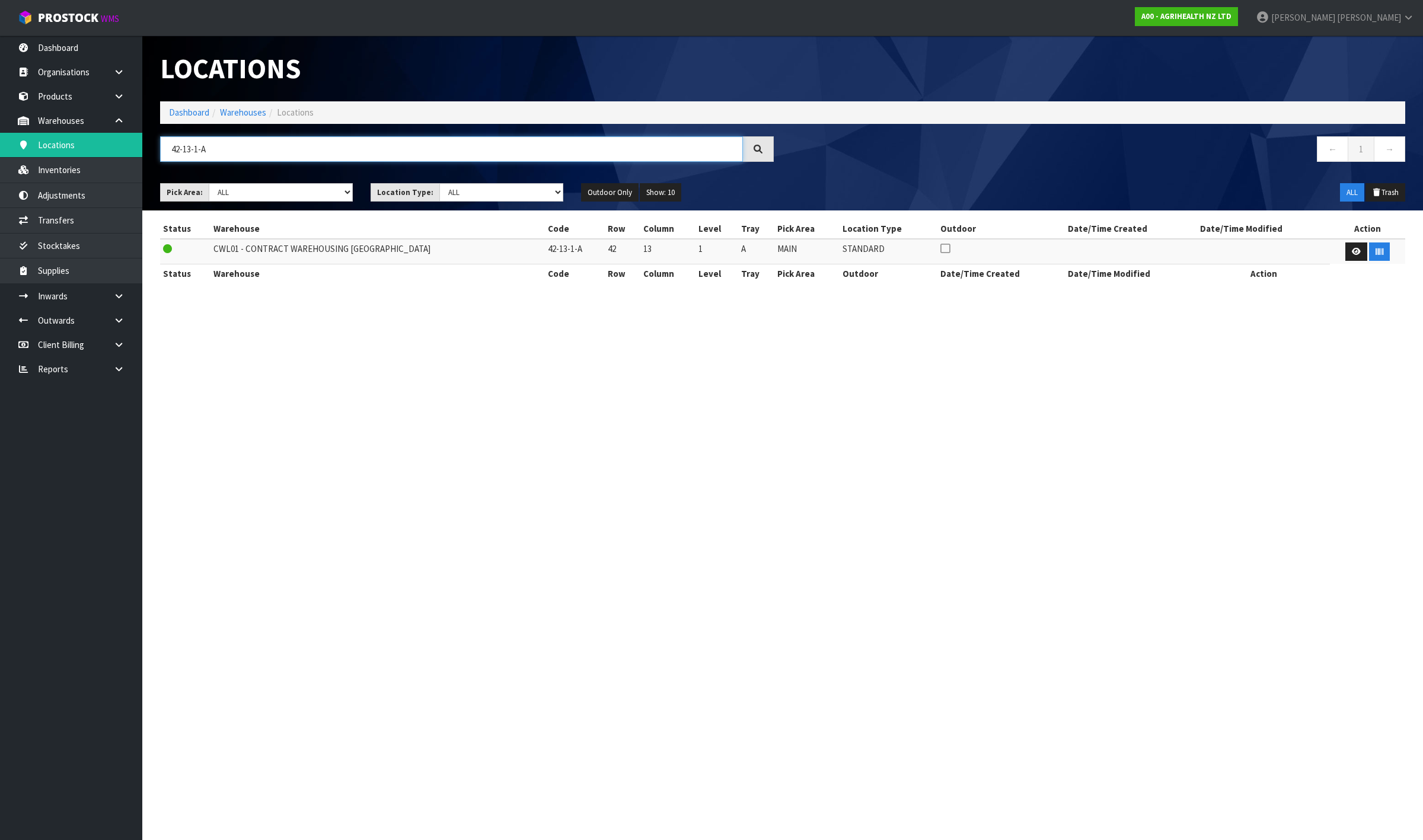
click at [301, 161] on input "42-13-1-A" at bounding box center [451, 149] width 583 height 25
type input "42-13-1-A"
click at [1377, 258] on button "button" at bounding box center [1380, 252] width 21 height 19
drag, startPoint x: 1422, startPoint y: 259, endPoint x: 1346, endPoint y: 243, distance: 77.7
click at [1422, 259] on section "Status Warehouse Code Row Column Level Tray Pick Area Location Type Outdoor Dat…" at bounding box center [783, 257] width 1281 height 94
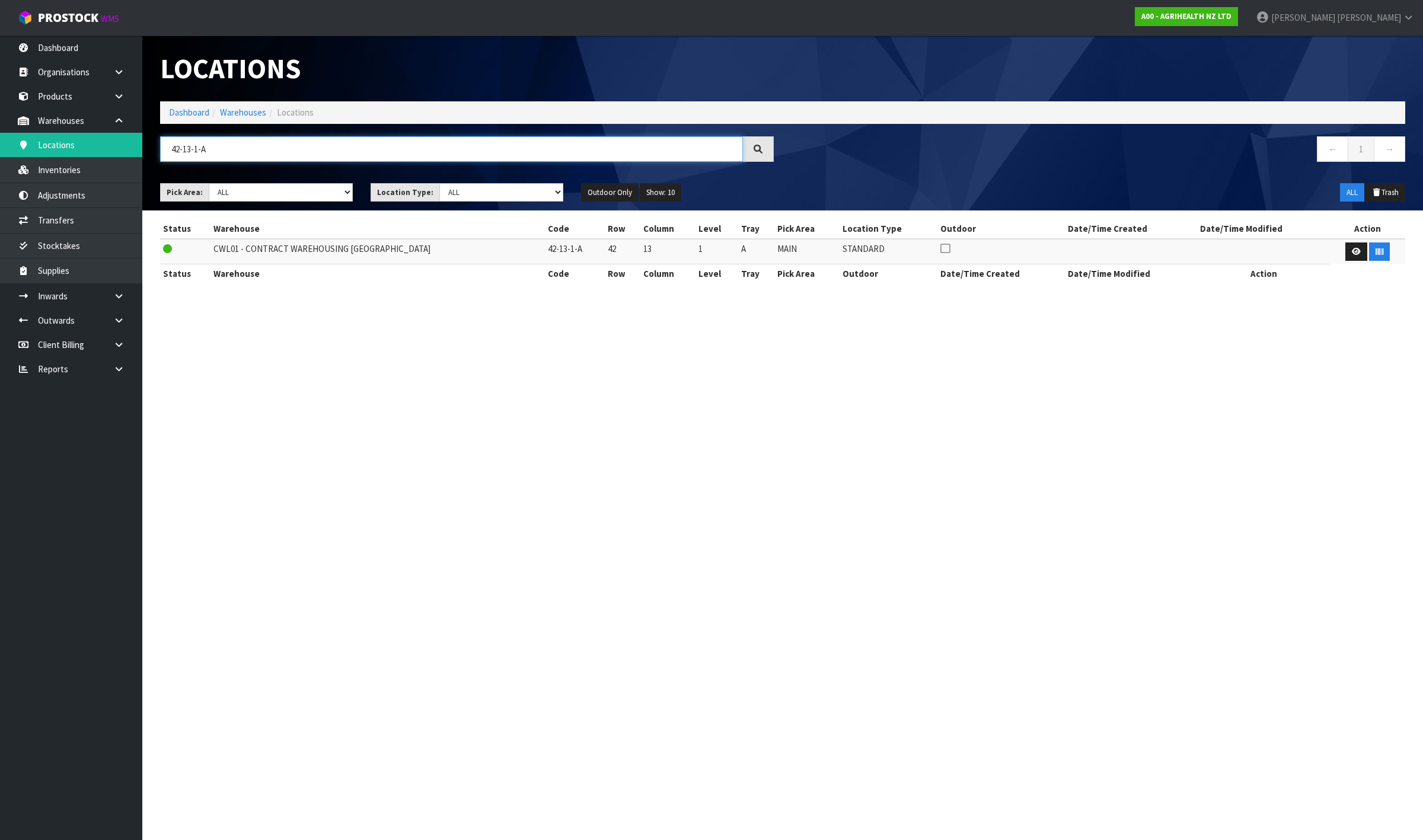
drag, startPoint x: 163, startPoint y: 158, endPoint x: -20, endPoint y: 158, distance: 183.0
click at [0, 158] on html "Toggle navigation ProStock WMS A00 - AGRIHEALTH NZ LTD [PERSON_NAME] Logout Das…" at bounding box center [711, 420] width 1423 height 840
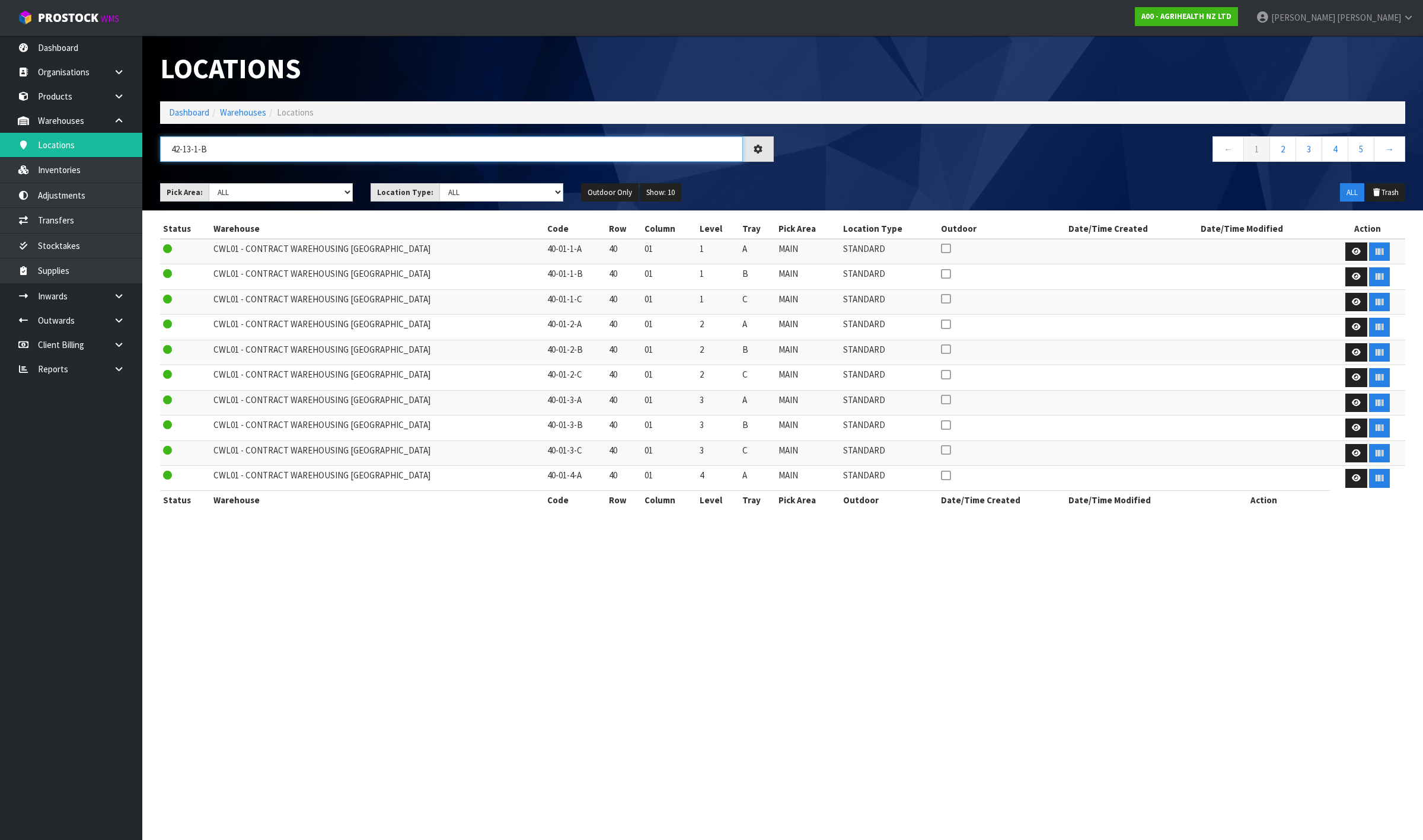
type input "42-13-1-B"
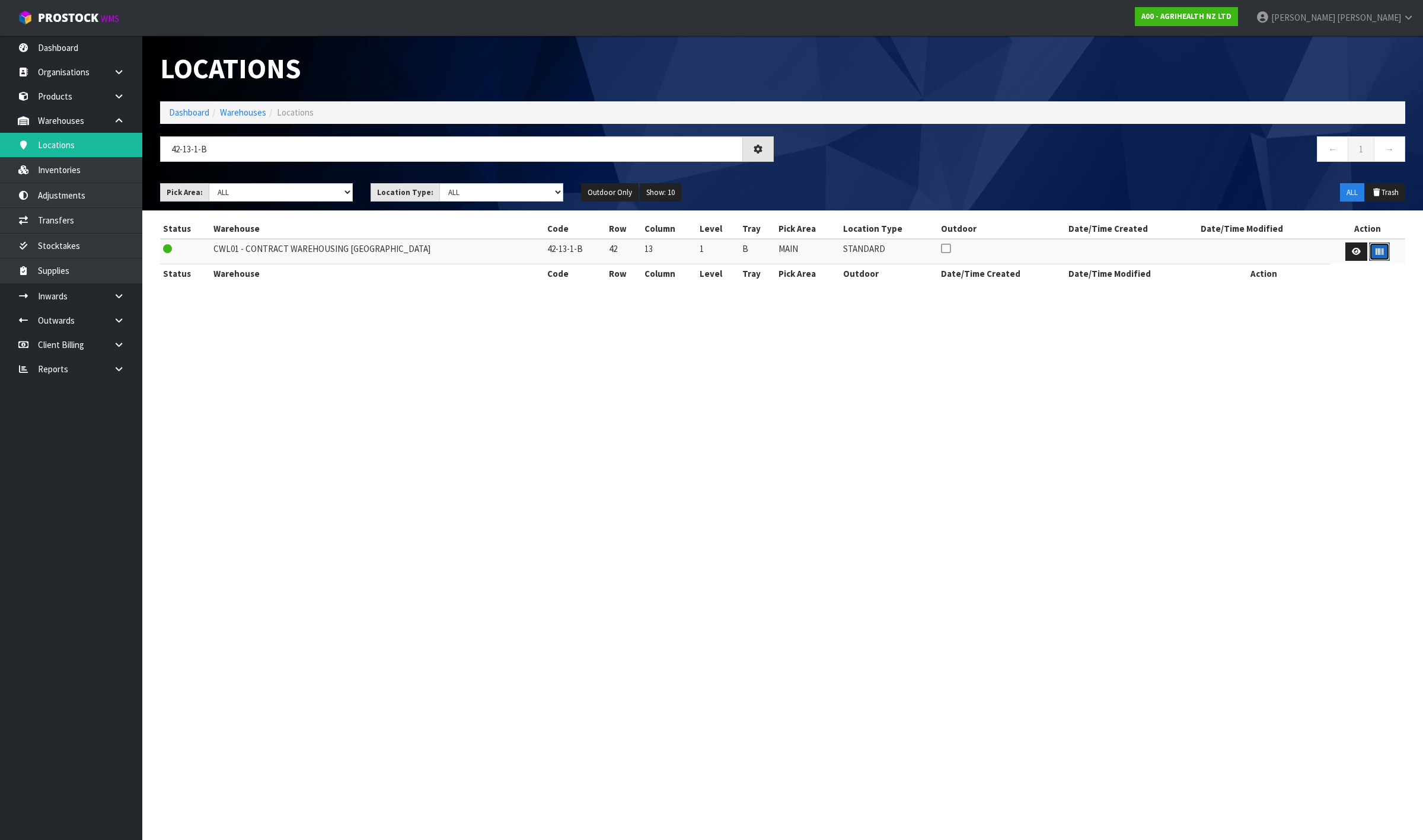
click at [1376, 254] on icon "button" at bounding box center [1380, 252] width 7 height 7
click at [1422, 374] on section "Locations Dashboard Warehouses Locations 42-13-1-B ← 1 → Pick Area: Main Refurb…" at bounding box center [711, 420] width 1423 height 840
drag, startPoint x: 258, startPoint y: 155, endPoint x: -437, endPoint y: 36, distance: 705.1
click at [0, 36] on html "Toggle navigation ProStock WMS A00 - AGRIHEALTH NZ LTD [PERSON_NAME] Logout Das…" at bounding box center [711, 420] width 1423 height 840
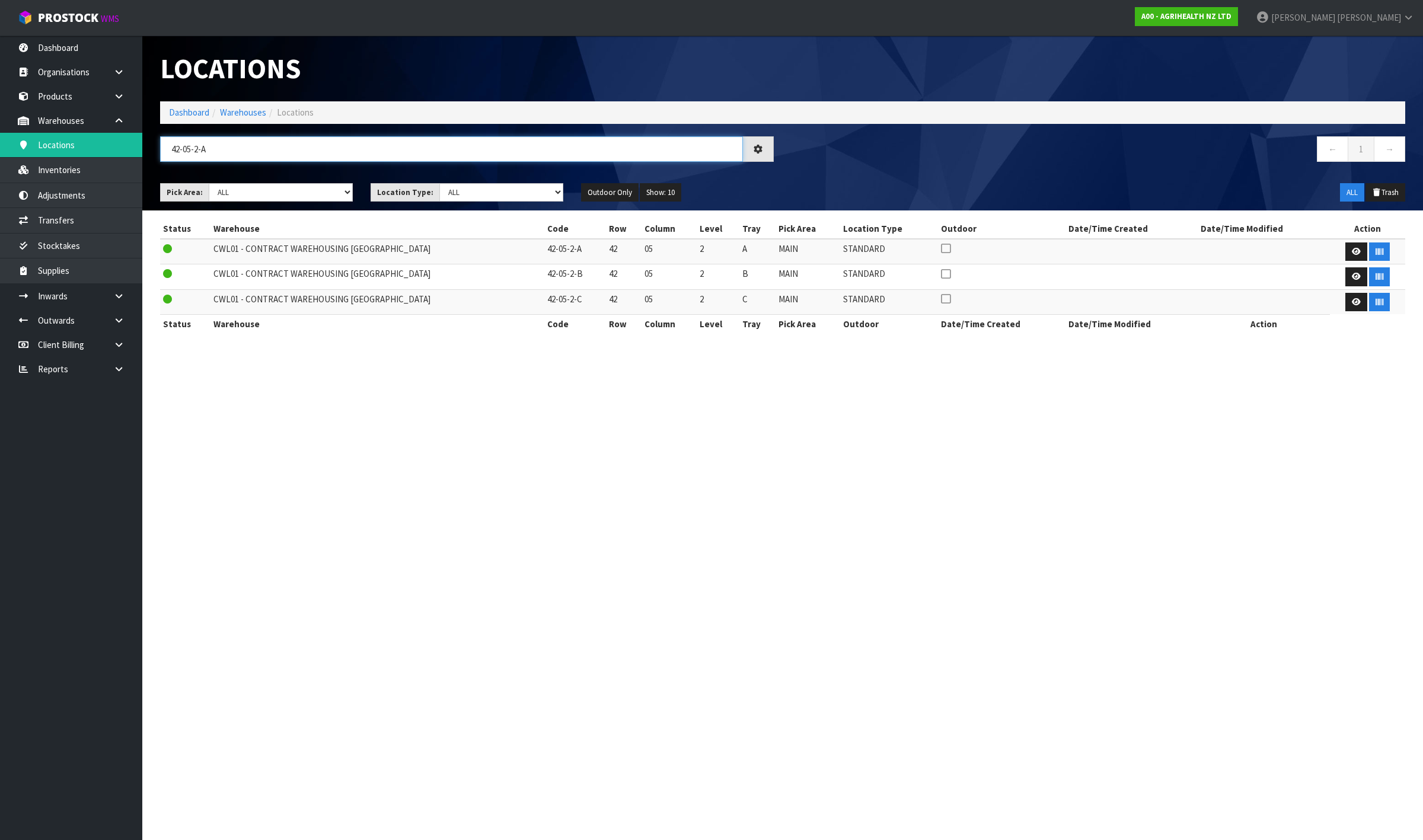
type input "42-05-2-A"
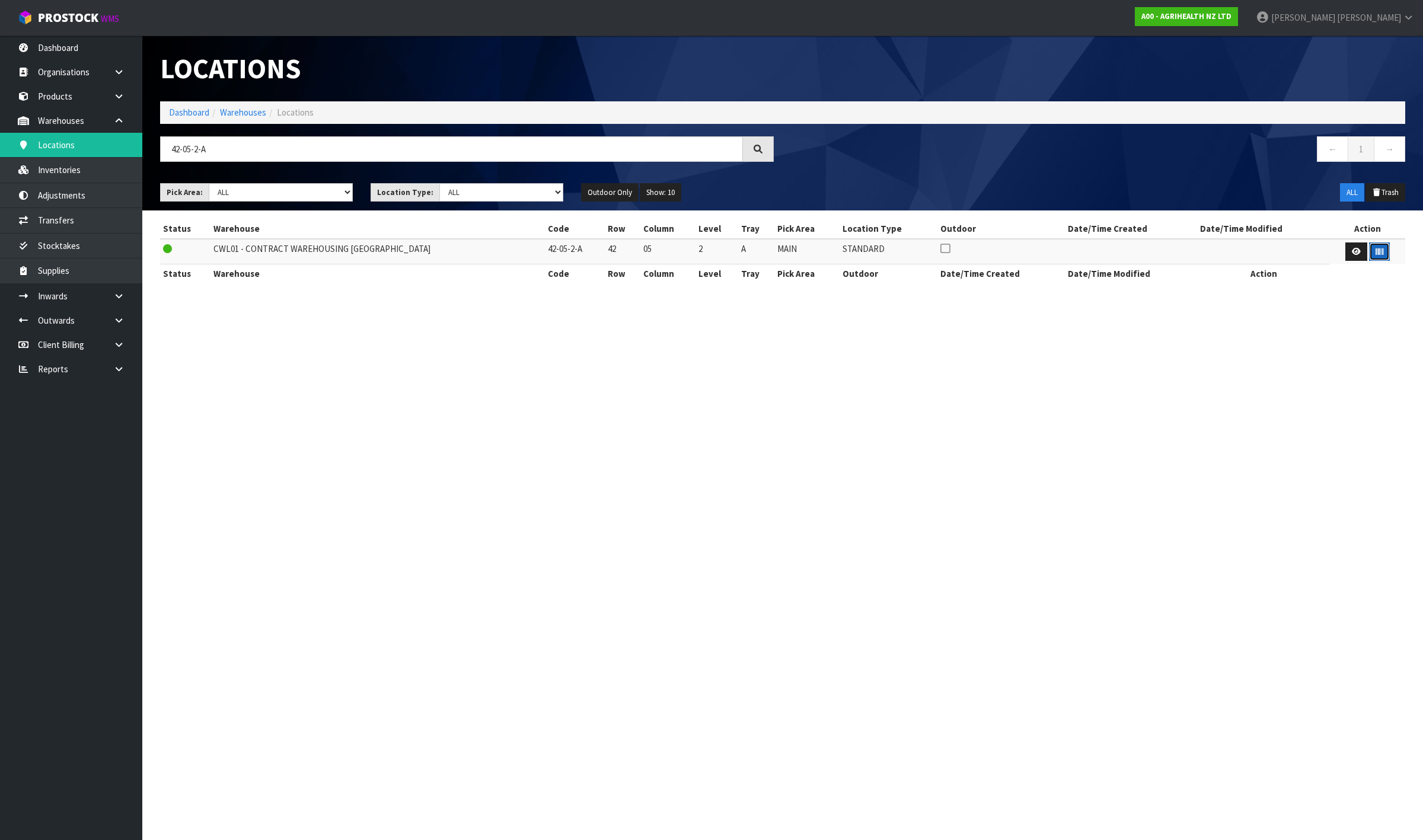
click at [1369, 246] on button "button" at bounding box center [1380, 252] width 21 height 19
click at [64, 102] on link "Products" at bounding box center [71, 96] width 143 height 25
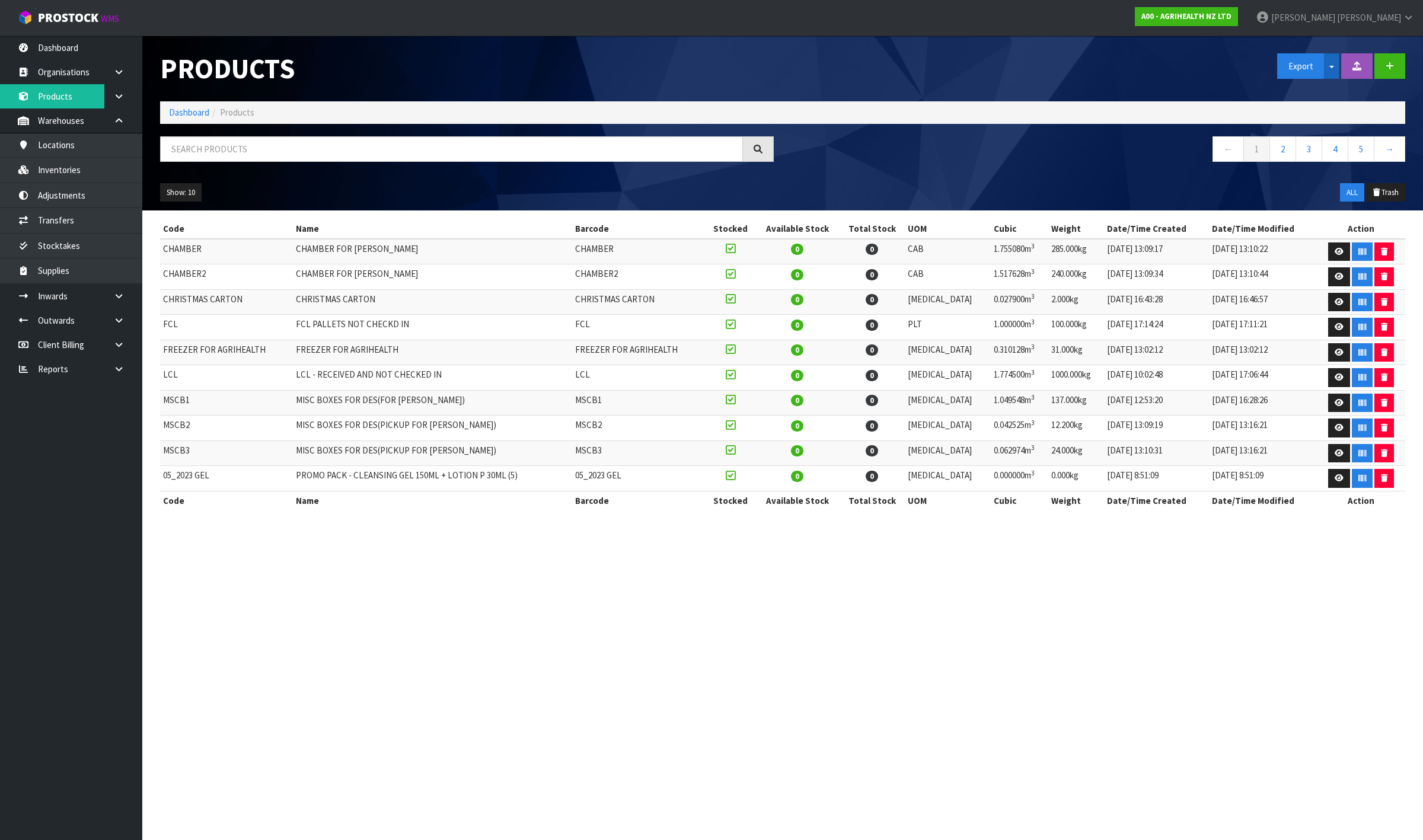
click at [1329, 60] on button "Split button!" at bounding box center [1332, 66] width 16 height 25
click at [1332, 110] on link "Measurements" at bounding box center [1325, 108] width 94 height 16
click at [85, 167] on link "Inventories" at bounding box center [71, 169] width 143 height 25
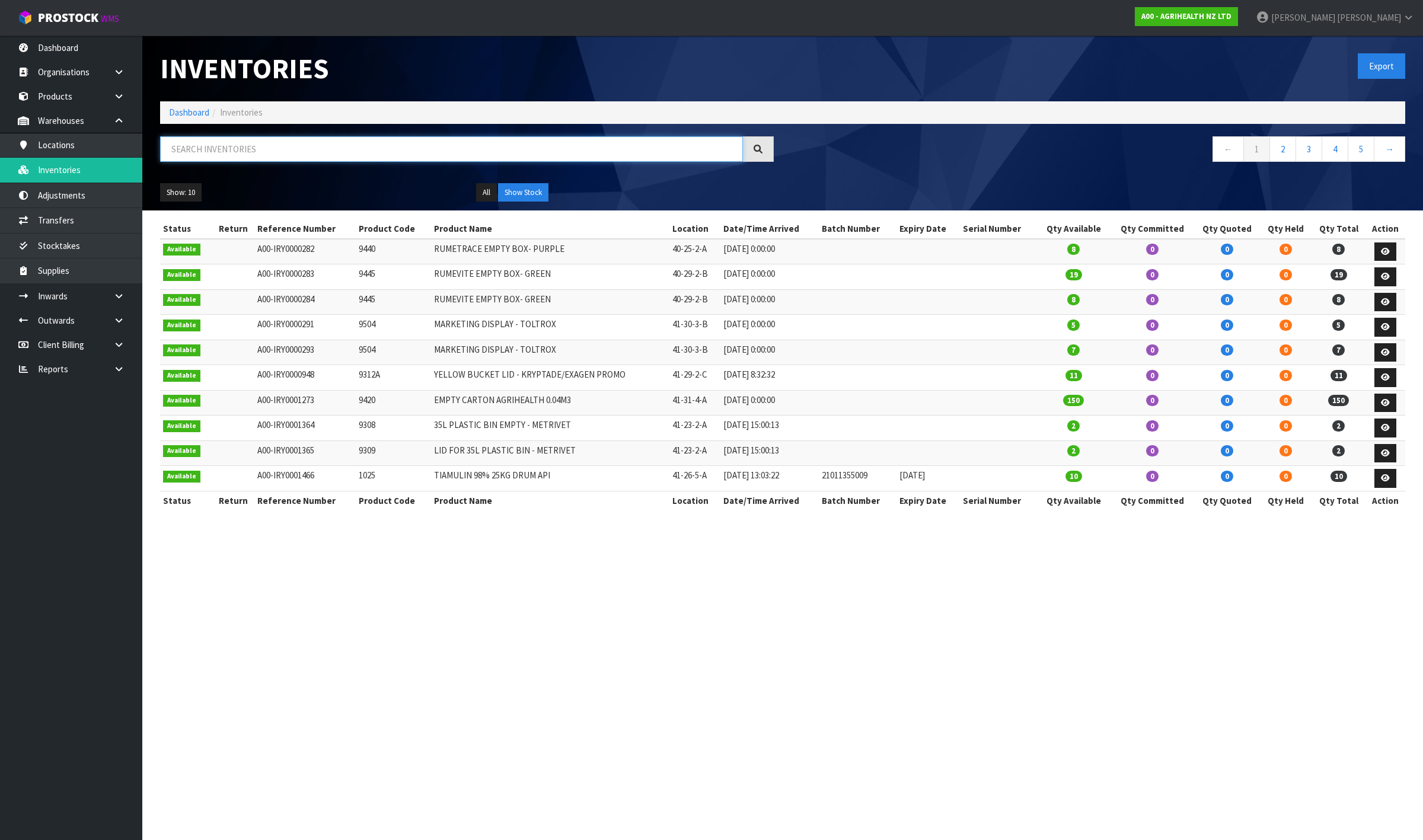
click at [259, 154] on input "text" at bounding box center [451, 149] width 583 height 25
paste input "05_2023 GEL"
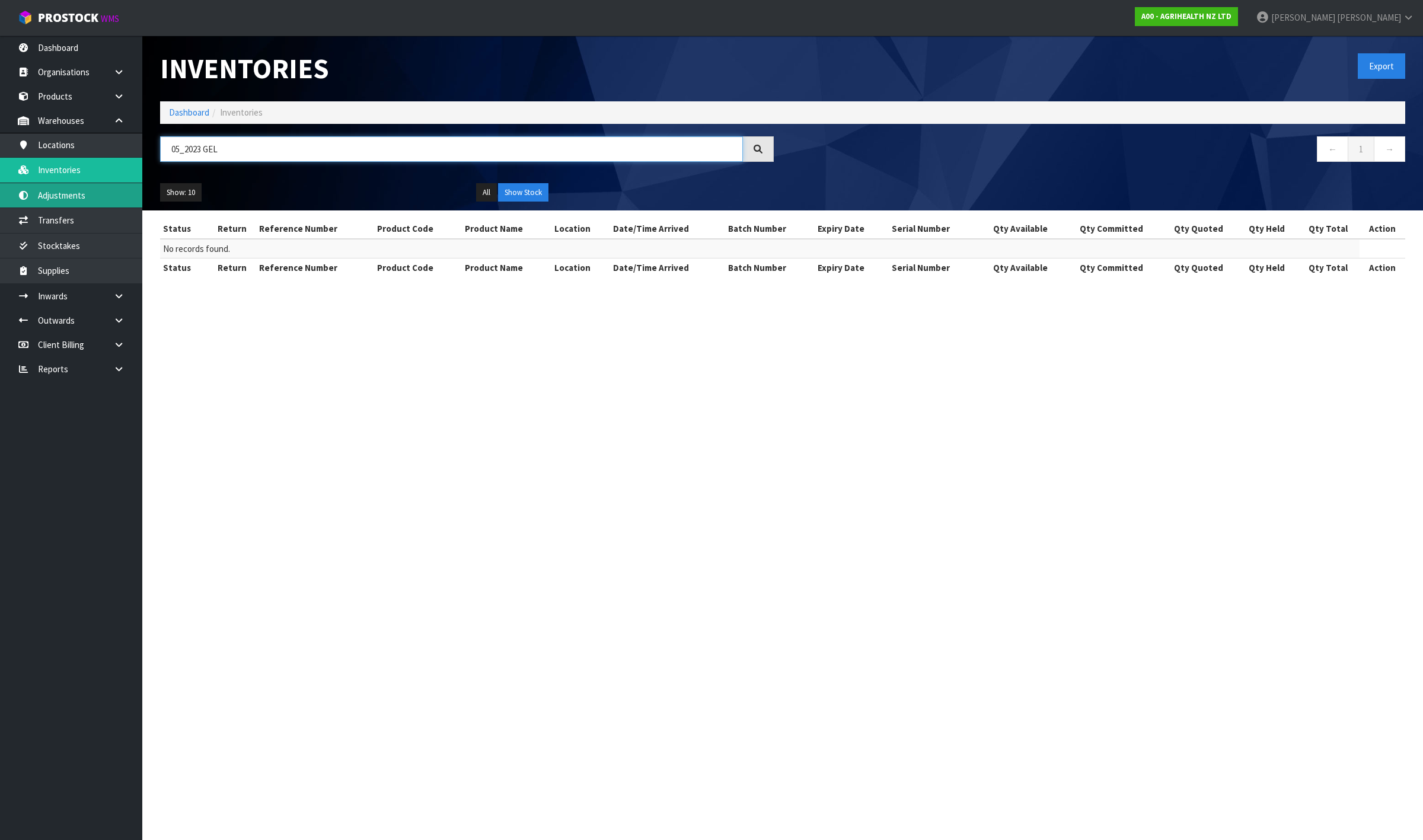
drag, startPoint x: 229, startPoint y: 154, endPoint x: 33, endPoint y: 183, distance: 198.1
click at [33, 183] on body "Toggle navigation ProStock WMS A00 - AGRIHEALTH NZ LTD [PERSON_NAME] Logout Das…" at bounding box center [711, 420] width 1423 height 840
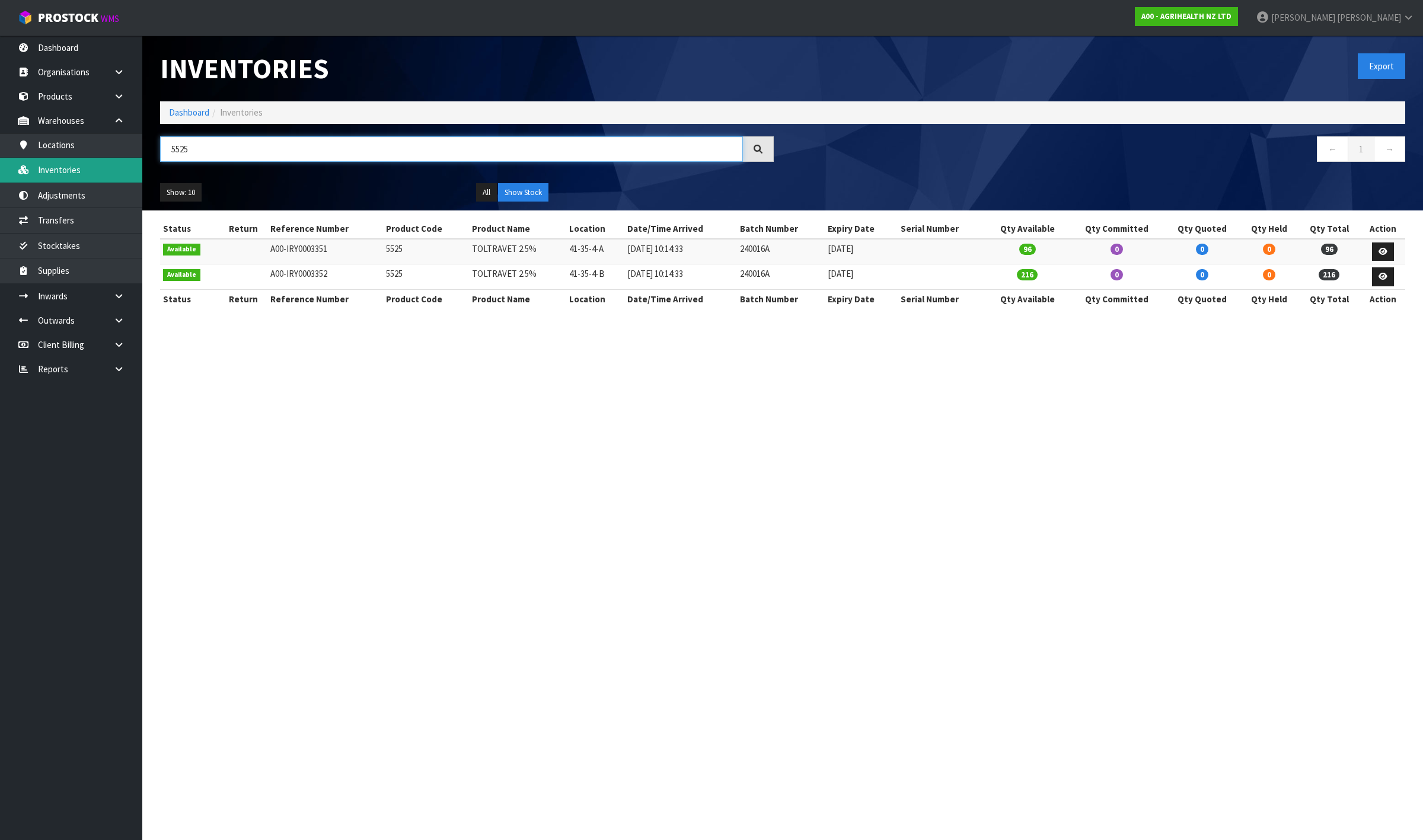
drag, startPoint x: 208, startPoint y: 155, endPoint x: 45, endPoint y: 175, distance: 164.2
click at [45, 175] on body "Toggle navigation ProStock WMS A00 - AGRIHEALTH NZ LTD [PERSON_NAME] Logout Das…" at bounding box center [711, 420] width 1423 height 840
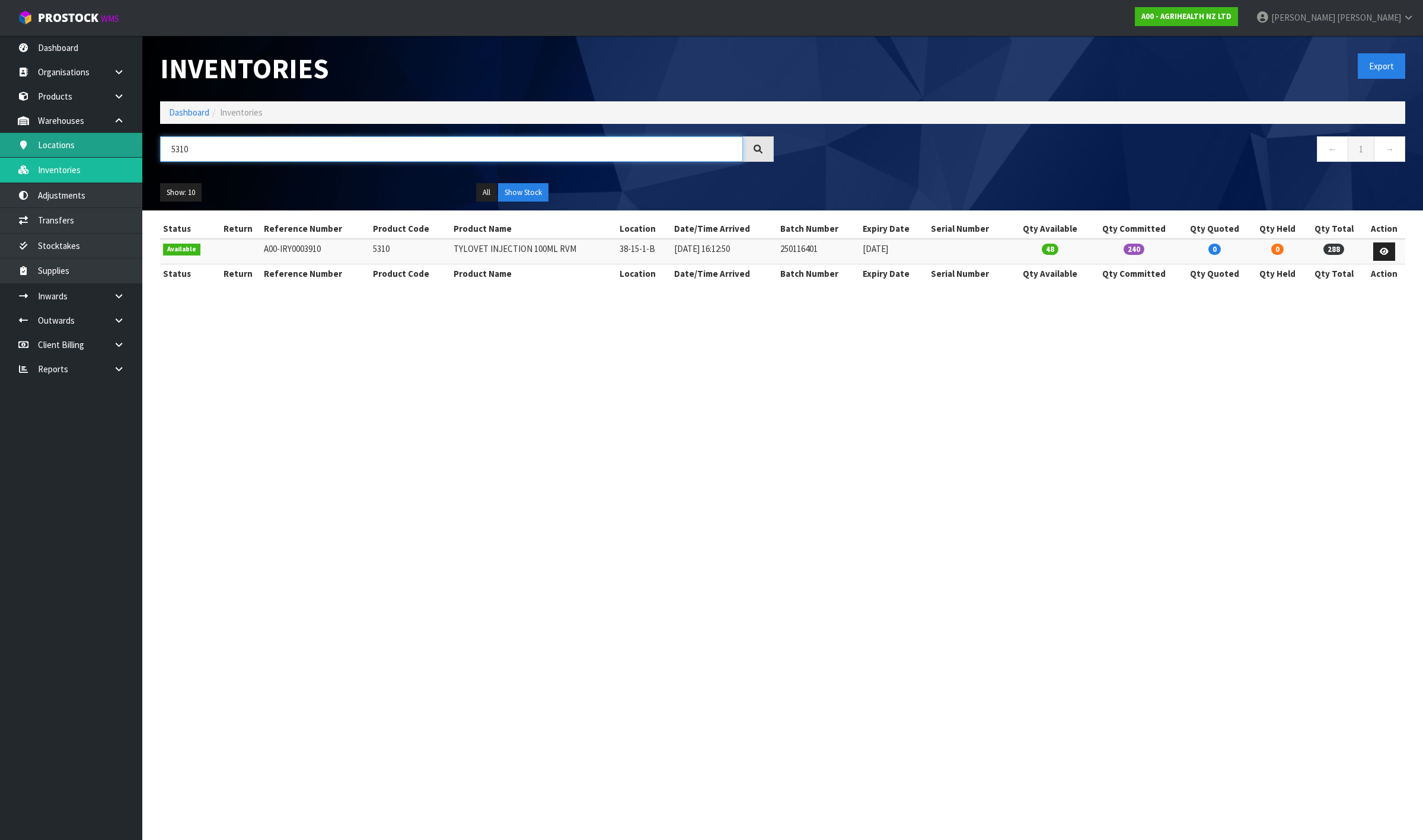
drag, startPoint x: 256, startPoint y: 157, endPoint x: 137, endPoint y: 152, distance: 119.1
click at [137, 152] on body "Toggle navigation ProStock WMS A00 - AGRIHEALTH NZ LTD [PERSON_NAME] Logout Das…" at bounding box center [711, 420] width 1423 height 840
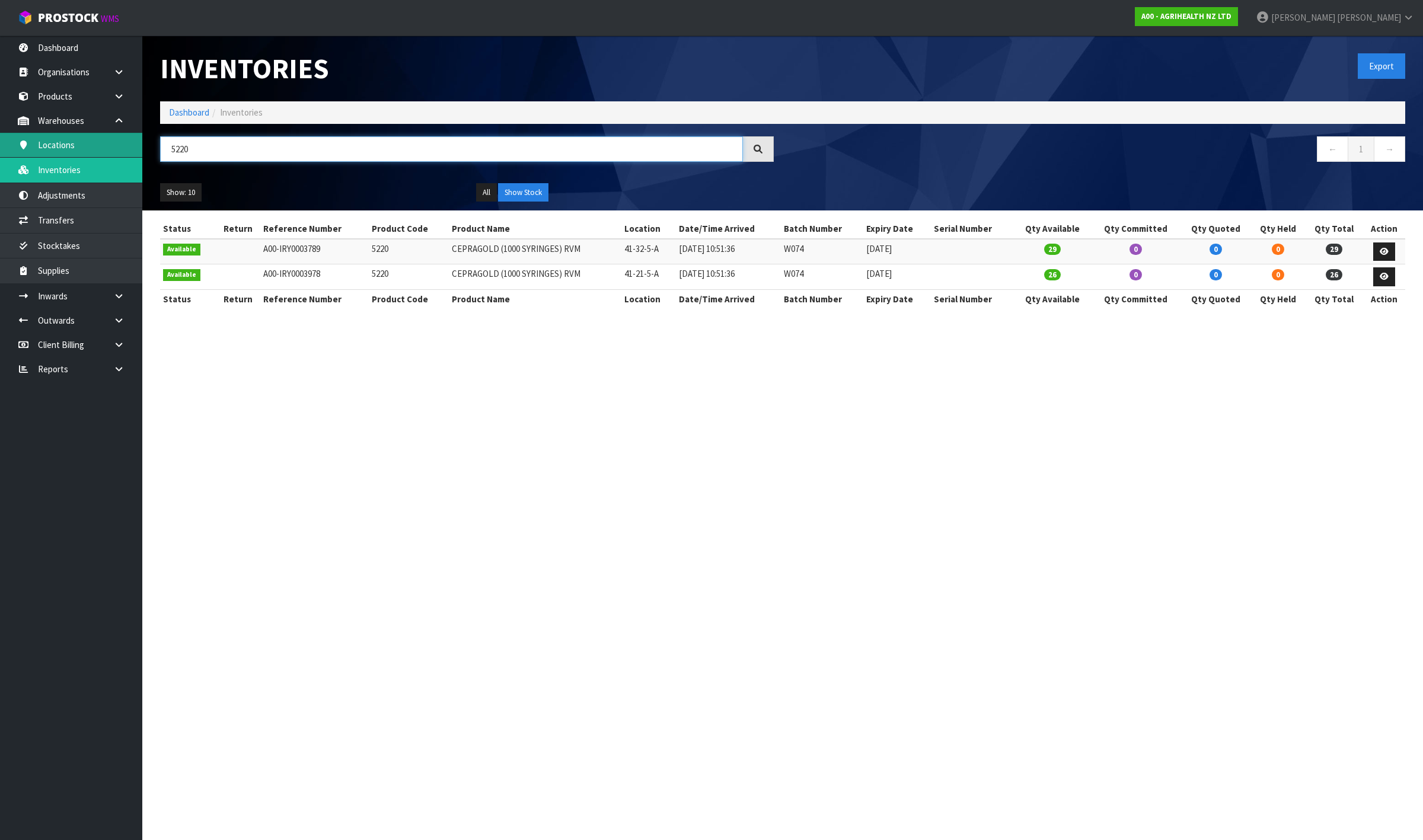
drag, startPoint x: 258, startPoint y: 143, endPoint x: 99, endPoint y: 140, distance: 159.0
click at [99, 140] on body "Toggle navigation ProStock WMS A00 - AGRIHEALTH NZ LTD [PERSON_NAME] Logout Das…" at bounding box center [711, 420] width 1423 height 840
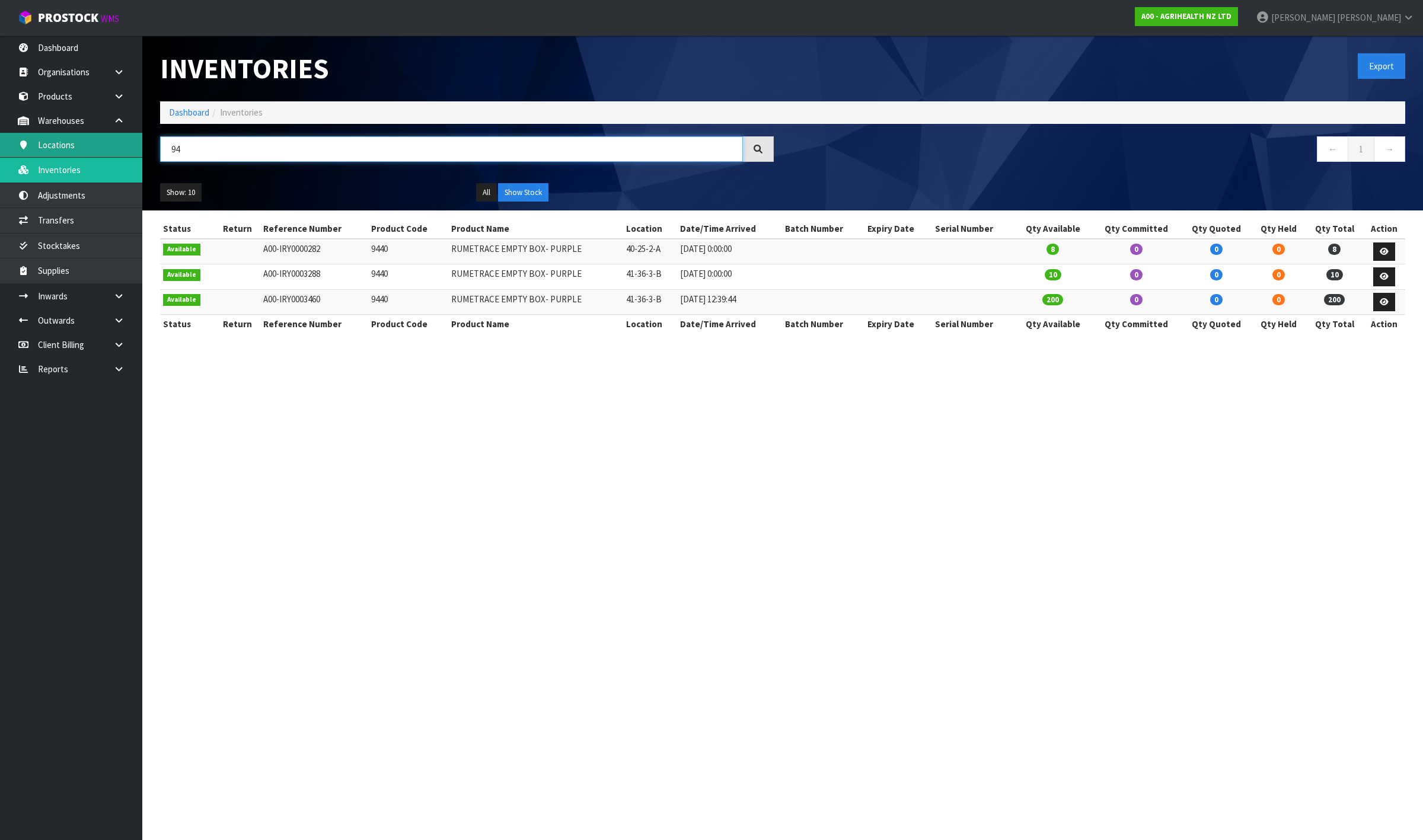
type input "9"
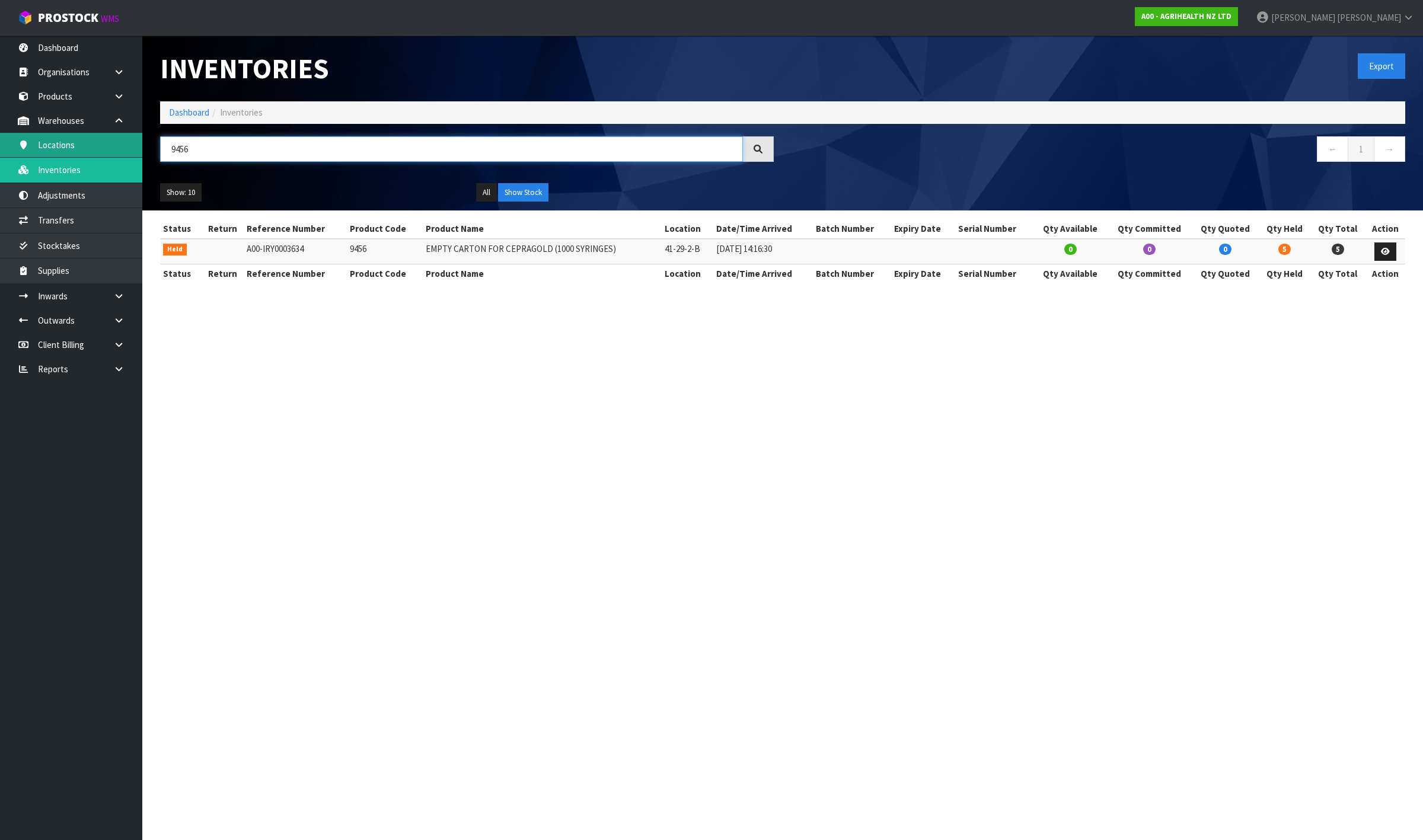
type input "9456"
